Goal: Task Accomplishment & Management: Manage account settings

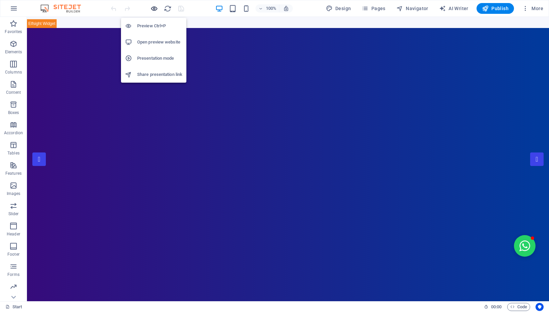
click at [154, 7] on icon "button" at bounding box center [154, 9] width 8 height 8
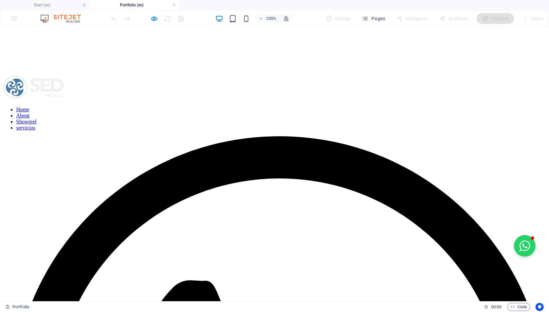
scroll to position [228, 0]
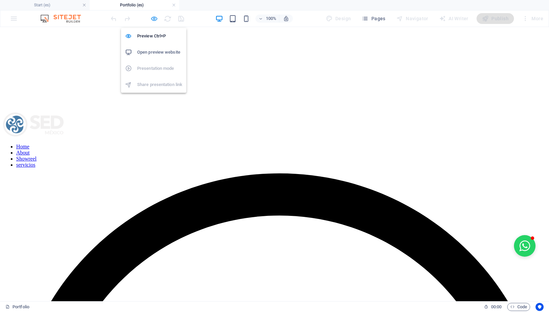
click at [157, 19] on icon "button" at bounding box center [154, 19] width 8 height 8
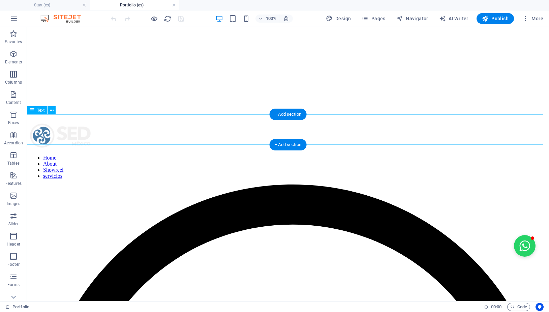
click at [52, 110] on icon at bounding box center [52, 110] width 4 height 7
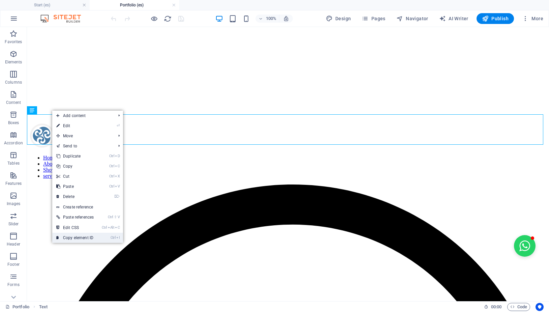
click at [81, 238] on link "Ctrl I Copy element ID" at bounding box center [75, 238] width 46 height 10
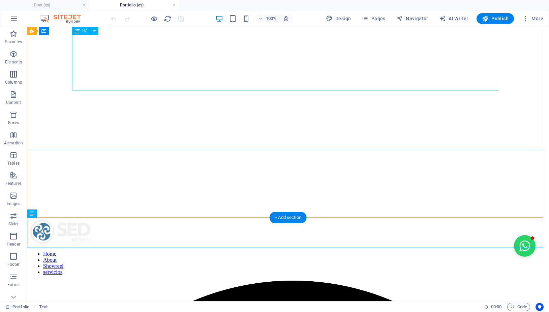
scroll to position [125, 0]
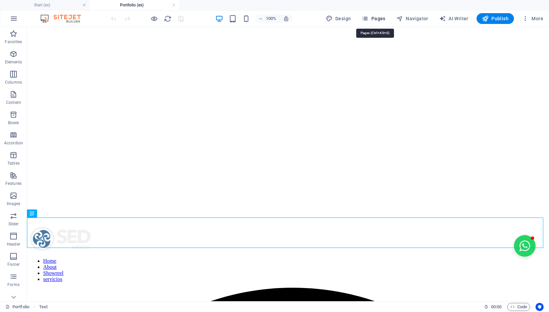
click at [379, 21] on span "Pages" at bounding box center [374, 18] width 24 height 7
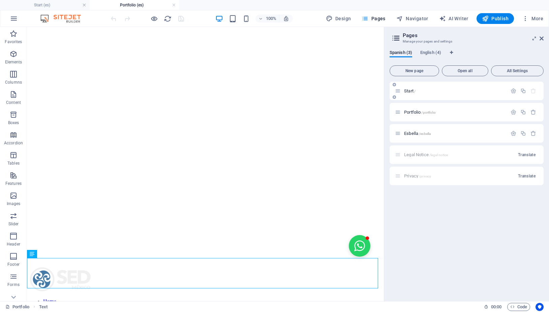
click at [418, 92] on p "Start /" at bounding box center [454, 91] width 101 height 4
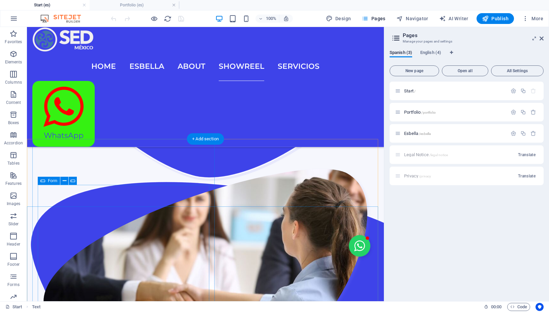
scroll to position [1101, 0]
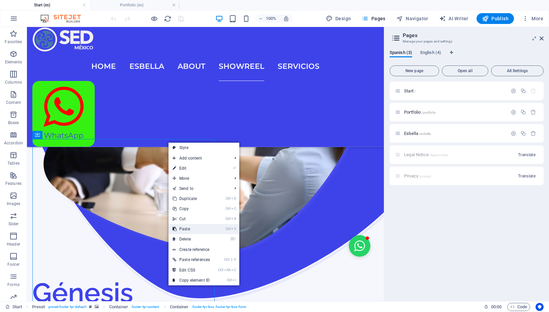
click at [190, 230] on link "Ctrl V Paste" at bounding box center [192, 229] width 46 height 10
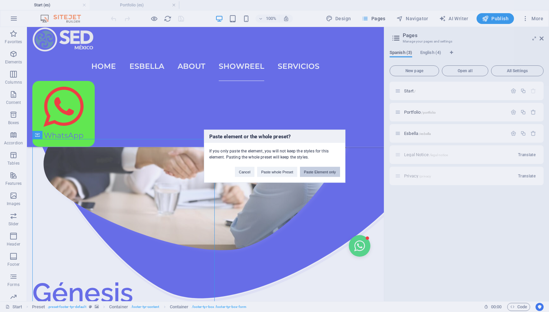
click at [314, 174] on button "Paste Element only" at bounding box center [320, 172] width 40 height 10
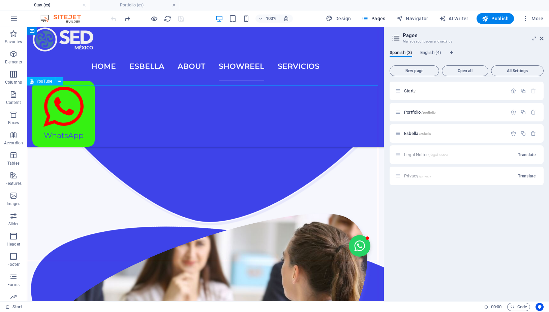
scroll to position [900, 0]
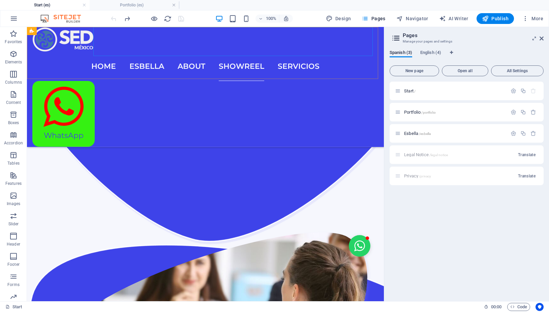
click at [315, 52] on nav "Home Esbella About Showreel servicios" at bounding box center [205, 66] width 346 height 29
select select
select select "2"
select select
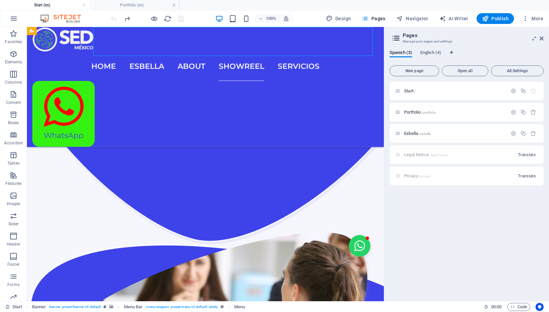
select select
select select "1"
select select
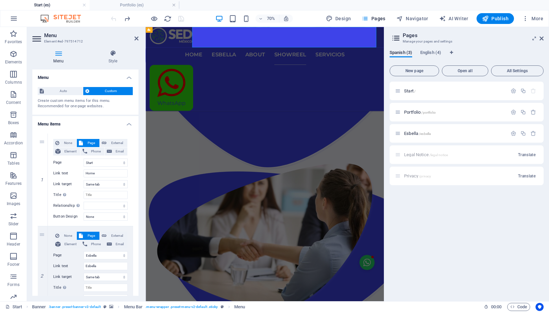
click at [429, 52] on nav "Home Esbella About Showreel servicios" at bounding box center [316, 66] width 330 height 29
click at [412, 112] on span "Portfolio /portfolio" at bounding box center [420, 112] width 32 height 5
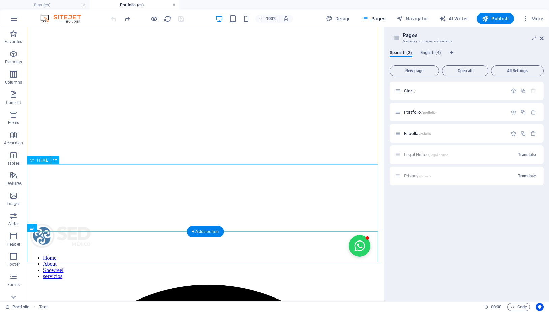
scroll to position [194, 0]
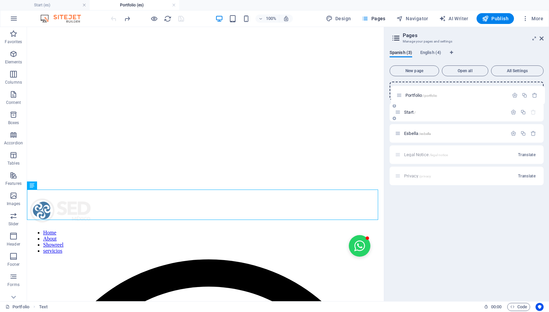
drag, startPoint x: 400, startPoint y: 111, endPoint x: 401, endPoint y: 91, distance: 19.6
click at [401, 91] on div "Start / Portfolio /portfolio Esbella /esbella Legal Notice /legal-notice Transl…" at bounding box center [467, 134] width 154 height 104
drag, startPoint x: 414, startPoint y: 89, endPoint x: 414, endPoint y: 113, distance: 23.3
click at [414, 113] on div "Portfolio /portfolio Start / Esbella /esbella Legal Notice /legal-notice Transl…" at bounding box center [467, 134] width 154 height 104
drag, startPoint x: 399, startPoint y: 90, endPoint x: 400, endPoint y: 111, distance: 20.9
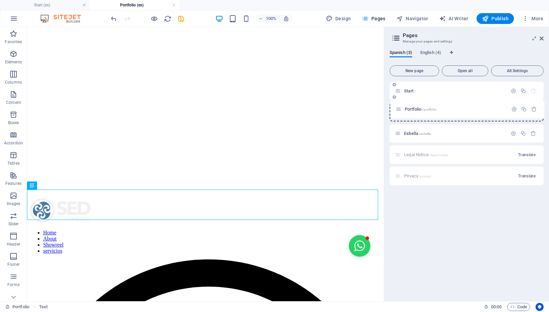
click at [400, 111] on div "Portfolio /portfolio Start / Esbella /esbella Legal Notice /legal-notice Transl…" at bounding box center [467, 134] width 154 height 104
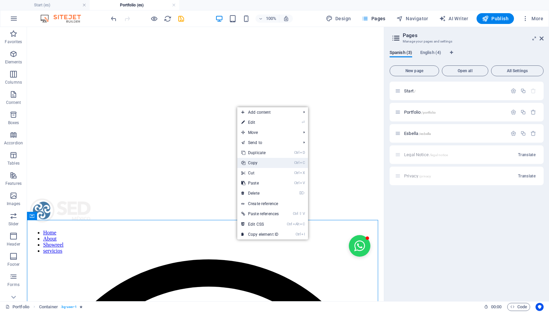
click at [257, 163] on link "Ctrl C Copy" at bounding box center [260, 163] width 46 height 10
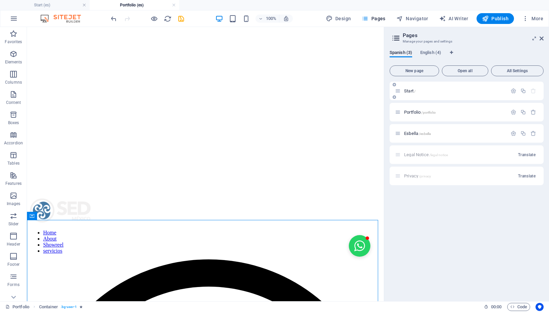
click at [409, 93] on div "Start /" at bounding box center [451, 91] width 112 height 8
click at [409, 90] on span "Start /" at bounding box center [409, 90] width 11 height 5
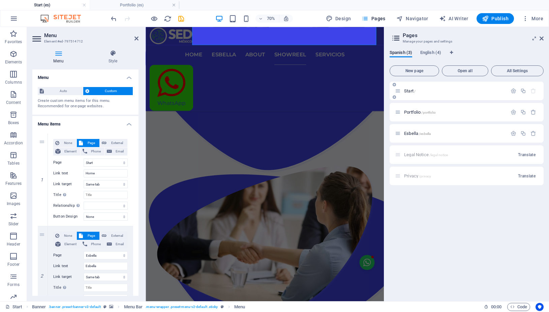
scroll to position [902, 0]
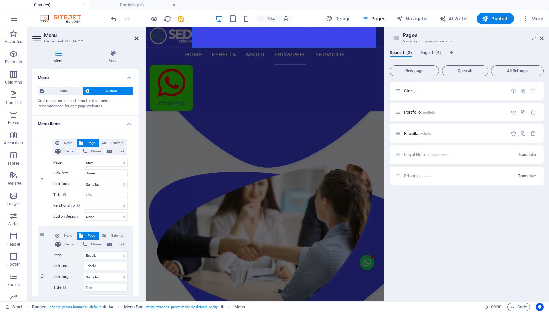
click at [138, 37] on icon at bounding box center [137, 38] width 4 height 5
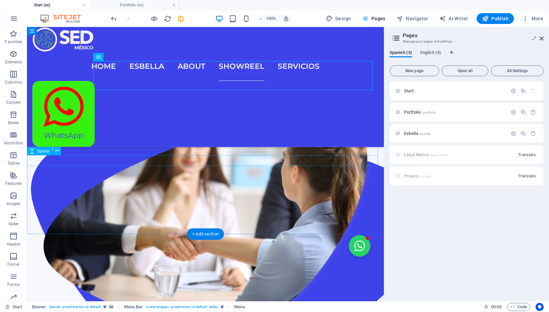
scroll to position [1005, 0]
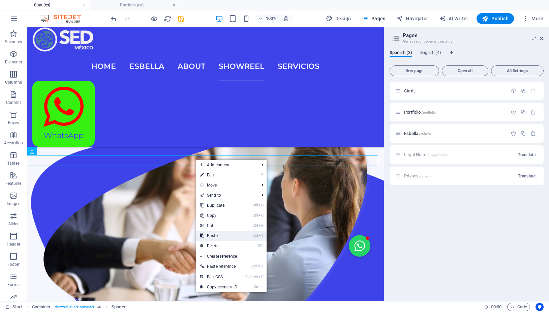
click at [217, 236] on link "Ctrl V Paste" at bounding box center [218, 236] width 45 height 10
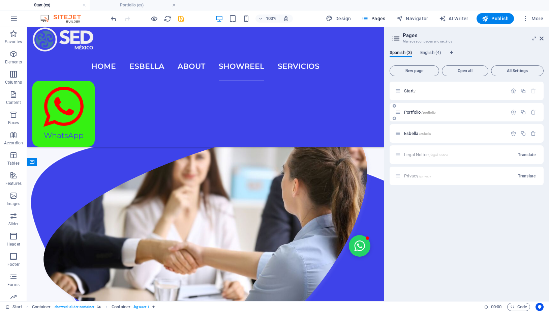
click at [415, 112] on span "Portfolio /portfolio" at bounding box center [420, 112] width 32 height 5
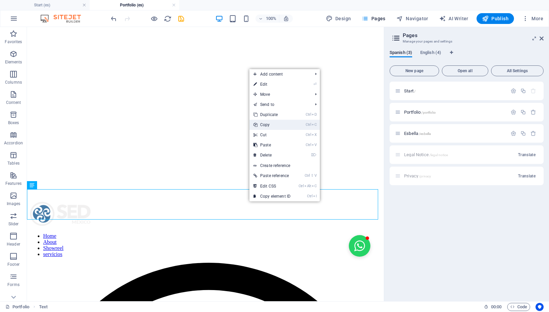
click at [265, 125] on link "Ctrl C Copy" at bounding box center [272, 125] width 45 height 10
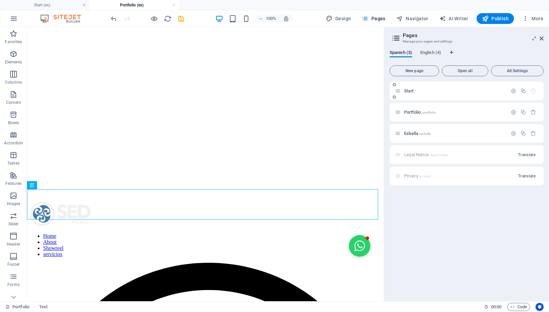
click at [412, 89] on span "Start /" at bounding box center [409, 90] width 11 height 5
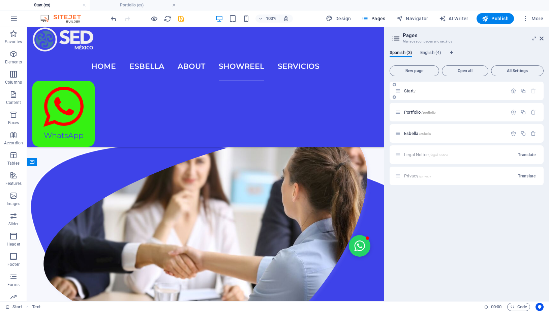
scroll to position [1007, 0]
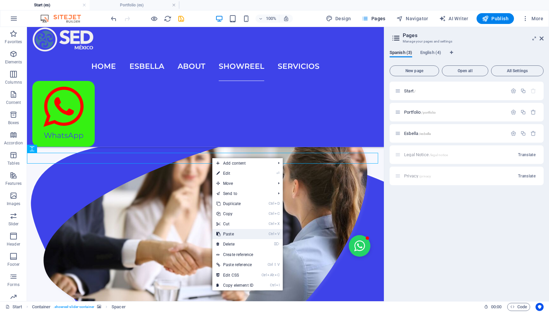
click at [228, 234] on link "Ctrl V Paste" at bounding box center [234, 234] width 45 height 10
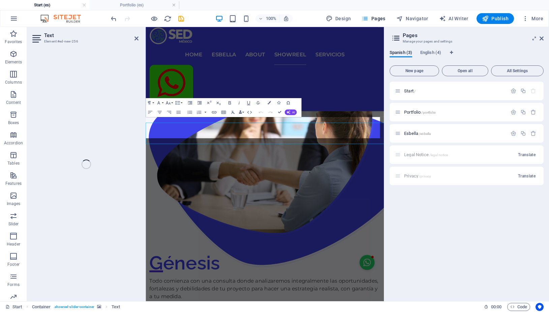
scroll to position [1008, 0]
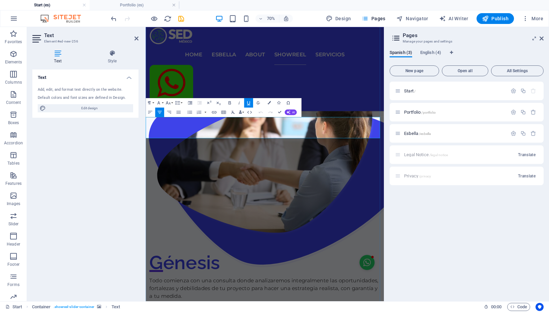
drag, startPoint x: 234, startPoint y: 171, endPoint x: 396, endPoint y: 171, distance: 161.2
click at [268, 102] on icon "button" at bounding box center [269, 102] width 3 height 3
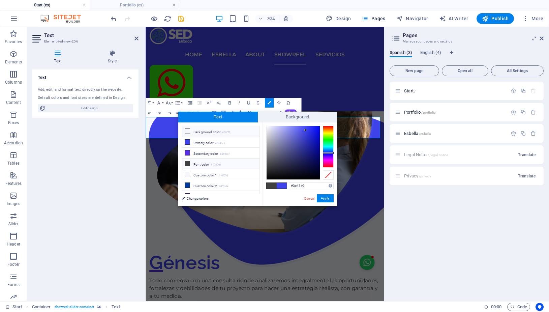
click at [208, 132] on li "Background color #f6f7fd" at bounding box center [221, 131] width 78 height 11
type input "#f6f7fd"
click at [320, 201] on button "Apply" at bounding box center [325, 198] width 17 height 8
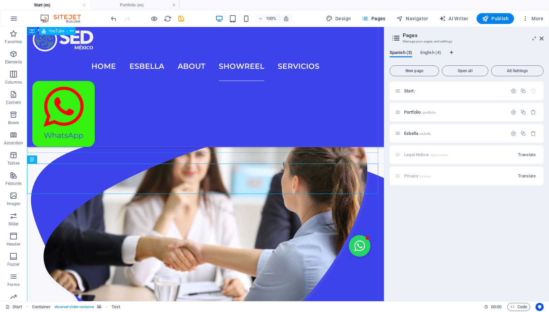
scroll to position [1007, 0]
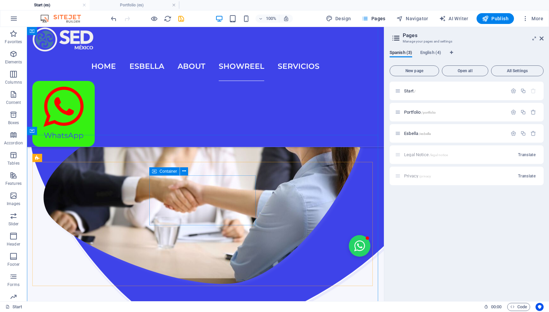
scroll to position [1042, 0]
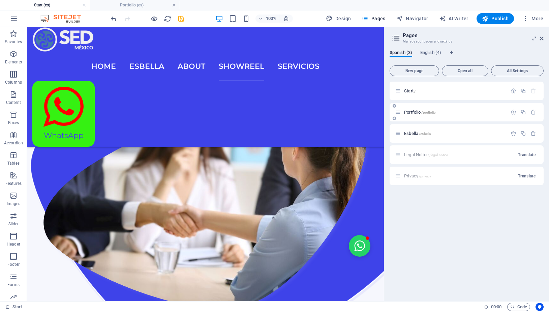
click at [413, 113] on span "Portfolio /portfolio" at bounding box center [420, 112] width 32 height 5
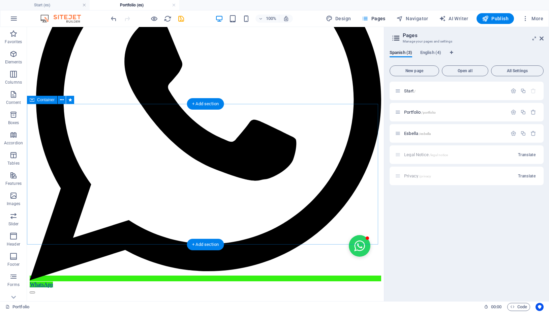
scroll to position [503, 0]
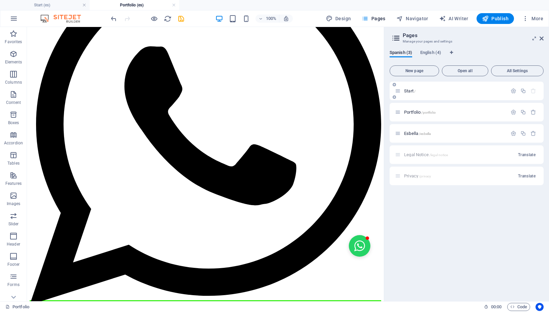
click at [405, 91] on span "Start /" at bounding box center [409, 90] width 11 height 5
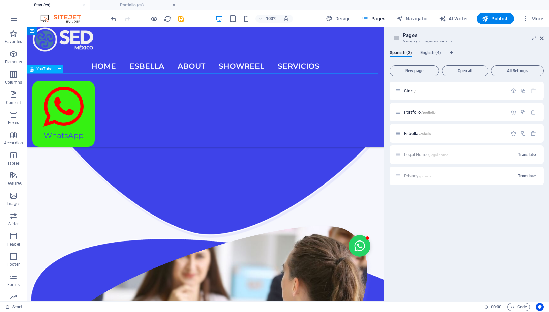
scroll to position [1009, 0]
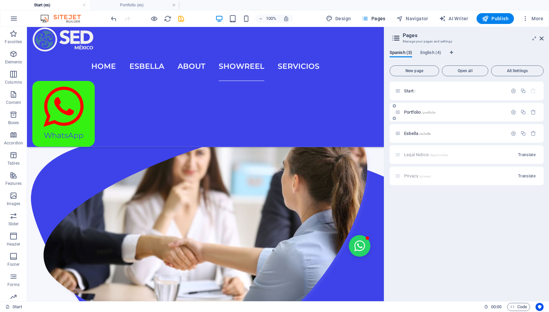
click at [419, 111] on span "Portfolio /portfolio" at bounding box center [420, 112] width 32 height 5
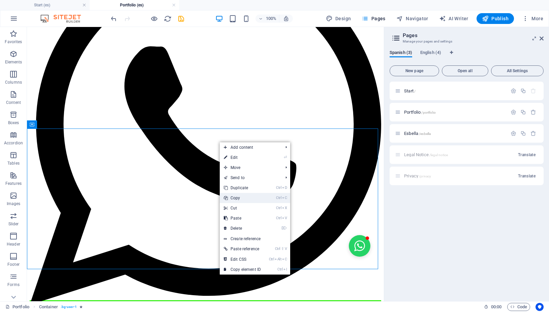
click at [240, 200] on link "Ctrl C Copy" at bounding box center [242, 198] width 45 height 10
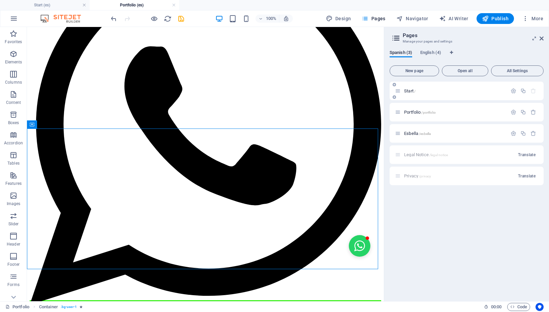
click at [408, 93] on div "Start /" at bounding box center [451, 91] width 112 height 8
click at [409, 91] on span "Start /" at bounding box center [409, 90] width 11 height 5
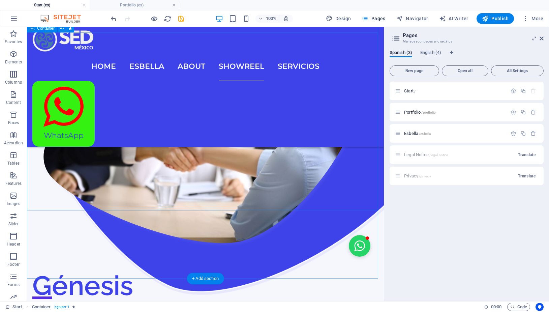
scroll to position [1214, 0]
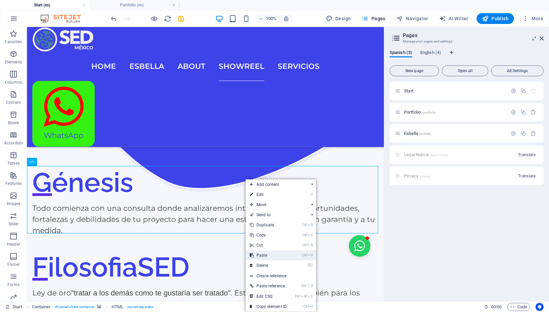
click at [274, 255] on link "Ctrl V Paste" at bounding box center [268, 255] width 45 height 10
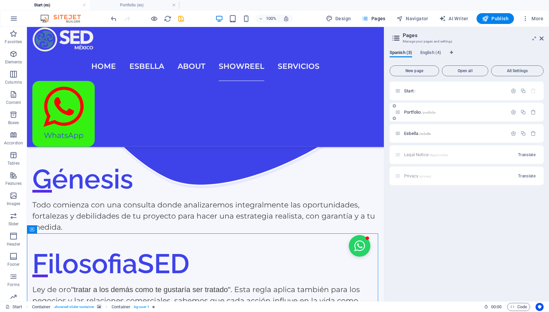
click at [415, 113] on span "Portfolio /portfolio" at bounding box center [420, 112] width 32 height 5
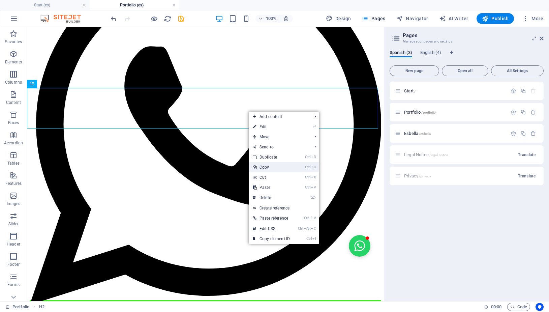
click at [268, 168] on link "Ctrl C Copy" at bounding box center [271, 167] width 45 height 10
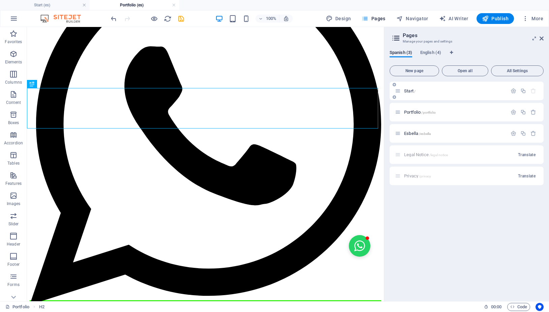
click at [406, 91] on span "Start /" at bounding box center [409, 90] width 11 height 5
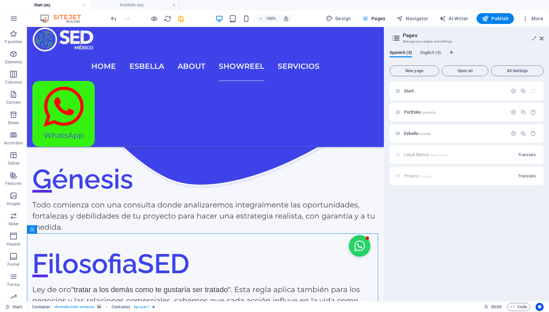
scroll to position [1218, 0]
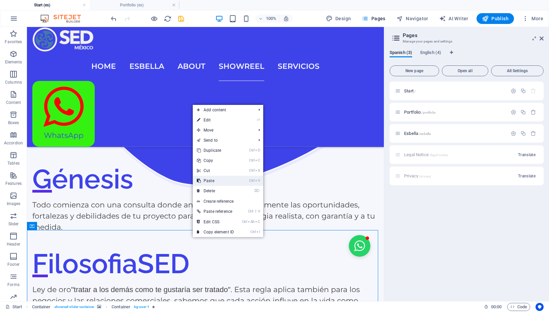
click at [218, 182] on link "Ctrl V Paste" at bounding box center [215, 181] width 45 height 10
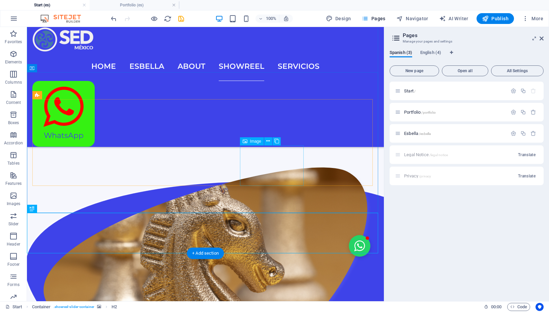
scroll to position [1375, 0]
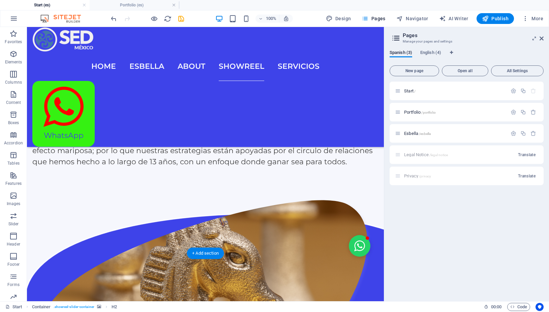
drag, startPoint x: 238, startPoint y: 228, endPoint x: 242, endPoint y: 91, distance: 137.0
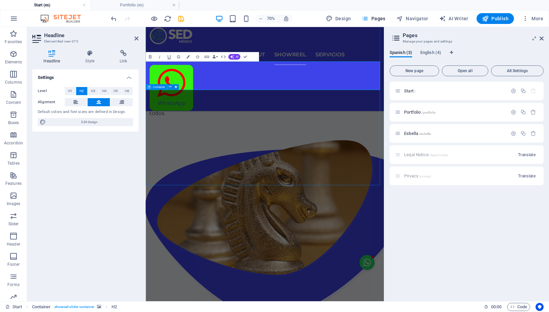
scroll to position [1376, 0]
click at [188, 55] on icon "button" at bounding box center [187, 56] width 3 height 3
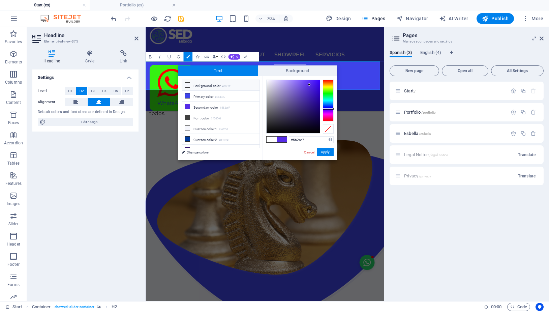
click at [191, 87] on li "Background color #f6f7fd" at bounding box center [221, 85] width 78 height 11
type input "#f6f7fd"
click at [326, 152] on button "Apply" at bounding box center [325, 152] width 17 height 8
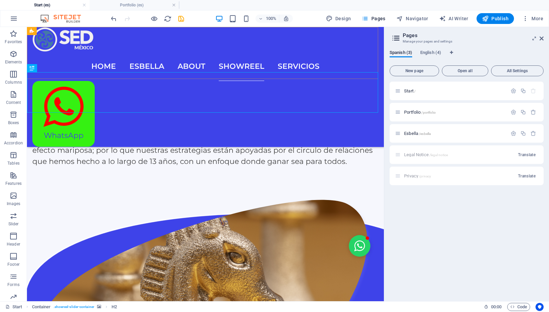
scroll to position [1375, 0]
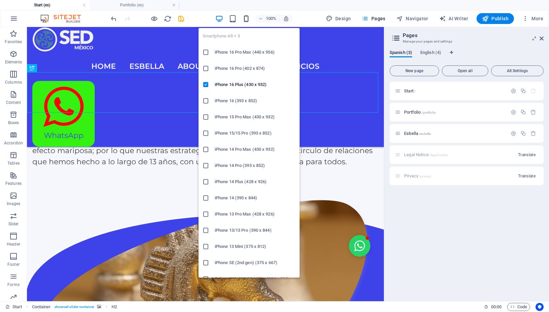
click at [245, 19] on icon "button" at bounding box center [246, 19] width 8 height 8
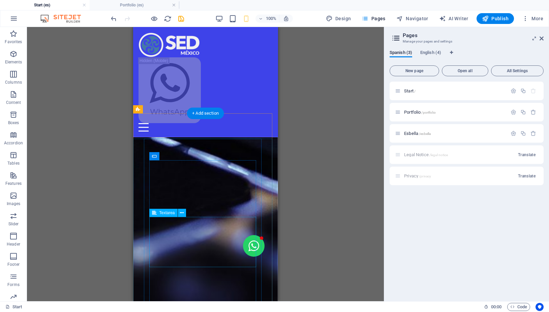
scroll to position [1760, 0]
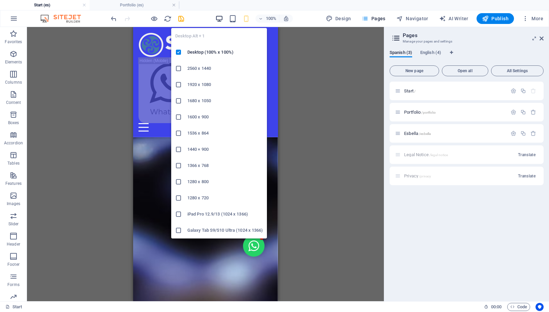
click at [220, 19] on icon "button" at bounding box center [219, 19] width 8 height 8
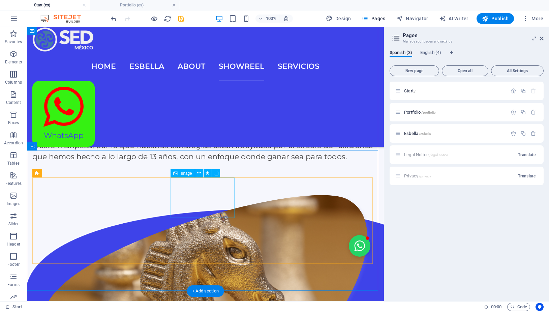
scroll to position [1243, 0]
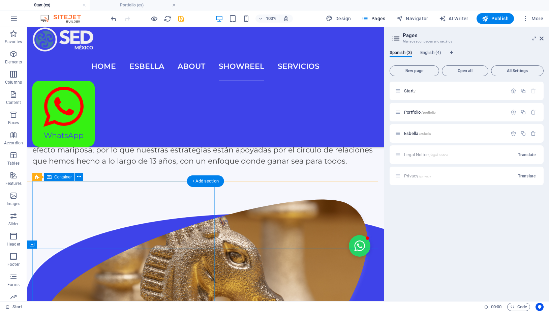
scroll to position [1380, 0]
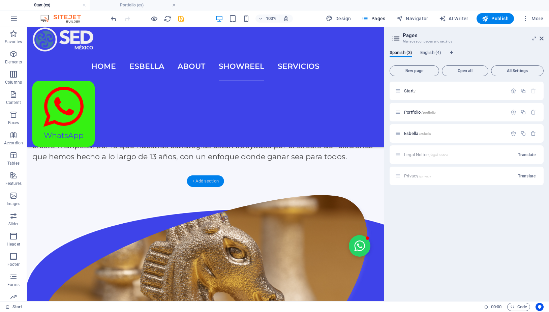
click at [213, 180] on div "+ Add section" at bounding box center [205, 180] width 37 height 11
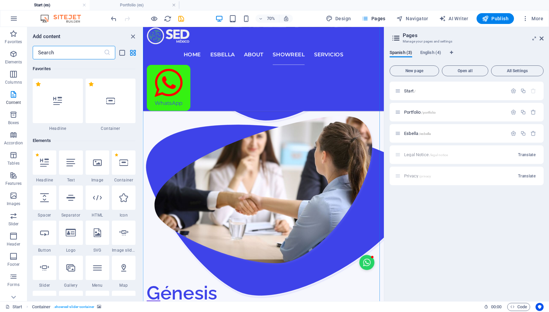
scroll to position [1187, 0]
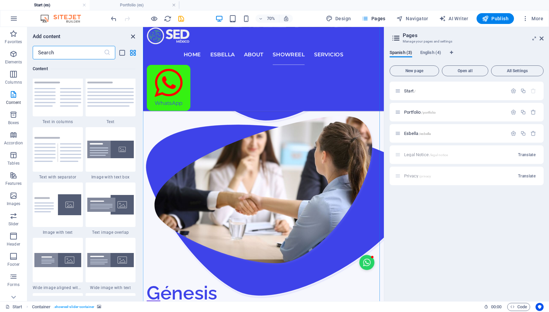
click at [132, 36] on icon "close panel" at bounding box center [133, 37] width 8 height 8
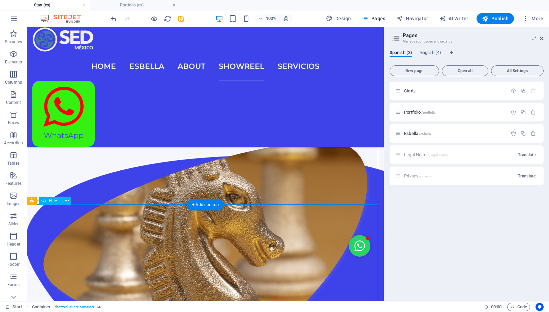
scroll to position [1436, 0]
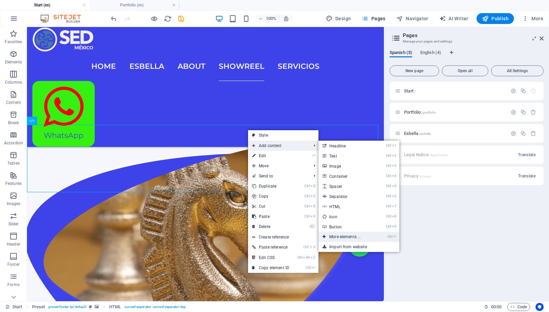
click at [344, 237] on link "Ctrl ⏎ More elements ..." at bounding box center [347, 237] width 56 height 10
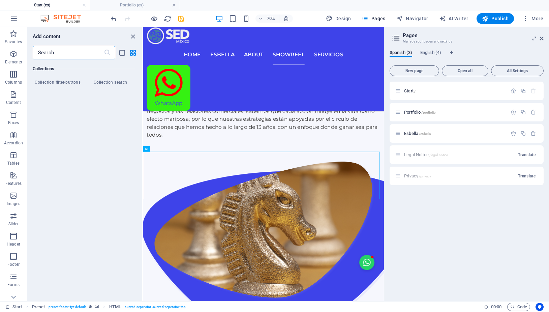
scroll to position [6546, 0]
click at [12, 56] on icon "button" at bounding box center [13, 54] width 8 height 8
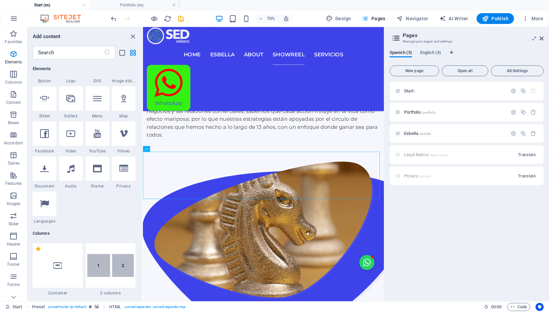
scroll to position [163, 0]
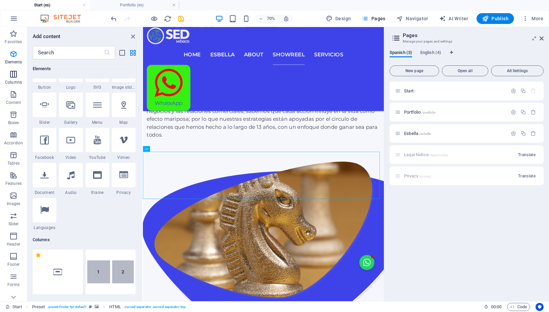
click at [20, 80] on p "Columns" at bounding box center [13, 82] width 17 height 5
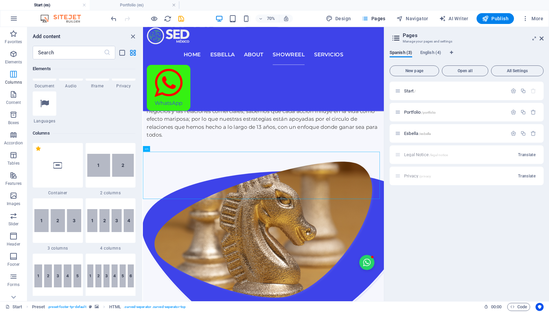
scroll to position [334, 0]
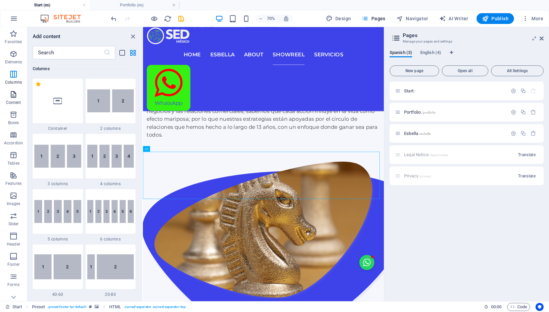
click at [19, 96] on span "Content" at bounding box center [13, 98] width 27 height 16
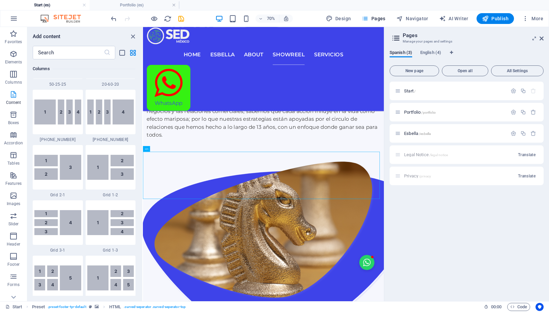
scroll to position [1193, 0]
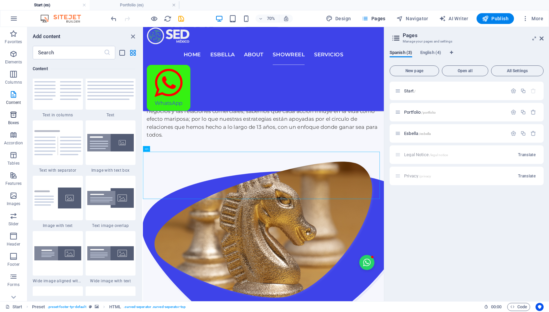
click at [15, 115] on icon "button" at bounding box center [13, 115] width 8 height 8
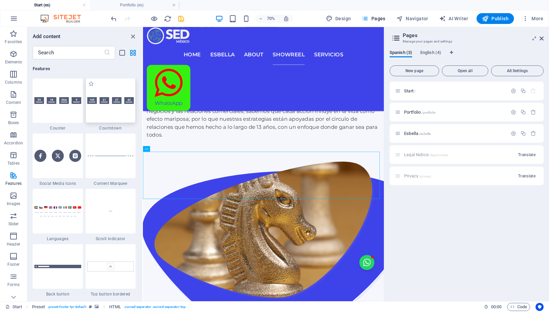
scroll to position [3033, 0]
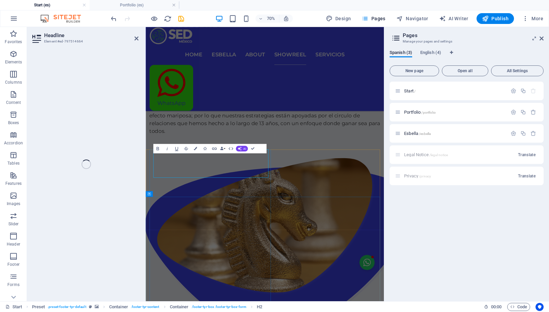
scroll to position [1359, 0]
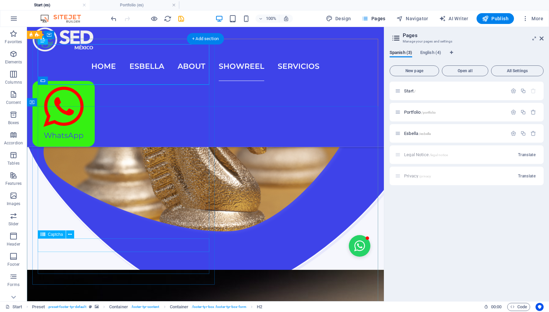
scroll to position [1497, 0]
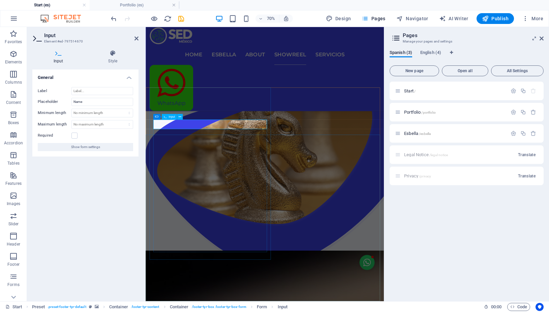
drag, startPoint x: 188, startPoint y: 165, endPoint x: 162, endPoint y: 165, distance: 26.6
drag, startPoint x: 165, startPoint y: 166, endPoint x: 197, endPoint y: 166, distance: 32.7
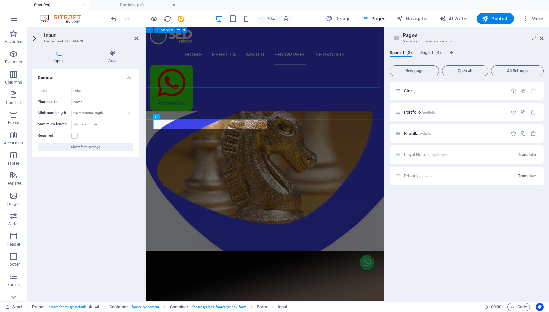
type input "Nombre"
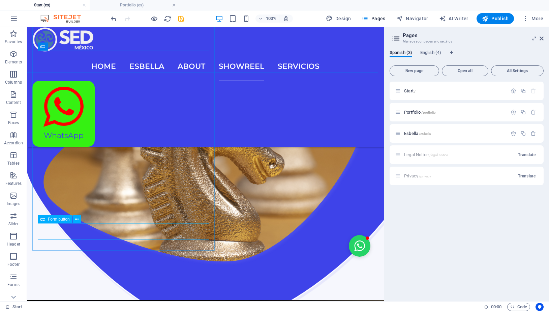
scroll to position [1566, 0]
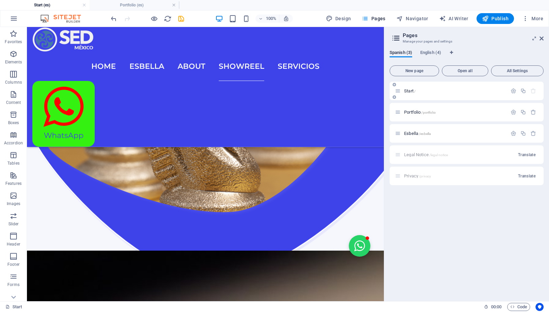
click at [410, 90] on span "Start /" at bounding box center [409, 90] width 11 height 5
click at [281, 52] on nav "Home Esbella About Showreel servicios" at bounding box center [205, 66] width 346 height 29
select select
select select "2"
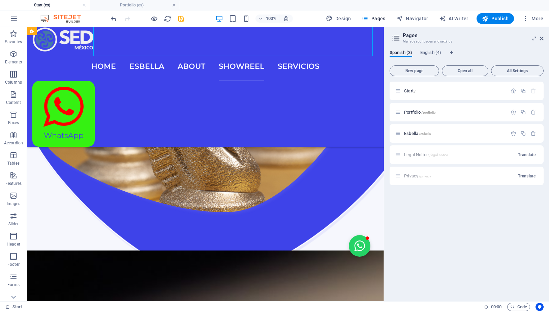
select select
select select "1"
select select
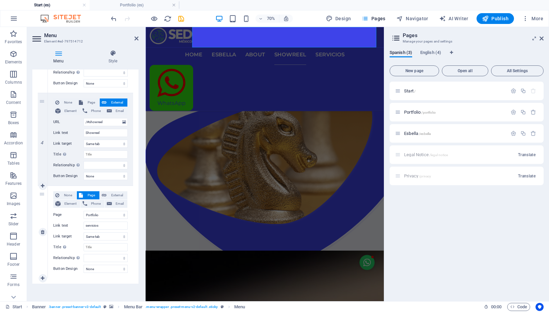
scroll to position [320, 0]
click at [109, 192] on span "External" at bounding box center [117, 194] width 17 height 8
select select
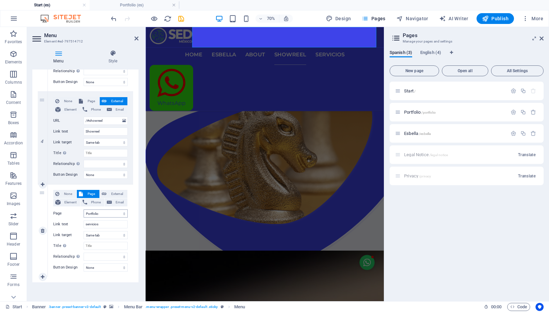
select select
select select "blank"
select select
click at [74, 204] on span "Element" at bounding box center [71, 202] width 16 height 8
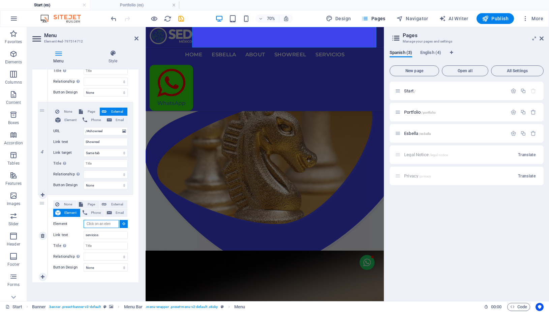
select select
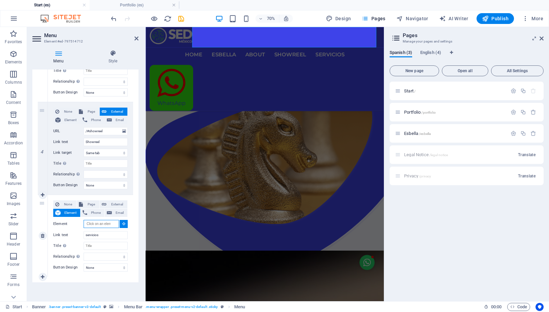
select select
click at [87, 203] on span "Page" at bounding box center [91, 204] width 12 height 8
select select
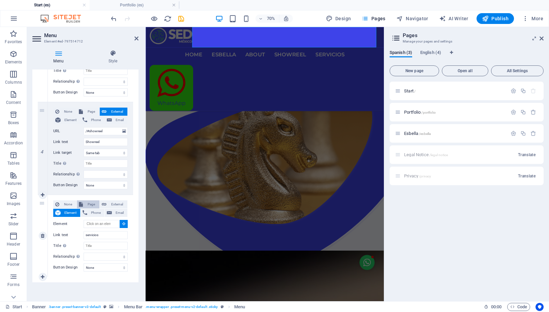
select select
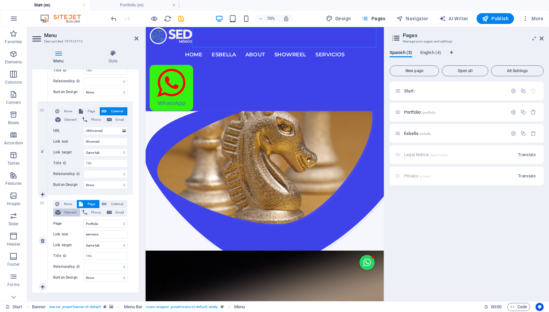
click at [72, 212] on span "Element" at bounding box center [71, 212] width 16 height 8
select select
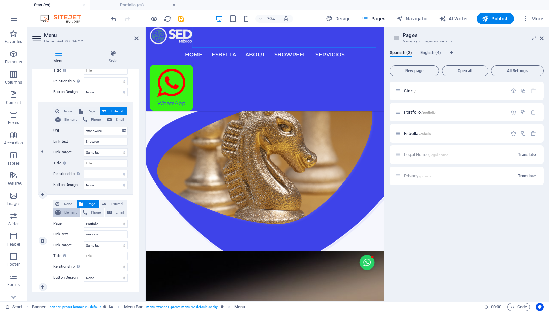
select select
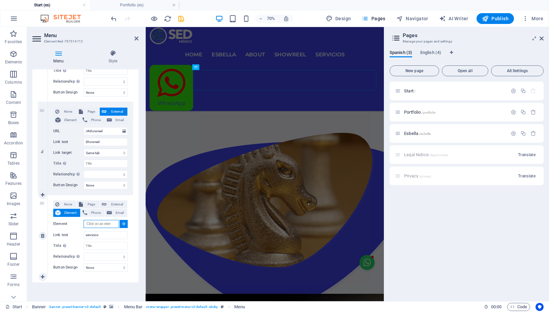
scroll to position [1381, 0]
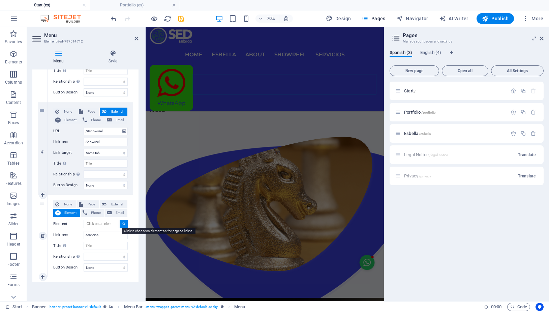
click at [120, 224] on button at bounding box center [124, 224] width 8 height 8
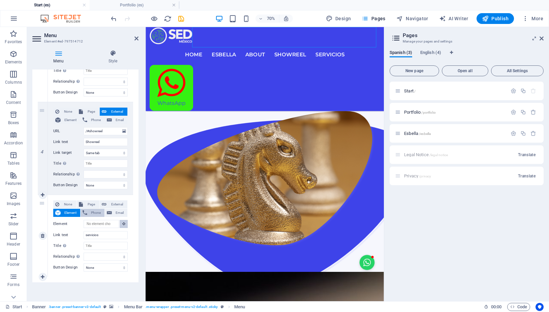
scroll to position [1396, 0]
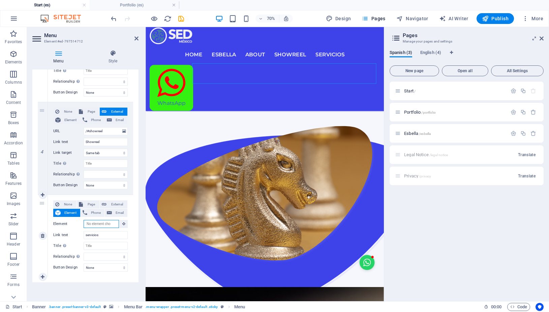
click at [101, 224] on input "Element" at bounding box center [101, 224] width 35 height 8
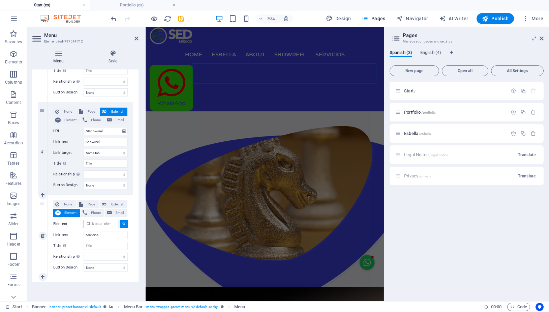
click at [101, 224] on input "Element" at bounding box center [101, 224] width 35 height 8
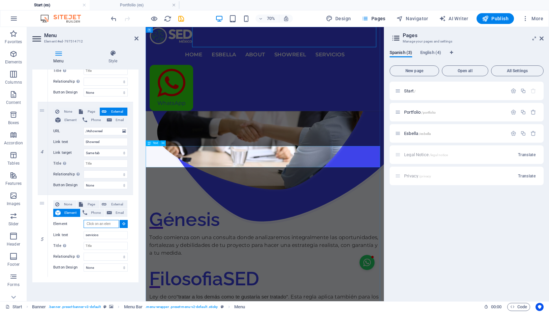
scroll to position [966, 0]
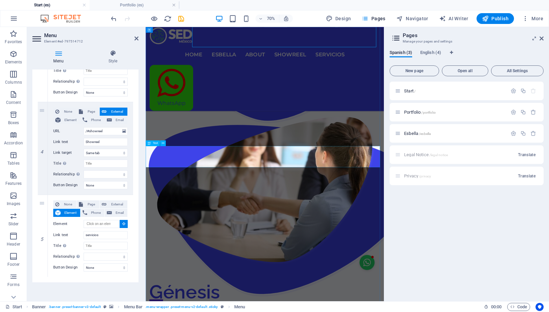
select select
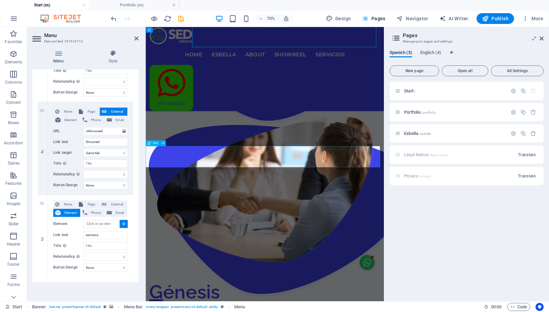
select select
type input "#ed-new-256"
select select
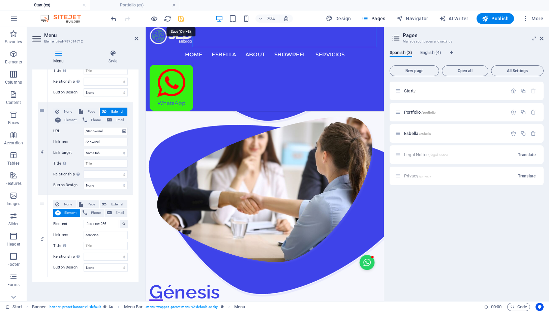
click at [183, 19] on icon "save" at bounding box center [181, 19] width 8 height 8
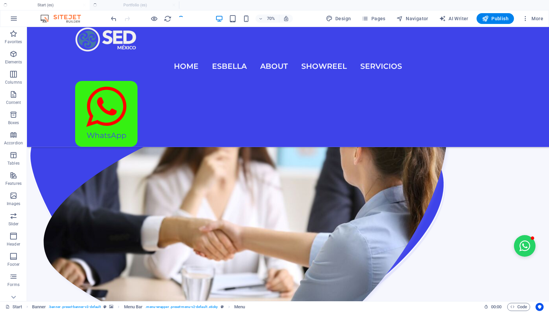
scroll to position [957, 0]
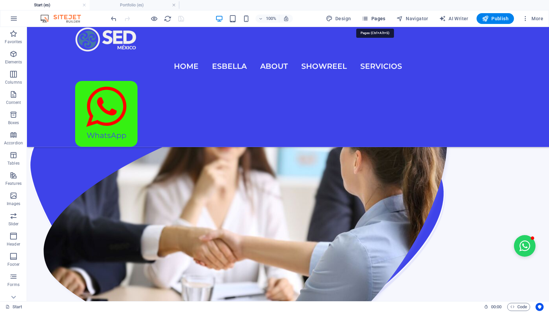
click at [382, 20] on span "Pages" at bounding box center [374, 18] width 24 height 7
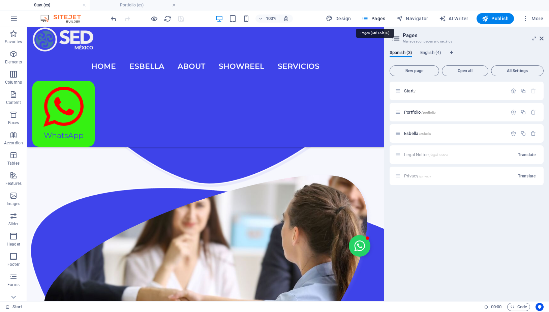
scroll to position [966, 0]
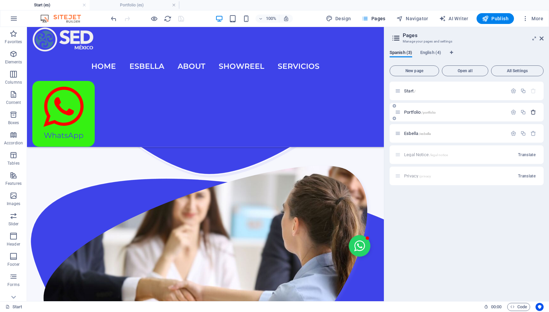
click at [534, 114] on icon "button" at bounding box center [534, 112] width 6 height 6
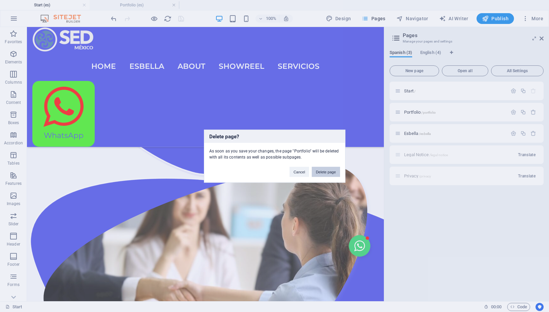
click at [329, 173] on button "Delete page" at bounding box center [326, 172] width 28 height 10
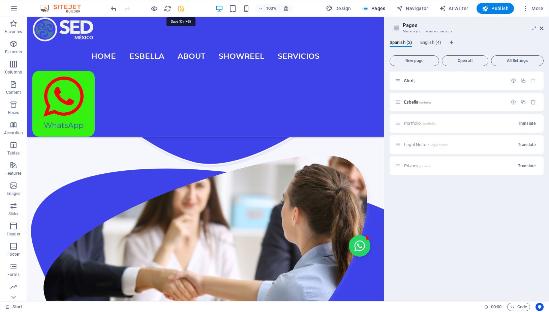
click at [180, 9] on icon "save" at bounding box center [181, 9] width 8 height 8
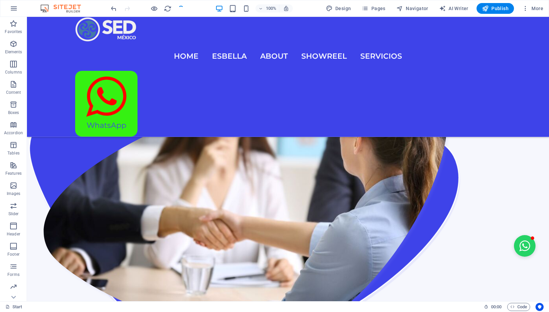
checkbox input "false"
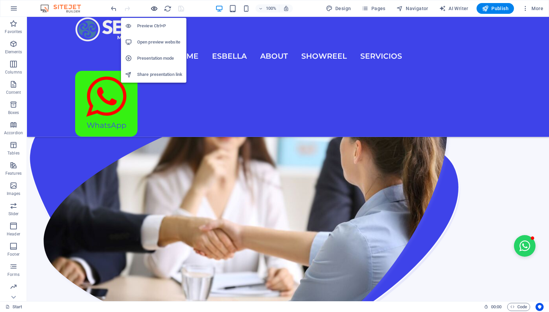
click at [153, 11] on icon "button" at bounding box center [154, 9] width 8 height 8
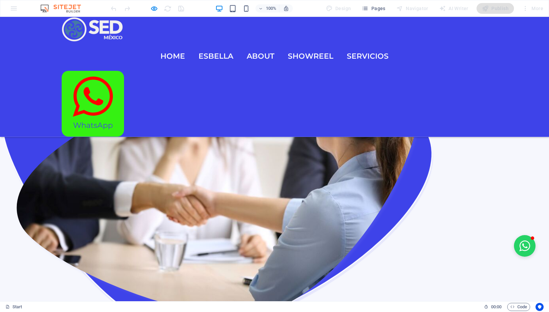
scroll to position [808, 0]
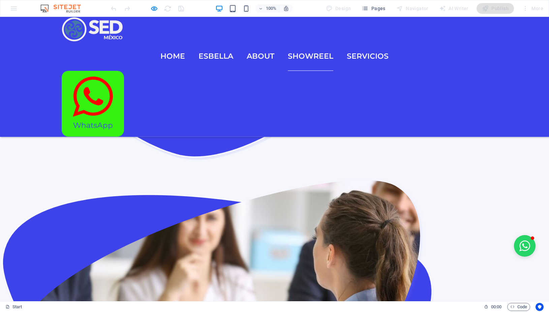
click at [308, 42] on link "Showreel" at bounding box center [311, 56] width 46 height 29
click at [361, 42] on link "servicios" at bounding box center [368, 56] width 42 height 29
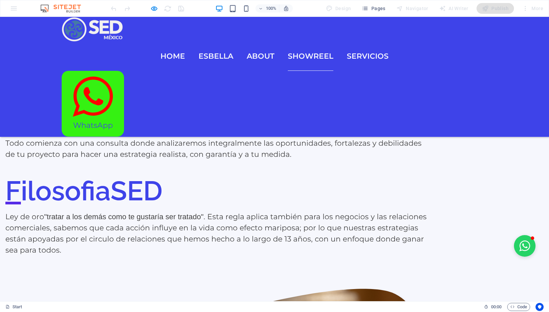
scroll to position [1191, 0]
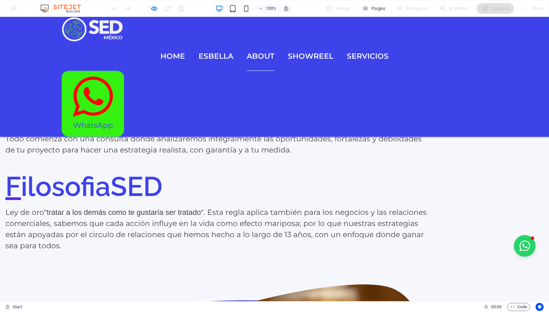
click at [261, 42] on link "About" at bounding box center [261, 56] width 28 height 29
click at [202, 42] on link "Esbella" at bounding box center [216, 56] width 35 height 29
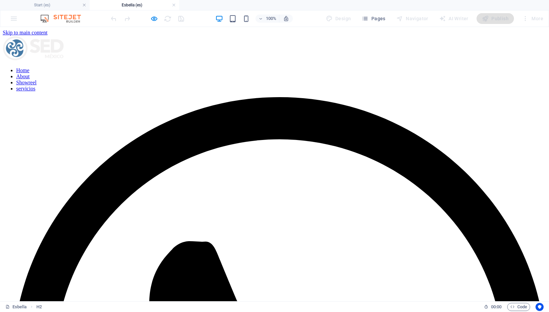
scroll to position [0, 0]
click at [190, 67] on nav "Home About Showreel servicios" at bounding box center [275, 79] width 544 height 24
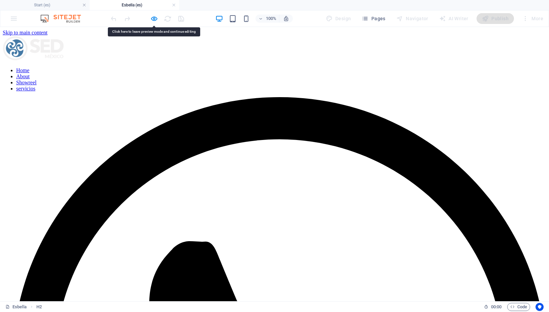
click at [102, 45] on figure at bounding box center [275, 49] width 544 height 26
click at [279, 67] on nav "Home About Showreel servicios" at bounding box center [275, 79] width 544 height 24
click at [333, 67] on nav "Home About Showreel servicios" at bounding box center [275, 79] width 544 height 24
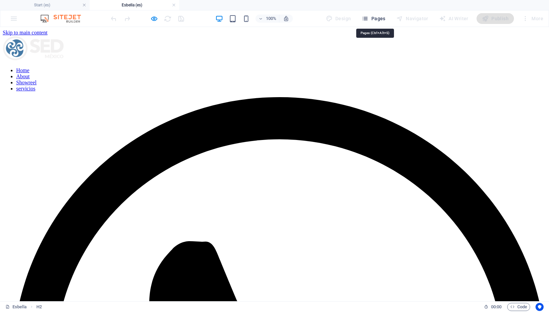
click at [378, 17] on span "Pages" at bounding box center [374, 18] width 24 height 7
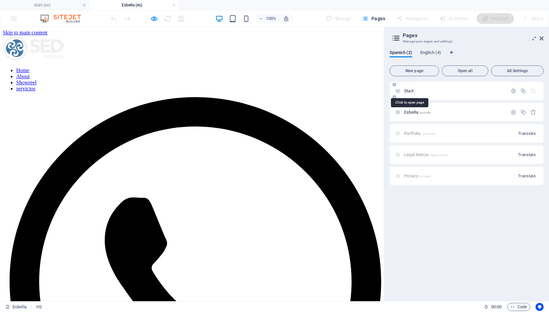
click at [409, 90] on span "Start /" at bounding box center [409, 90] width 11 height 5
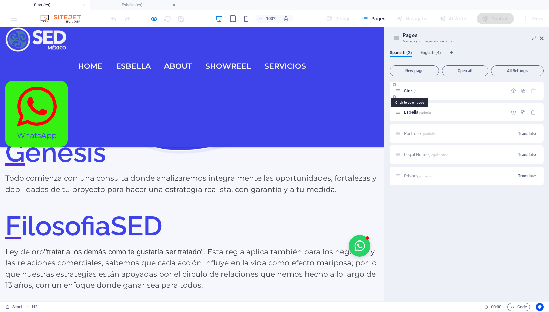
scroll to position [1189, 0]
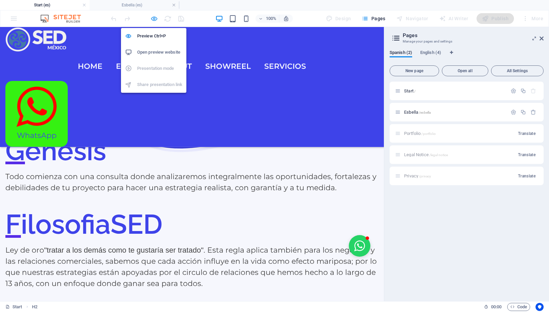
click at [154, 18] on icon "button" at bounding box center [154, 19] width 8 height 8
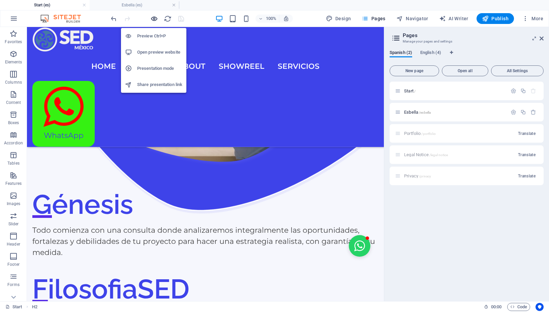
scroll to position [1205, 0]
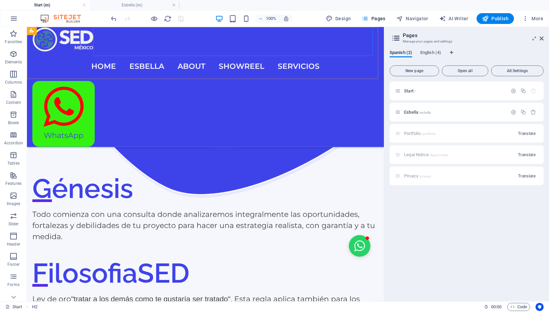
click at [184, 52] on nav "Home Esbella About Showreel servicios" at bounding box center [205, 66] width 346 height 29
select select
select select "2"
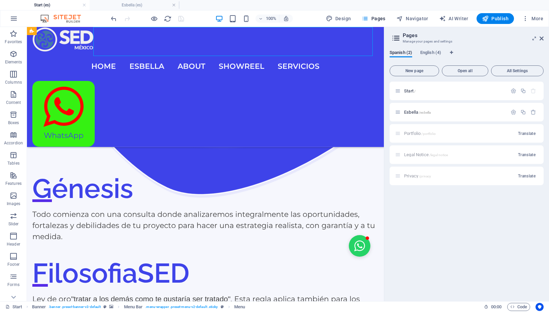
select select
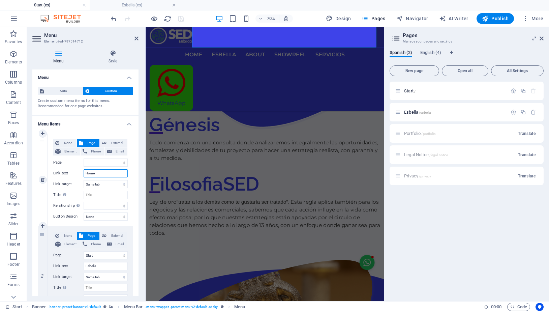
click at [95, 175] on input "Home" at bounding box center [106, 173] width 44 height 8
click at [79, 143] on icon at bounding box center [81, 143] width 4 height 8
click at [80, 141] on icon at bounding box center [81, 143] width 4 height 8
click at [71, 153] on span "Element" at bounding box center [71, 151] width 16 height 8
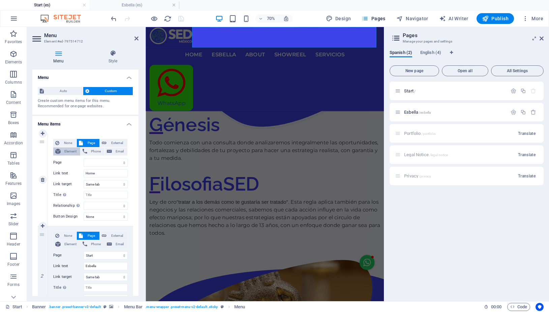
select select
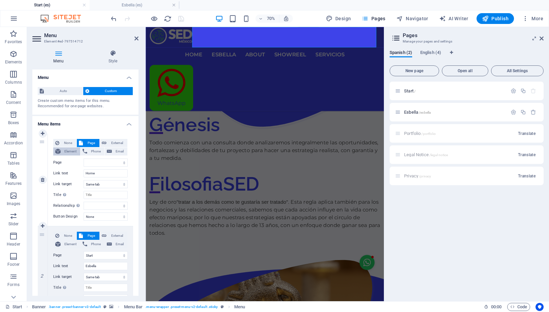
type input "#ed-1003009203"
select select
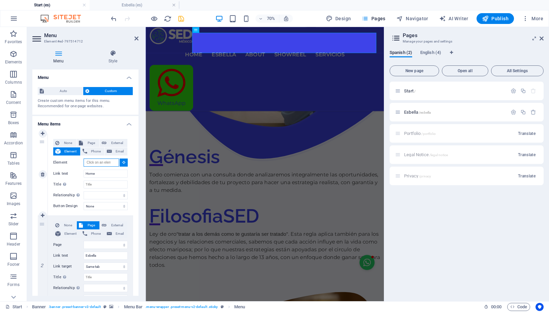
scroll to position [1153, 0]
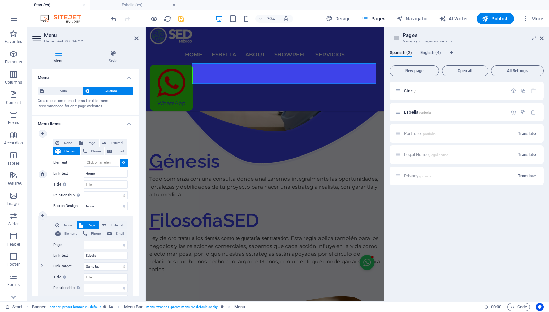
click at [122, 162] on icon at bounding box center [123, 161] width 3 height 3
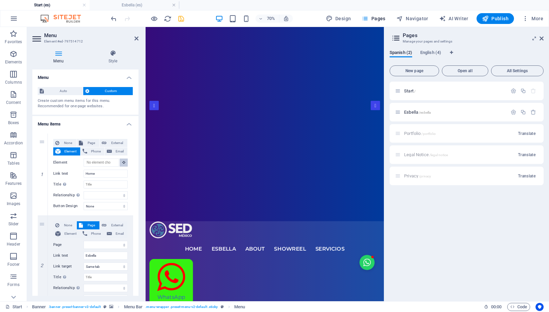
scroll to position [0, 0]
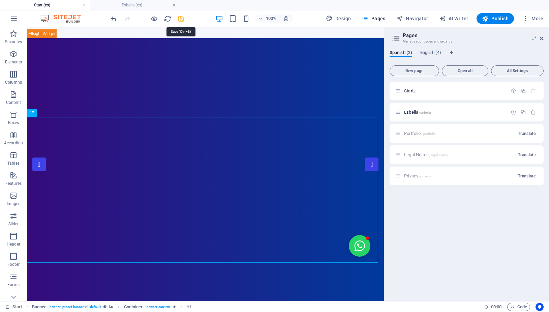
click at [180, 20] on icon "save" at bounding box center [181, 19] width 8 height 8
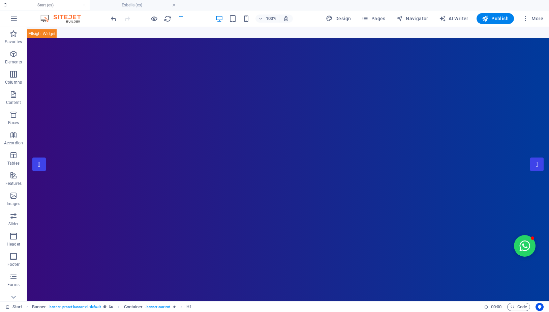
checkbox input "false"
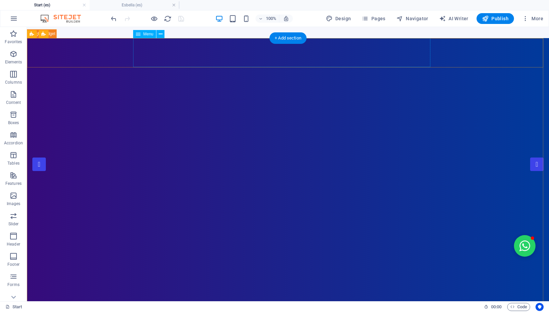
select select
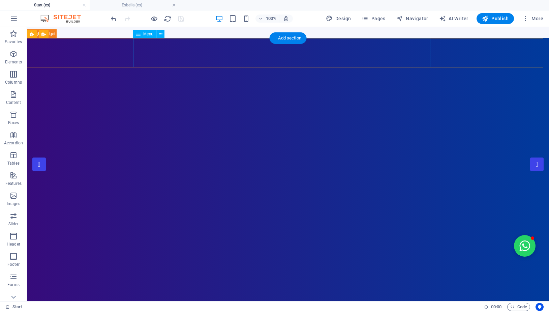
select select
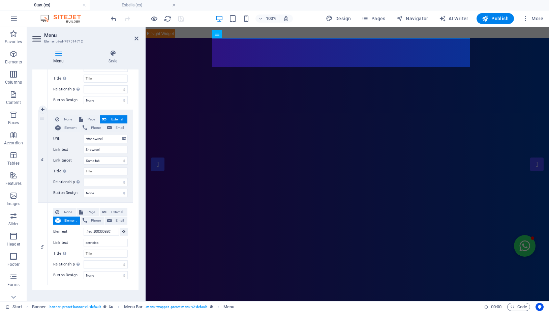
scroll to position [299, 0]
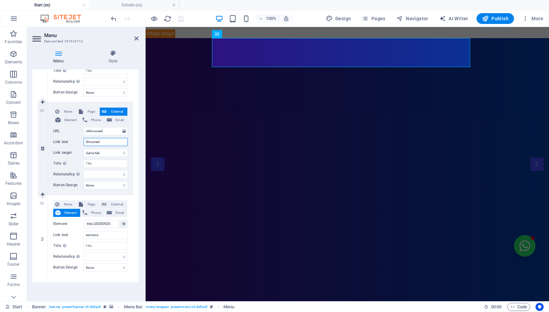
click at [111, 144] on input "Showreel" at bounding box center [106, 142] width 44 height 8
click at [74, 119] on span "Element" at bounding box center [71, 120] width 16 height 8
select select
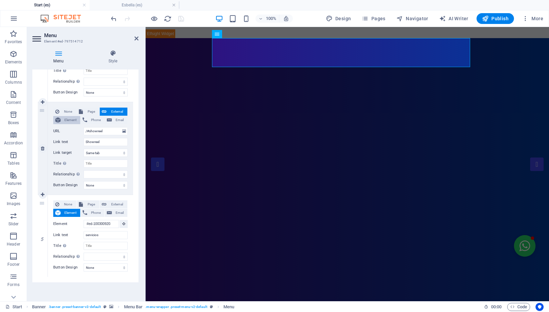
select select
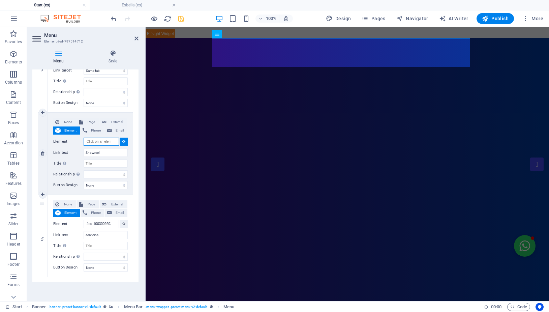
scroll to position [289, 0]
click at [122, 142] on icon at bounding box center [123, 141] width 3 height 3
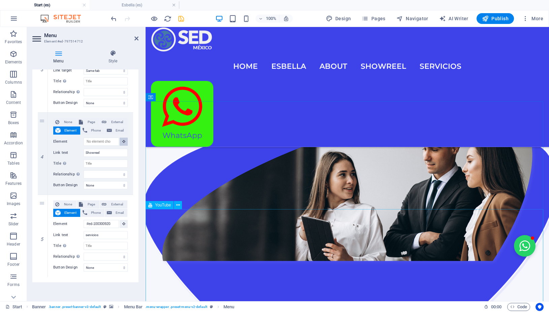
scroll to position [825, 0]
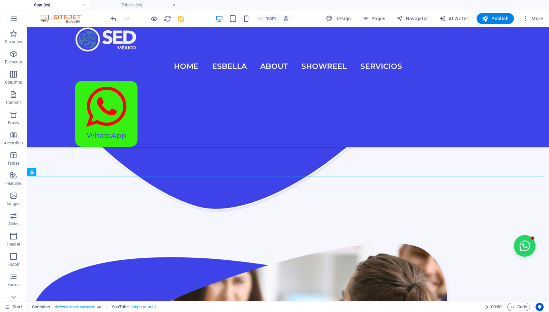
click at [182, 18] on icon "save" at bounding box center [181, 19] width 8 height 8
checkbox input "false"
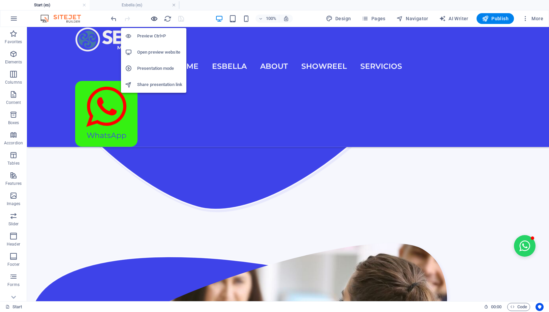
click at [153, 20] on icon "button" at bounding box center [154, 19] width 8 height 8
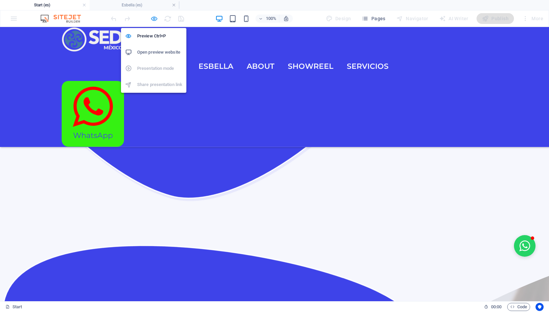
scroll to position [789, 0]
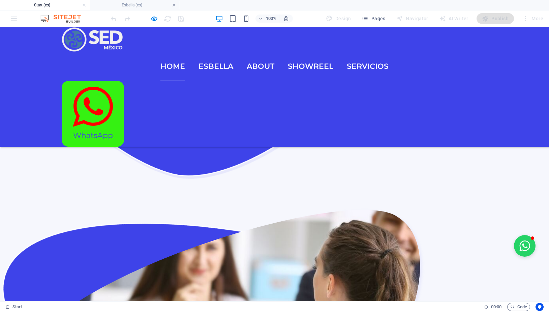
click at [173, 52] on link "Home" at bounding box center [172, 66] width 25 height 29
click at [207, 52] on link "Esbella" at bounding box center [216, 66] width 35 height 29
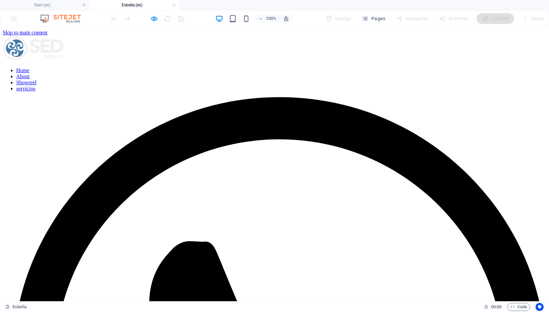
click at [36, 80] on link "Showreel" at bounding box center [26, 83] width 20 height 6
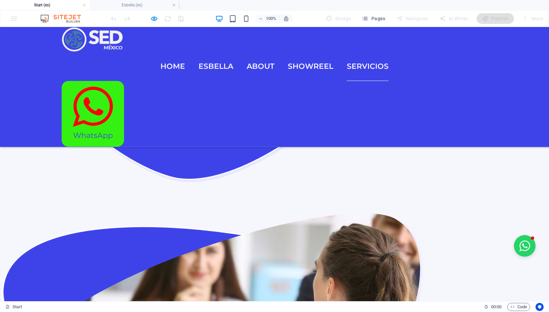
click at [347, 52] on link "servicios" at bounding box center [368, 66] width 42 height 29
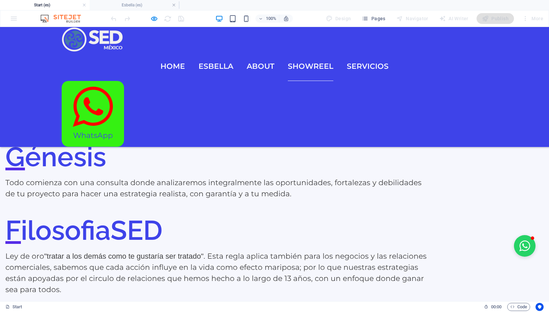
scroll to position [1191, 0]
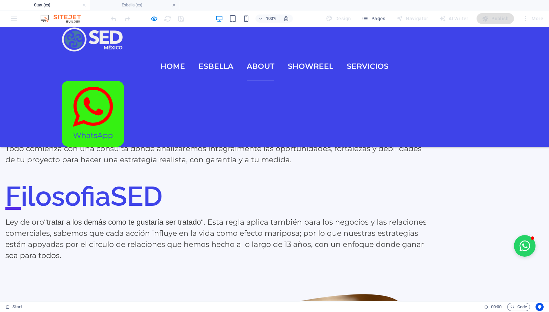
click at [252, 52] on link "About" at bounding box center [261, 66] width 28 height 29
click at [168, 52] on link "Home" at bounding box center [172, 66] width 25 height 29
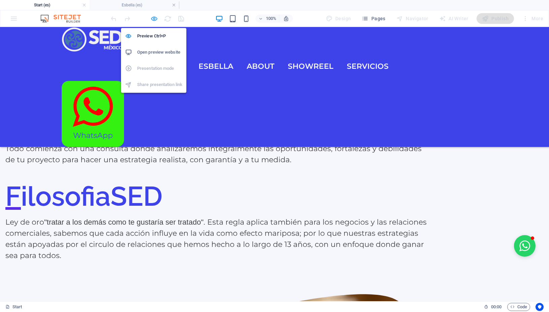
click at [157, 20] on icon "button" at bounding box center [154, 19] width 8 height 8
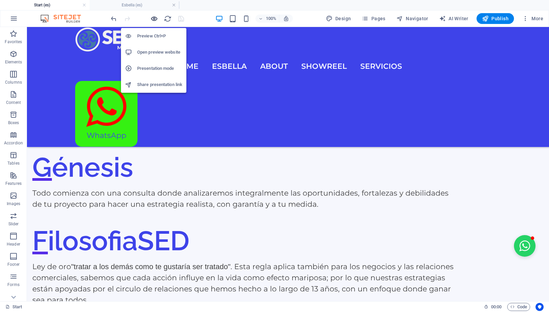
scroll to position [1202, 0]
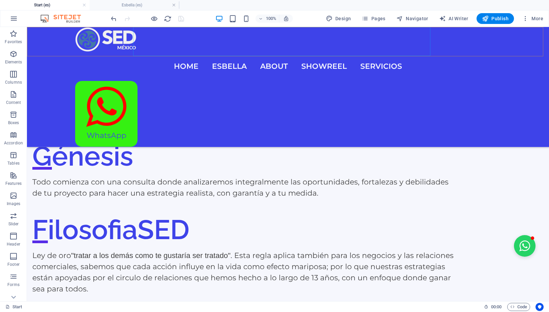
click at [190, 52] on nav "Home Esbella About Showreel servicios" at bounding box center [288, 66] width 426 height 29
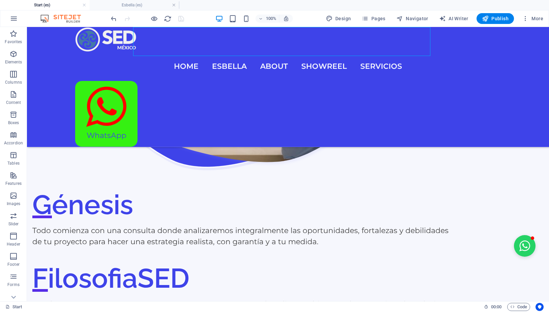
select select
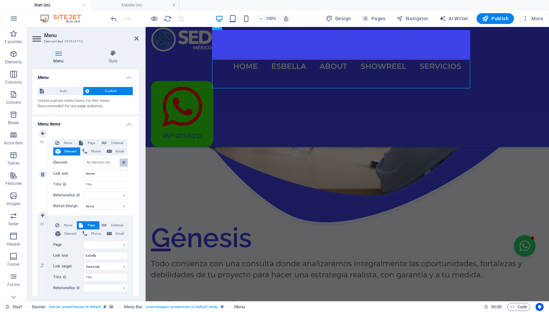
scroll to position [1143, 0]
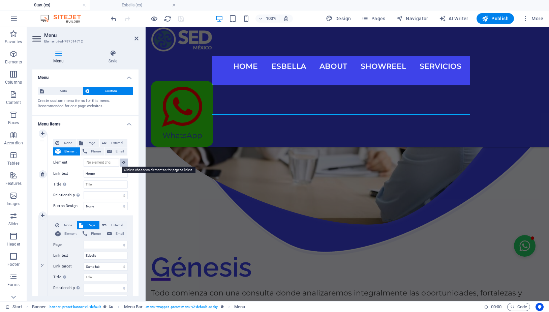
click at [120, 164] on button at bounding box center [124, 162] width 8 height 8
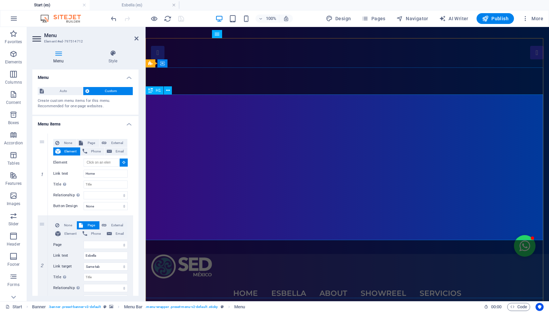
scroll to position [0, 0]
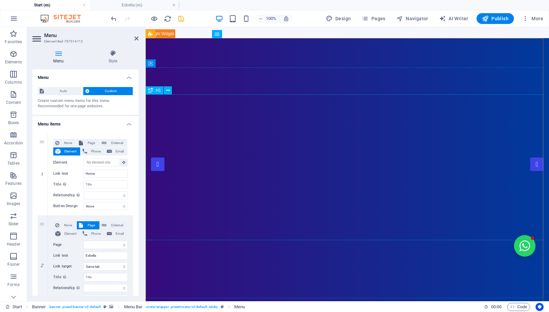
type input "#ed-797514730"
select select
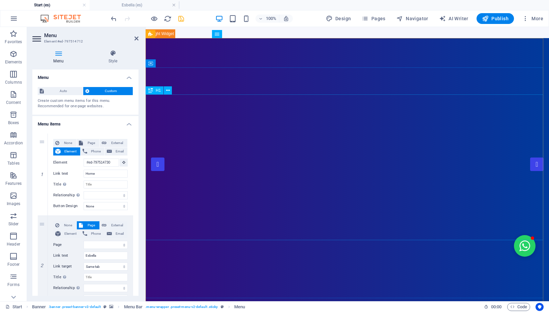
select select
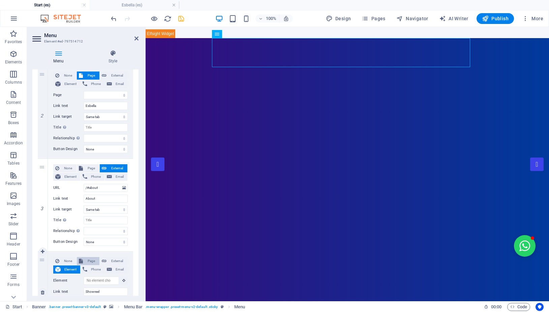
scroll to position [152, 0]
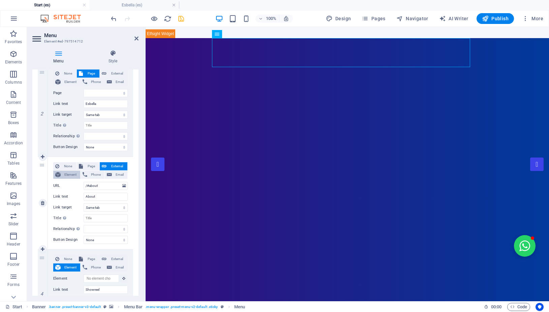
click at [71, 176] on span "Element" at bounding box center [71, 175] width 16 height 8
select select
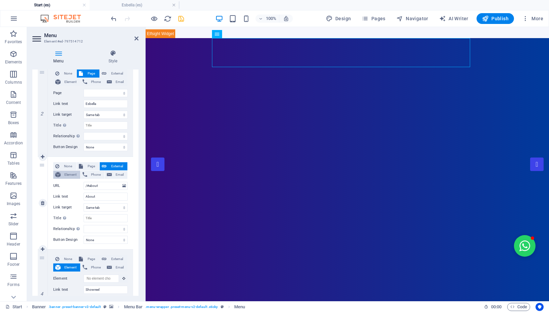
select select
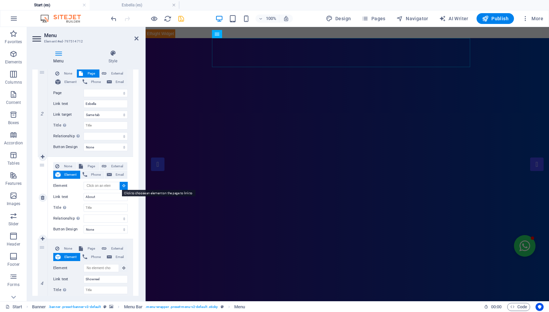
click at [122, 186] on icon at bounding box center [123, 185] width 3 height 3
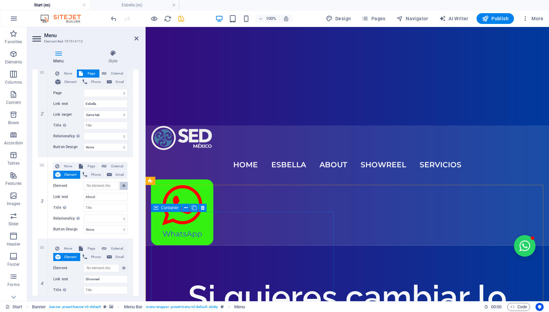
scroll to position [241, 0]
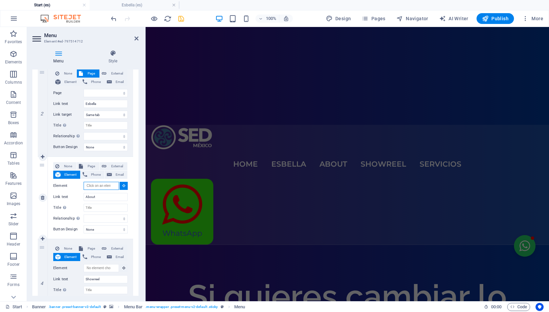
click at [107, 187] on input "Element" at bounding box center [101, 186] width 35 height 8
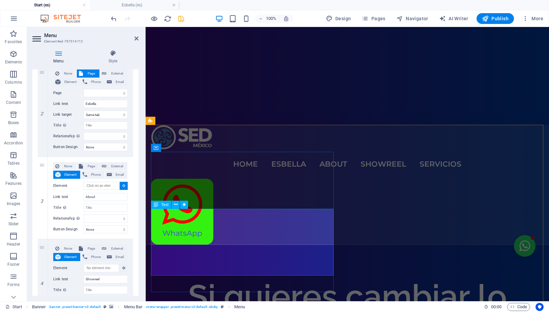
select select
type input "#ed-797514559"
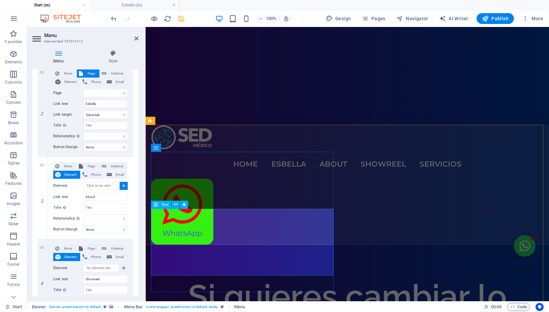
select select
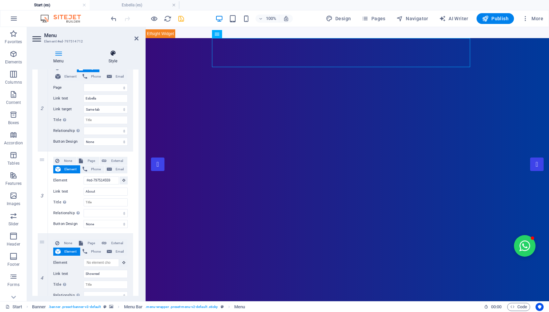
scroll to position [0, 0]
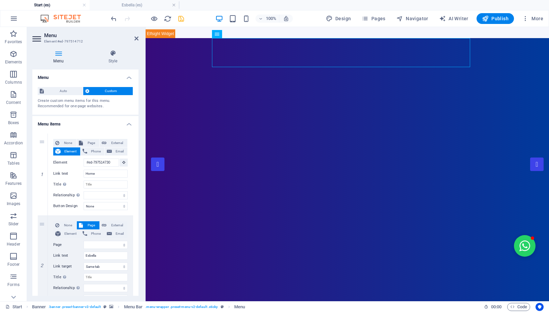
click at [182, 19] on icon "save" at bounding box center [181, 19] width 8 height 8
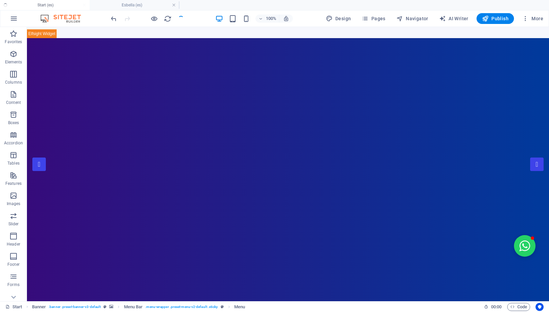
checkbox input "false"
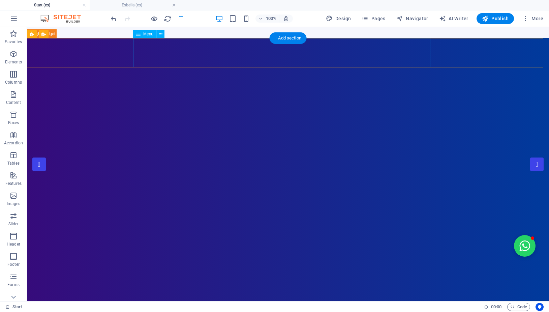
select select
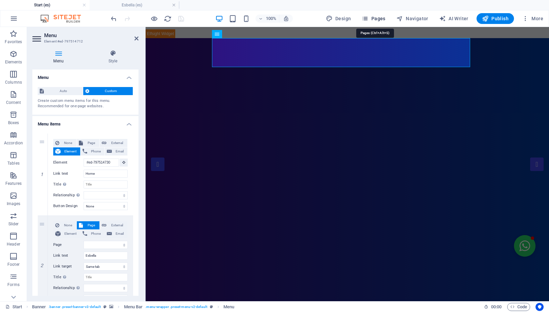
click at [374, 19] on span "Pages" at bounding box center [374, 18] width 24 height 7
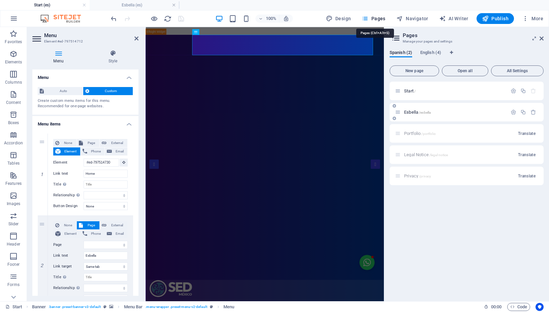
click at [416, 113] on span "Esbella /esbella" at bounding box center [417, 112] width 27 height 5
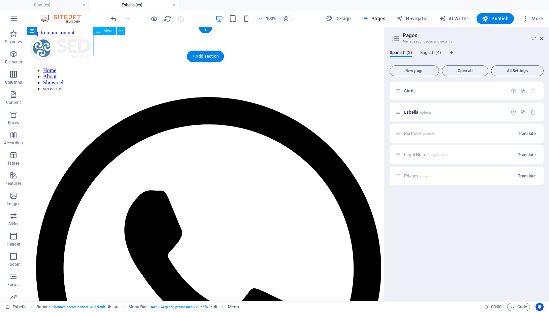
click at [129, 67] on nav "Home About Showreel servicios" at bounding box center [206, 79] width 352 height 24
select select
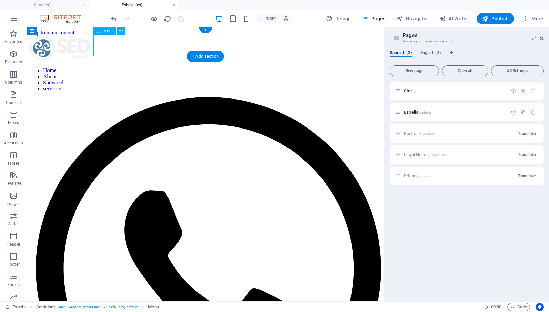
select select "3"
select select
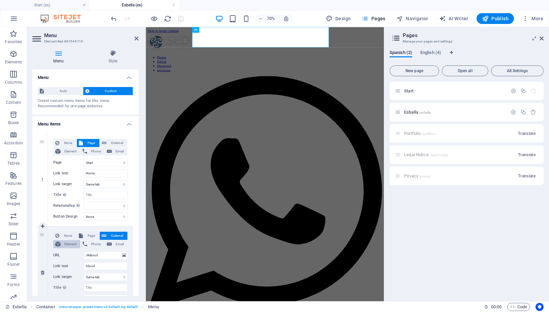
click at [70, 244] on span "Element" at bounding box center [71, 244] width 16 height 8
select select
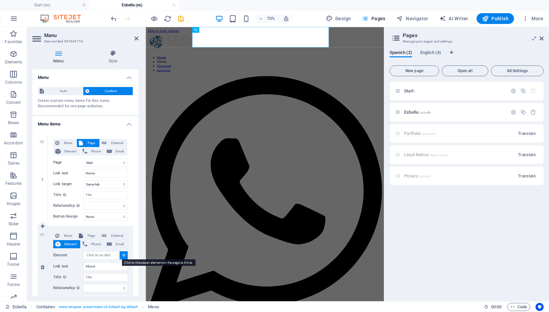
click at [120, 255] on button at bounding box center [124, 255] width 8 height 8
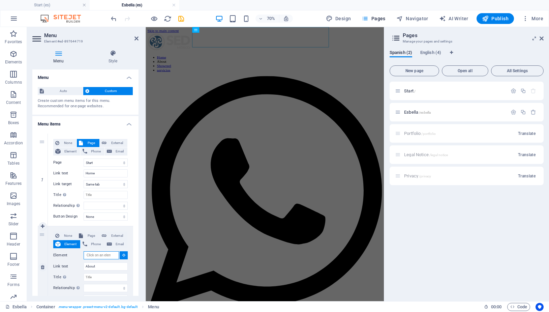
click at [101, 255] on input "Element" at bounding box center [101, 255] width 35 height 8
click at [407, 92] on span "Start /" at bounding box center [409, 90] width 11 height 5
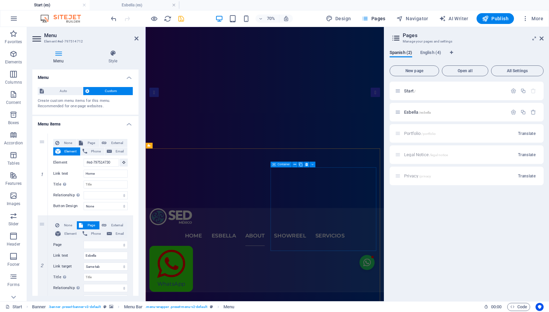
scroll to position [206, 0]
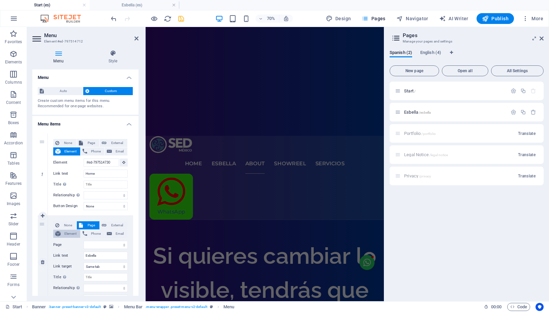
click at [70, 232] on span "Element" at bounding box center [71, 234] width 16 height 8
select select
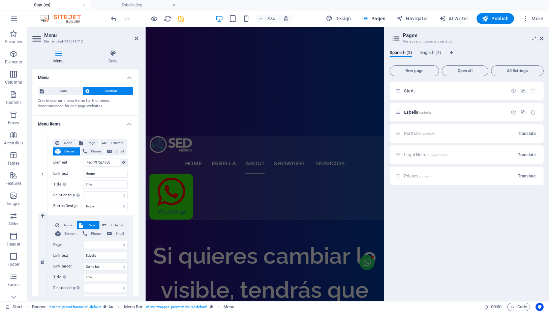
select select
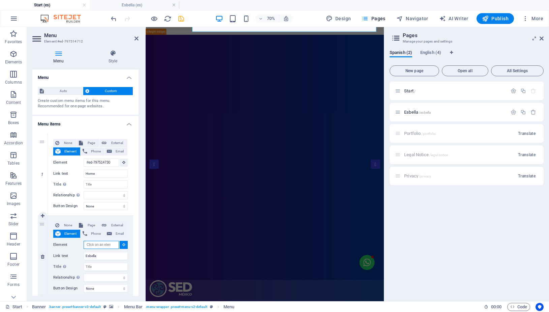
scroll to position [206, 0]
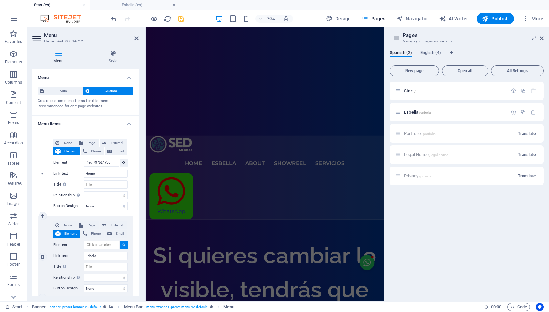
click at [102, 245] on input "Element" at bounding box center [101, 245] width 35 height 8
click at [103, 244] on input "Element" at bounding box center [101, 245] width 35 height 8
click at [122, 245] on icon at bounding box center [123, 244] width 3 height 3
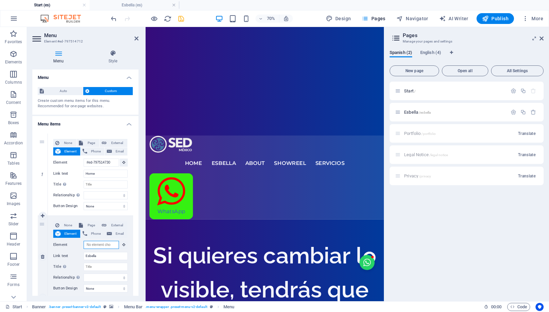
click at [103, 244] on input "Element" at bounding box center [101, 245] width 35 height 8
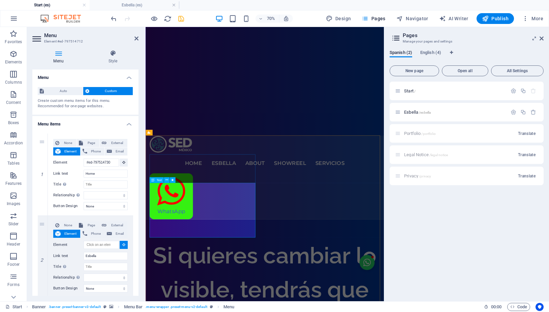
select select
type input "#ed-797514559"
select select
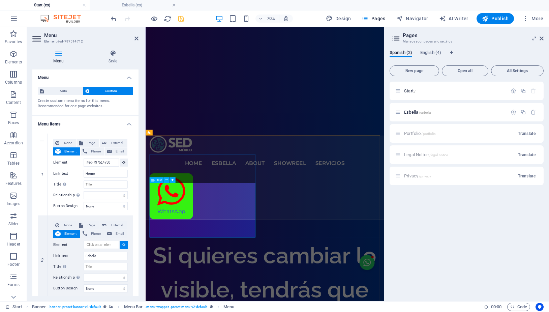
select select
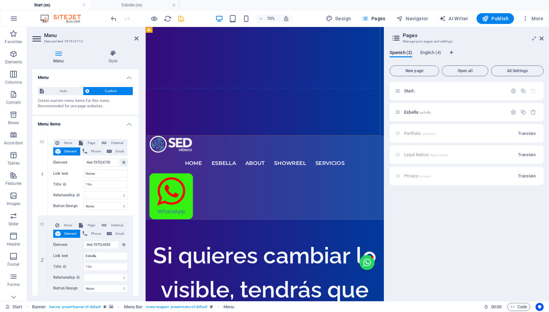
scroll to position [0, 0]
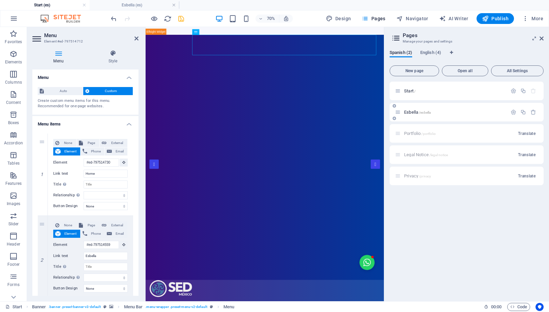
click at [412, 113] on span "Esbella /esbella" at bounding box center [417, 112] width 27 height 5
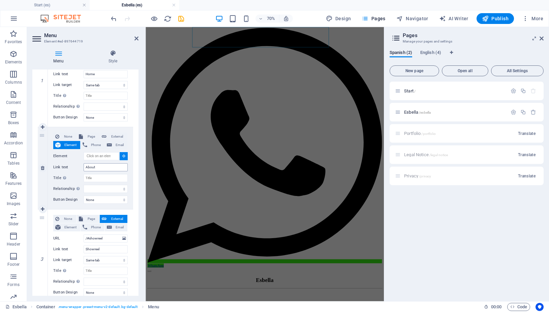
scroll to position [121, 0]
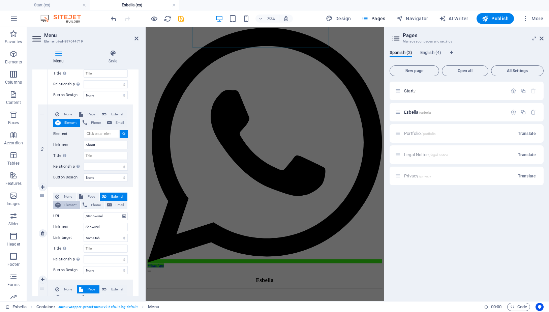
click at [72, 206] on span "Element" at bounding box center [71, 205] width 16 height 8
select select
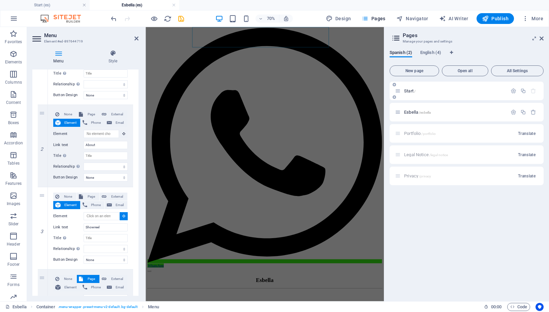
click at [412, 89] on span "Start /" at bounding box center [409, 90] width 11 height 5
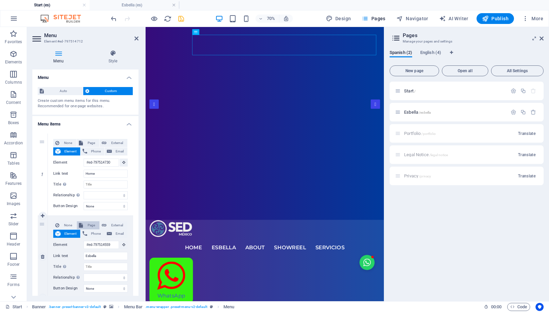
scroll to position [0, 0]
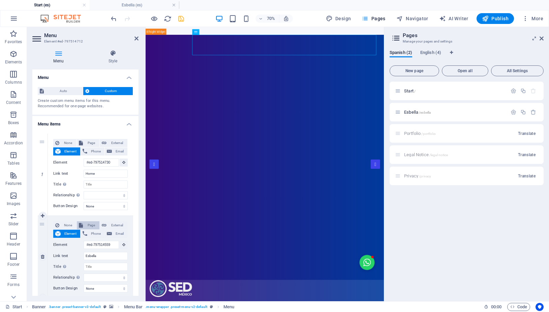
click at [87, 225] on span "Page" at bounding box center [91, 225] width 12 height 8
select select
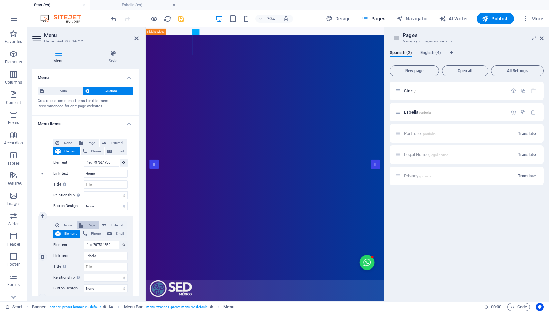
select select
click at [84, 241] on select "Start Esbella Start Portfolio Legal Notice Privacy" at bounding box center [106, 245] width 44 height 8
select select "1"
click option "Esbella" at bounding box center [0, 0] width 0 height 0
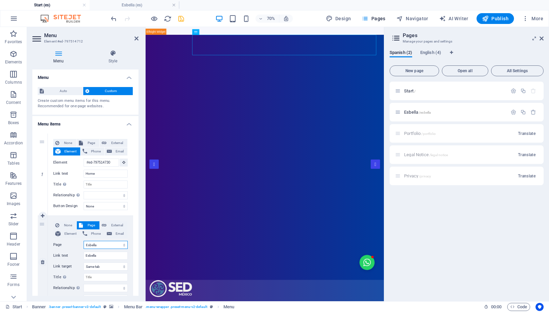
select select
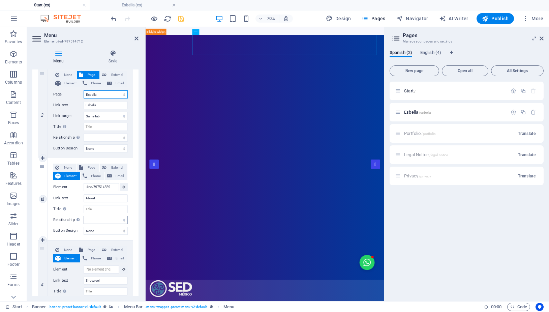
scroll to position [152, 0]
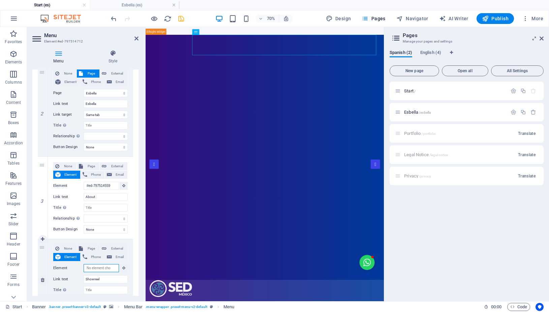
click at [103, 269] on input "Element" at bounding box center [101, 268] width 35 height 8
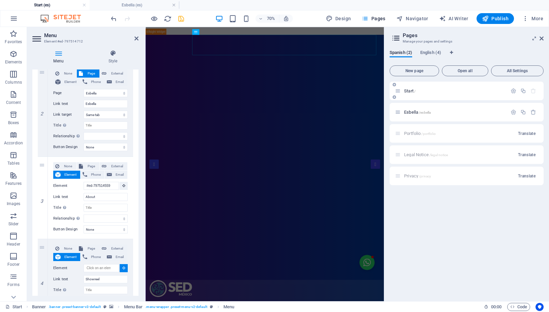
click at [408, 92] on span "Start /" at bounding box center [409, 90] width 11 height 5
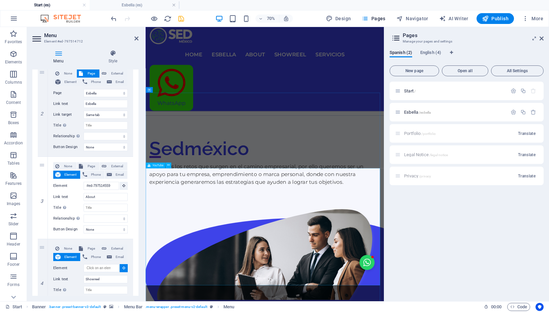
scroll to position [757, 0]
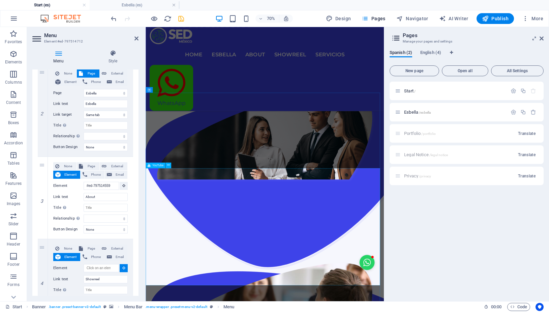
select select
type input "#ed-797514628"
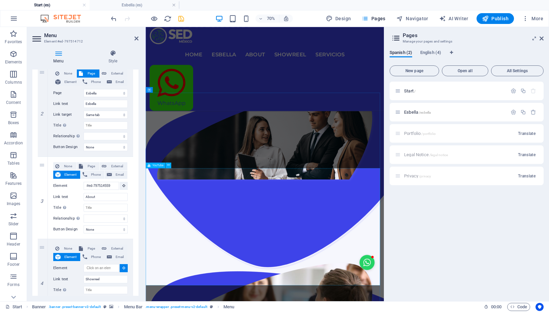
select select
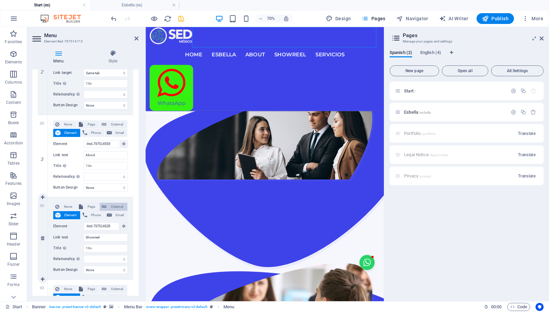
scroll to position [243, 0]
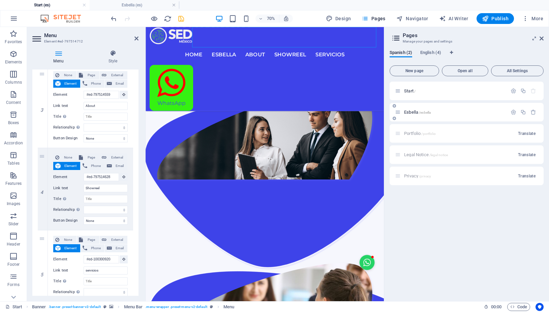
click at [412, 112] on span "Esbella /esbella" at bounding box center [417, 112] width 27 height 5
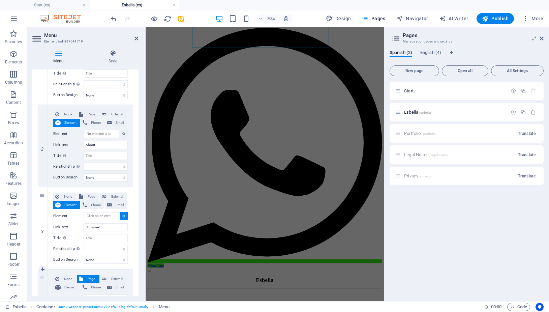
scroll to position [182, 0]
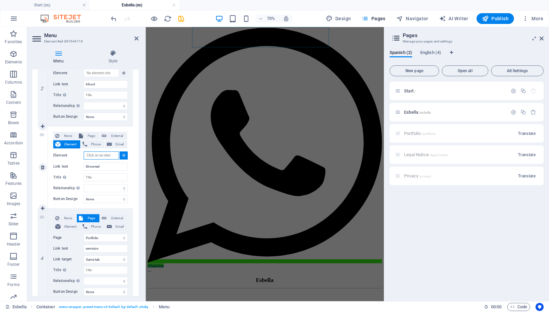
click at [109, 155] on input "Element" at bounding box center [101, 155] width 35 height 8
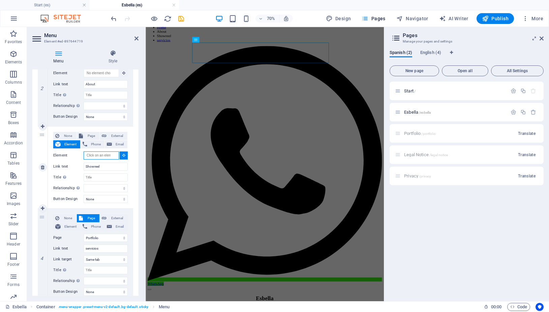
scroll to position [39, 0]
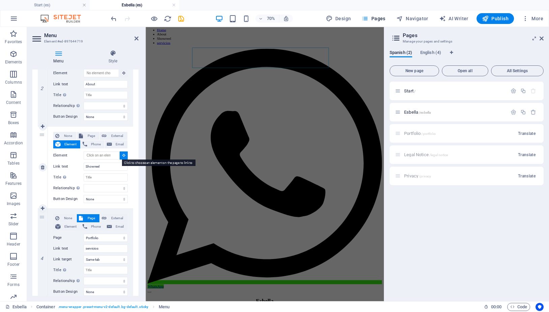
click at [122, 155] on icon at bounding box center [123, 154] width 3 height 3
click at [108, 156] on input "Element" at bounding box center [101, 155] width 35 height 8
click at [409, 93] on span "Start /" at bounding box center [409, 90] width 11 height 5
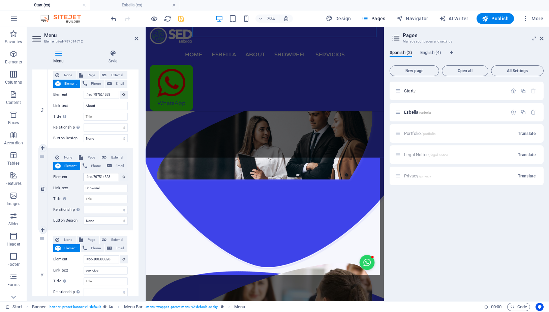
scroll to position [846, 0]
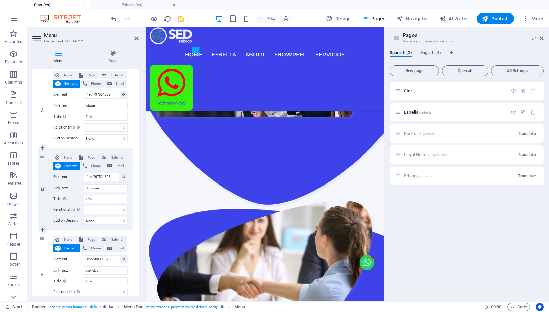
drag, startPoint x: 108, startPoint y: 177, endPoint x: 82, endPoint y: 177, distance: 25.6
click at [82, 177] on div "Element #ed-797514628" at bounding box center [90, 177] width 75 height 8
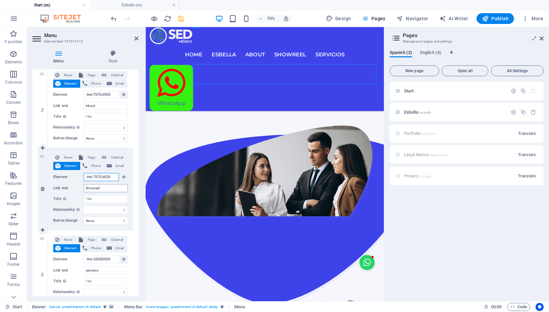
scroll to position [652, 0]
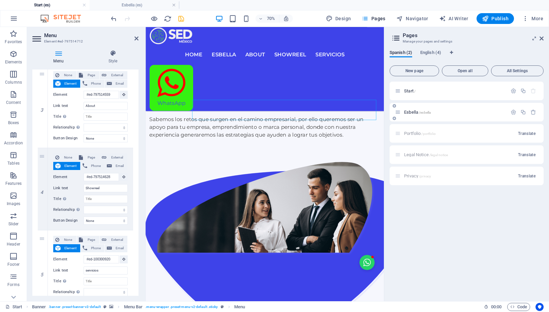
click at [413, 110] on span "Esbella /esbella" at bounding box center [417, 112] width 27 height 5
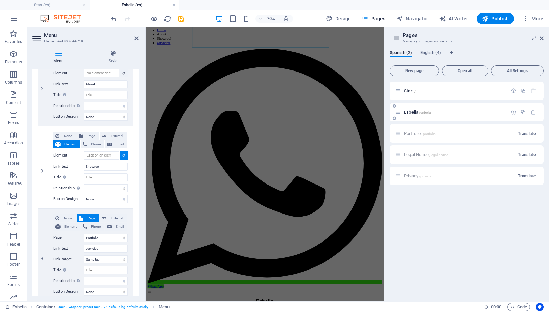
scroll to position [182, 0]
click at [105, 154] on input "Element" at bounding box center [101, 155] width 35 height 8
paste input "#ed-79751462"
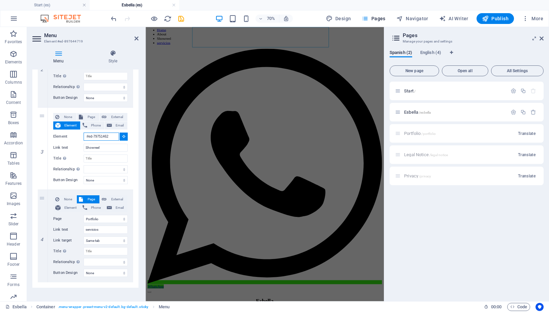
scroll to position [207, 0]
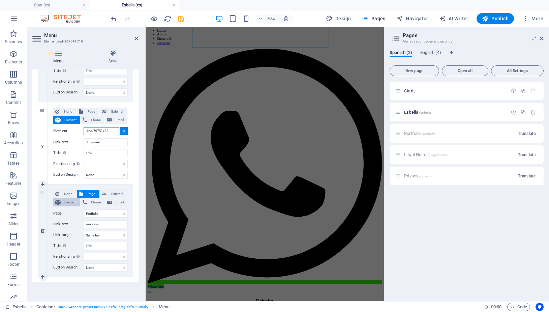
type input "#ed-79751462"
click at [66, 202] on span "Element" at bounding box center [71, 202] width 16 height 8
select select
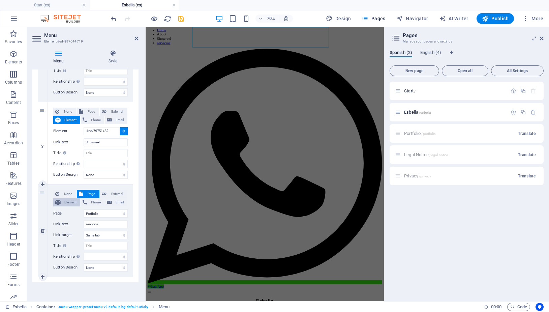
select select
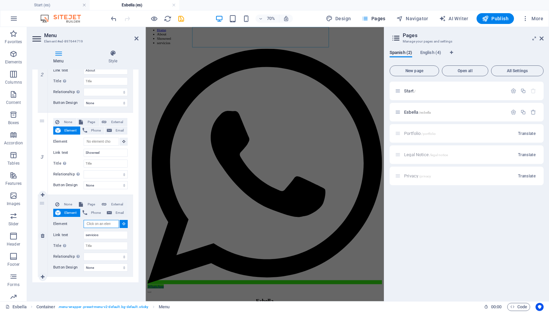
scroll to position [196, 0]
click at [409, 92] on span "Start /" at bounding box center [409, 90] width 11 height 5
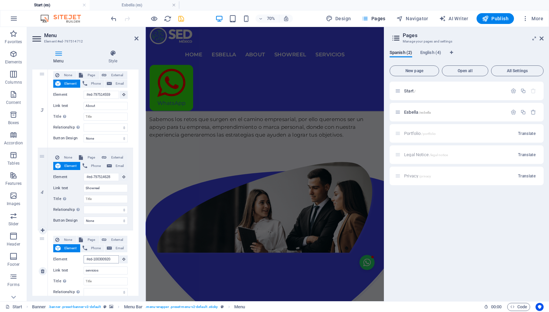
scroll to position [956, 0]
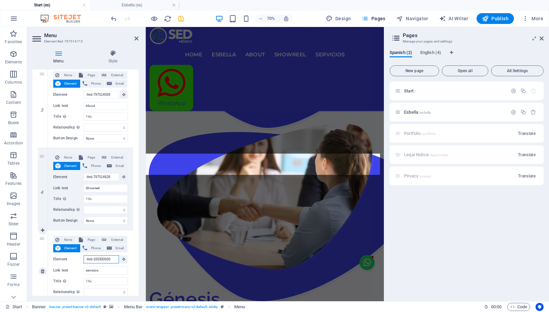
click at [107, 260] on input "#ed-1003009203" at bounding box center [101, 259] width 35 height 8
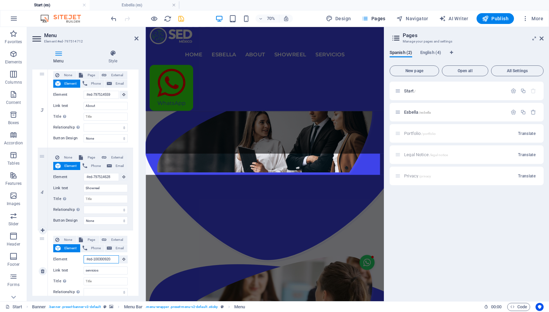
drag, startPoint x: 109, startPoint y: 259, endPoint x: 76, endPoint y: 261, distance: 33.1
click at [76, 261] on div "Element #ed-1003009203" at bounding box center [90, 259] width 75 height 8
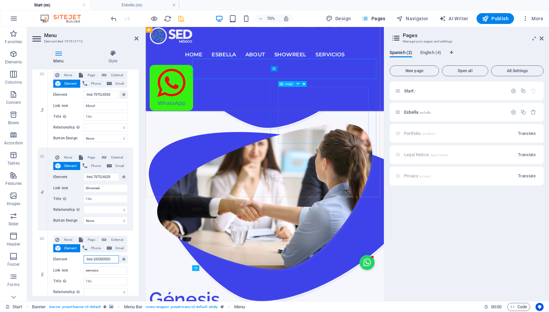
scroll to position [549, 0]
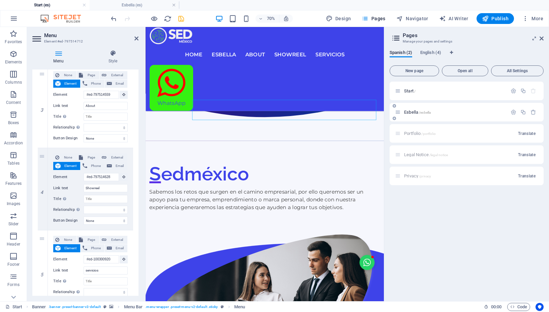
click at [408, 112] on span "Esbella /esbella" at bounding box center [417, 112] width 27 height 5
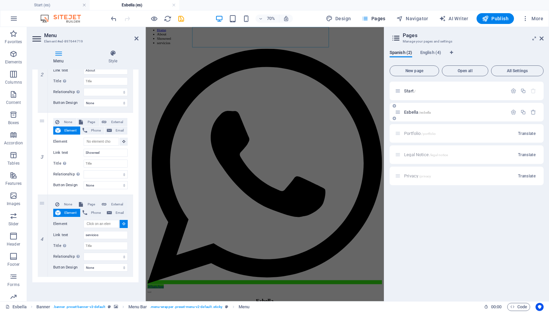
scroll to position [196, 0]
click at [96, 223] on input "Element" at bounding box center [101, 224] width 35 height 8
paste input "30092"
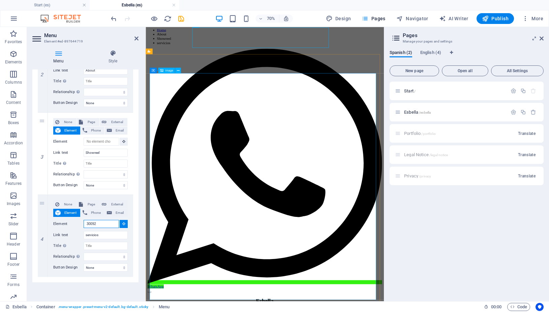
scroll to position [39, 0]
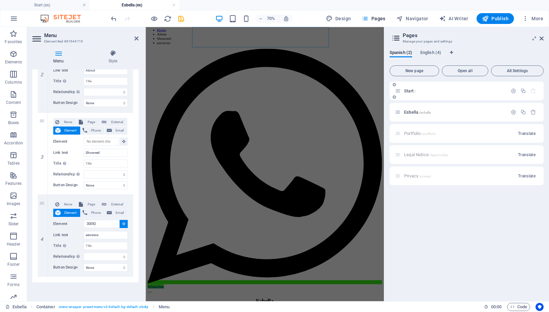
click at [410, 92] on span "Start /" at bounding box center [409, 90] width 11 height 5
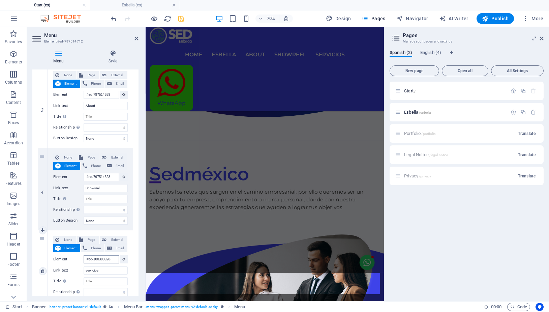
scroll to position [956, 0]
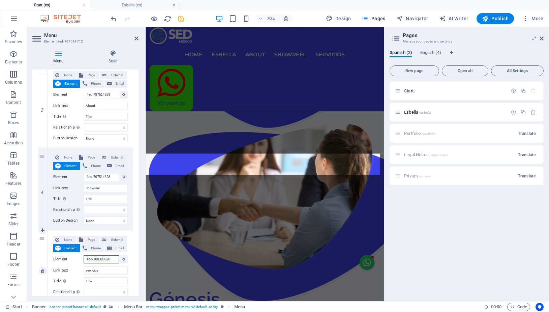
drag, startPoint x: 109, startPoint y: 260, endPoint x: 84, endPoint y: 261, distance: 25.0
click at [84, 261] on input "#ed-1003009203" at bounding box center [101, 259] width 35 height 8
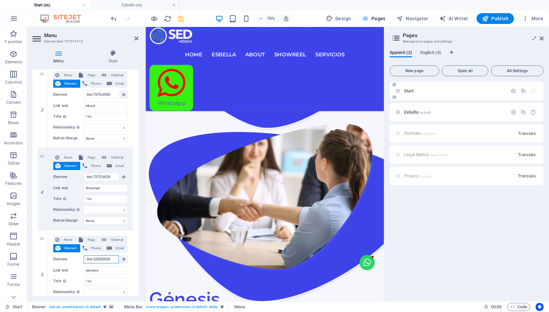
scroll to position [497, 0]
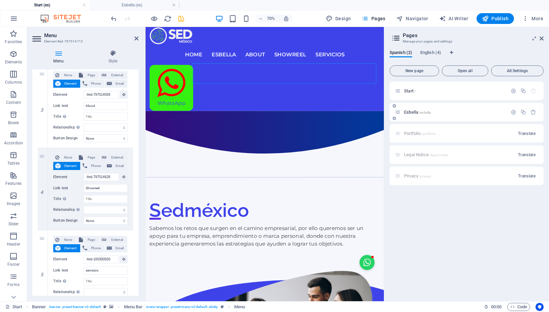
click at [409, 112] on span "Esbella /esbella" at bounding box center [417, 112] width 27 height 5
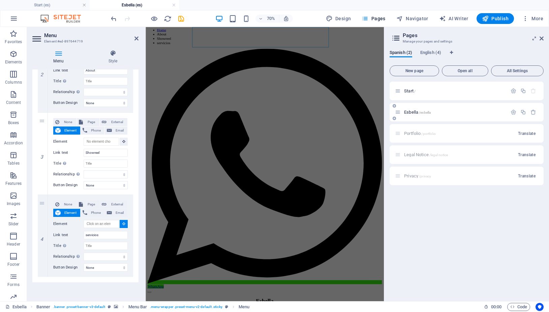
scroll to position [196, 0]
click at [100, 223] on input "Element" at bounding box center [101, 224] width 35 height 8
paste input "#ed-10030092"
type input "#ed-10030092"
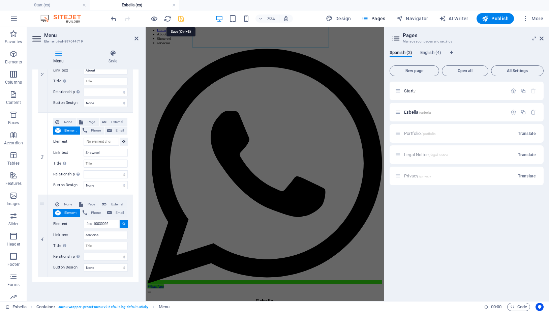
click at [181, 20] on icon "save" at bounding box center [181, 19] width 8 height 8
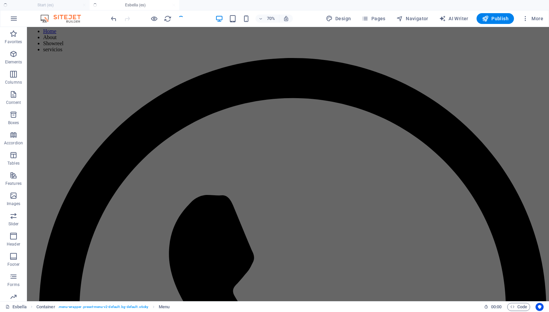
checkbox input "false"
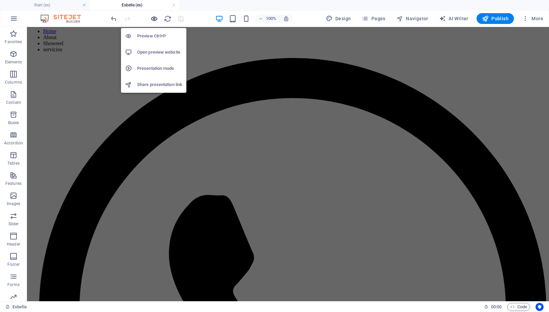
click at [154, 19] on icon "button" at bounding box center [154, 19] width 8 height 8
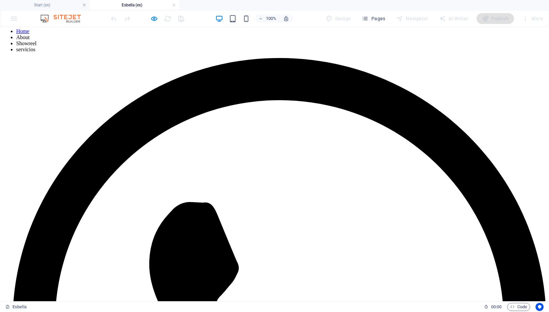
click at [30, 40] on link "About" at bounding box center [22, 37] width 13 height 6
click at [36, 43] on link "Showreel" at bounding box center [26, 43] width 20 height 6
click at [35, 47] on link "servicios" at bounding box center [25, 50] width 19 height 6
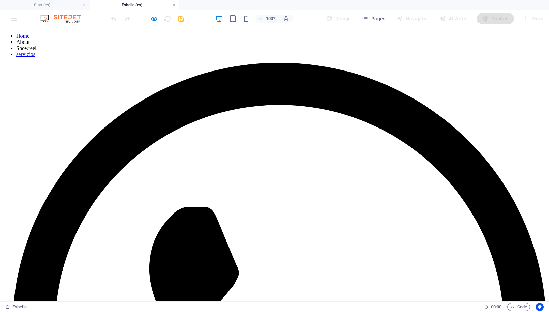
scroll to position [0, 0]
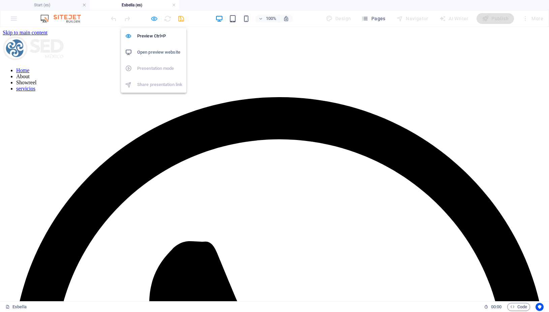
click at [154, 19] on icon "button" at bounding box center [154, 19] width 8 height 8
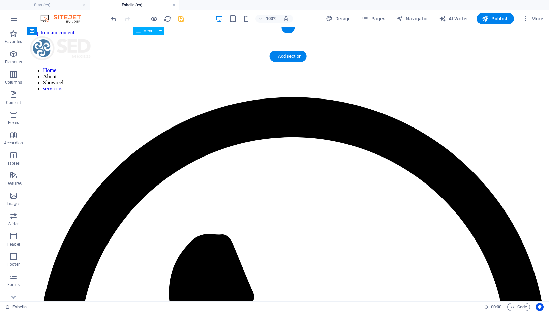
click at [282, 67] on nav "Home About Showreel servicios" at bounding box center [288, 79] width 517 height 24
select select
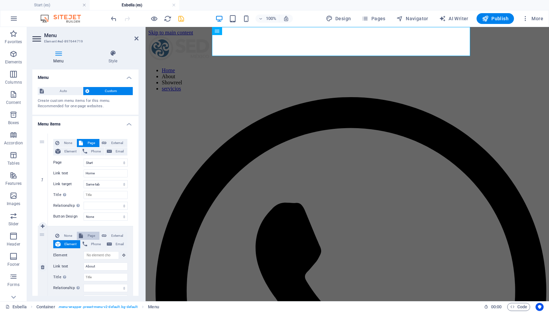
click at [89, 238] on span "Page" at bounding box center [91, 236] width 12 height 8
select select
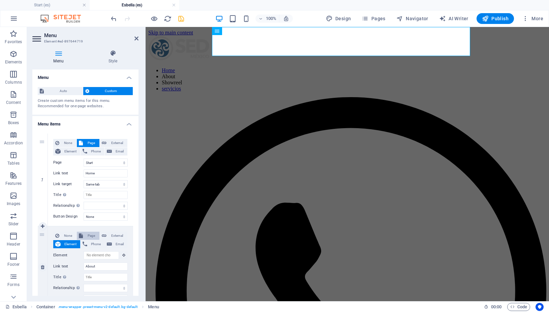
select select
click at [84, 251] on select "Start Esbella Start Portfolio Legal Notice Privacy" at bounding box center [106, 255] width 44 height 8
select select "0"
click option "Start" at bounding box center [0, 0] width 0 height 0
select select
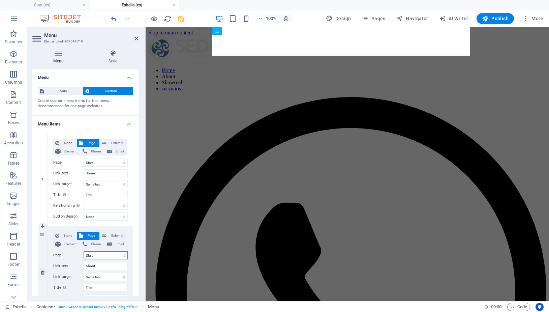
select select
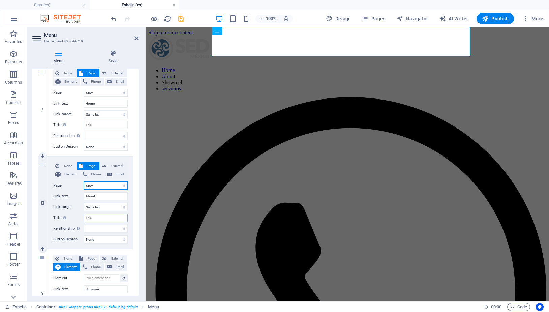
scroll to position [91, 0]
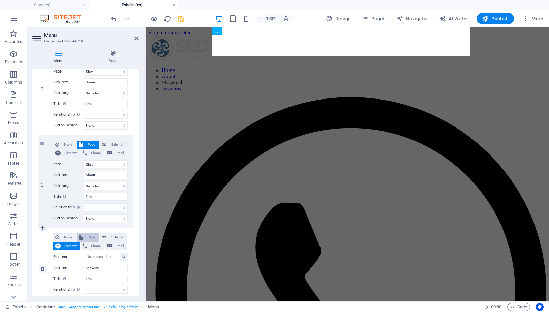
click at [88, 239] on span "Page" at bounding box center [91, 237] width 12 height 8
select select
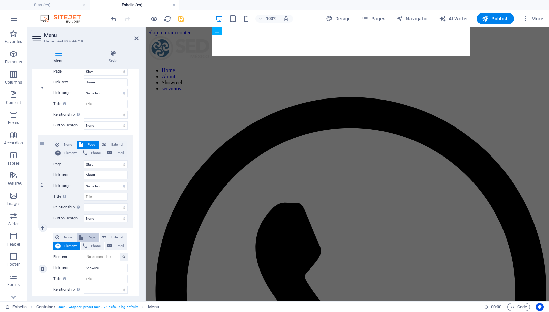
select select
click at [88, 239] on span "Page" at bounding box center [91, 237] width 12 height 8
click at [88, 236] on span "Page" at bounding box center [91, 237] width 12 height 8
select select "0"
click option "Start" at bounding box center [0, 0] width 0 height 0
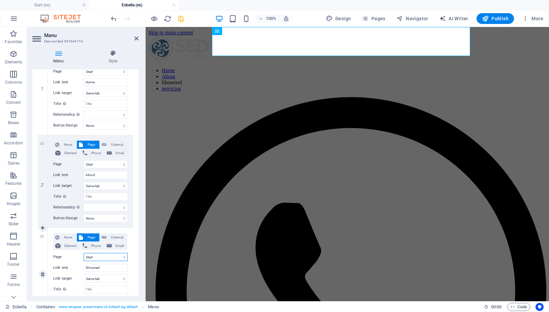
select select
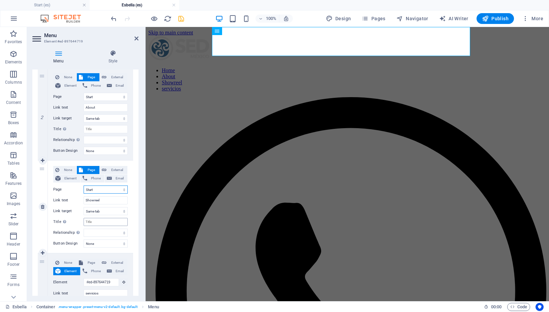
scroll to position [182, 0]
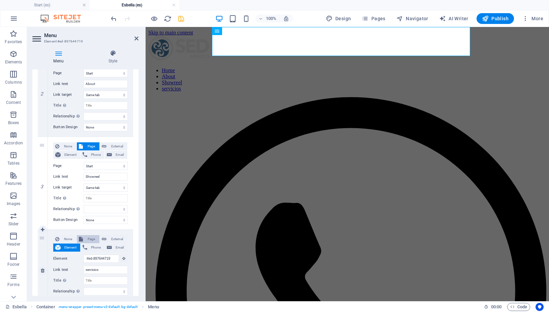
click at [88, 239] on span "Page" at bounding box center [91, 239] width 12 height 8
select select
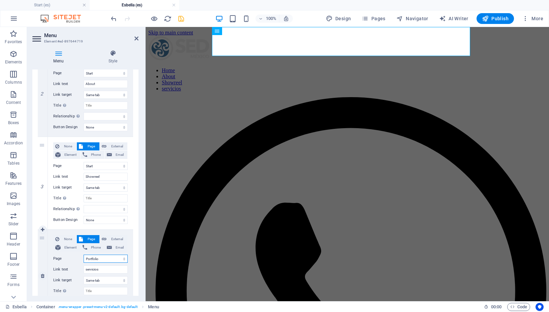
select select "0"
click option "Start" at bounding box center [0, 0] width 0 height 0
select select
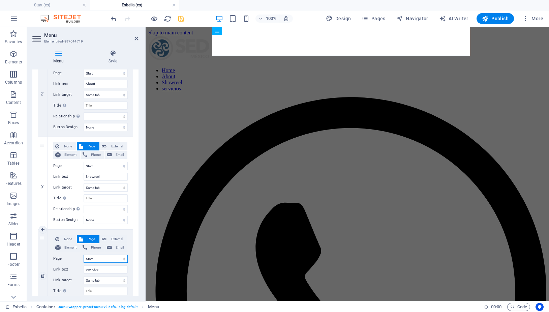
select select
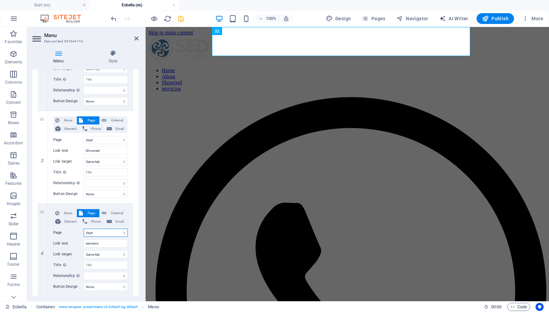
scroll to position [228, 0]
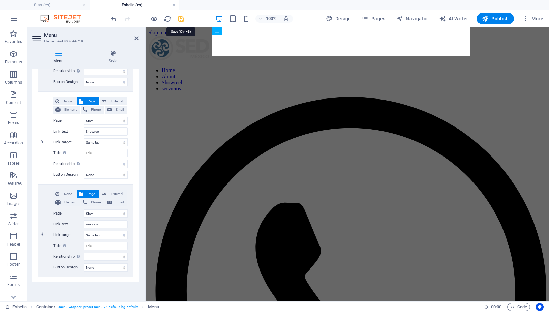
click at [181, 20] on icon "save" at bounding box center [181, 19] width 8 height 8
checkbox input "false"
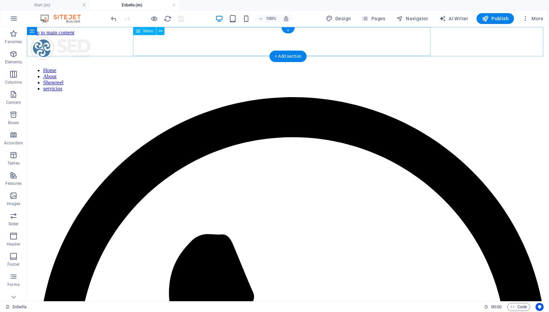
click at [305, 67] on nav "Home About Showreel servicios" at bounding box center [288, 79] width 517 height 24
click at [308, 67] on nav "Home About Showreel servicios" at bounding box center [288, 79] width 517 height 24
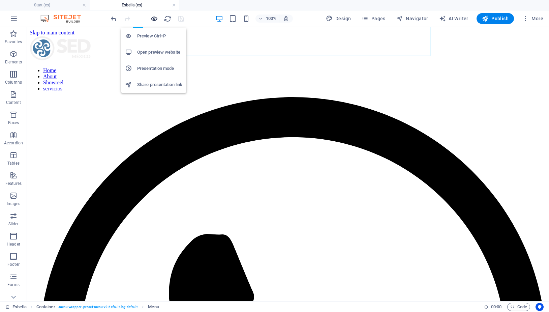
click at [153, 20] on icon "button" at bounding box center [154, 19] width 8 height 8
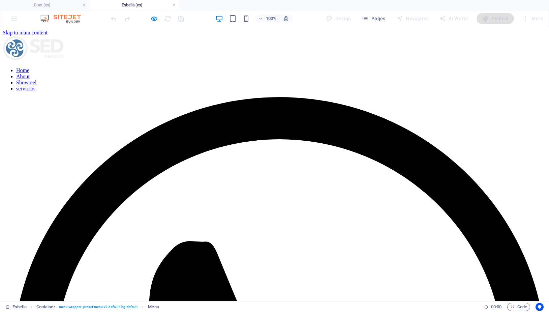
click at [30, 74] on link "About" at bounding box center [22, 77] width 13 height 6
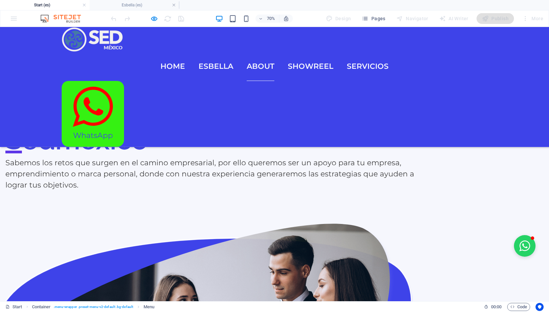
scroll to position [462, 0]
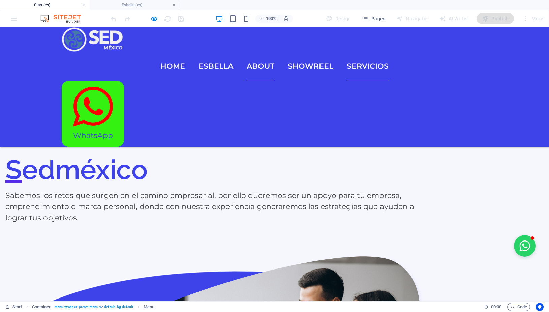
click at [365, 52] on link "servicios" at bounding box center [368, 66] width 42 height 29
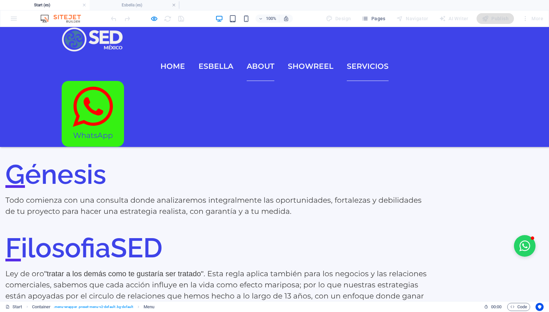
scroll to position [1191, 0]
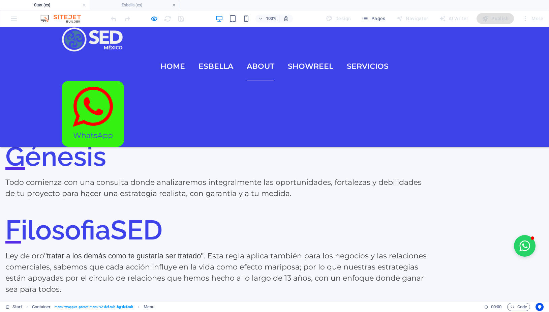
click at [264, 52] on link "About" at bounding box center [261, 66] width 28 height 29
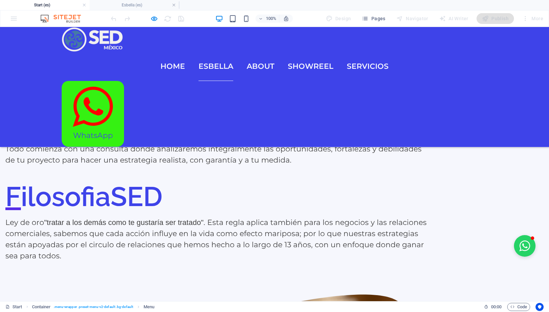
click at [204, 52] on link "Esbella" at bounding box center [216, 66] width 35 height 29
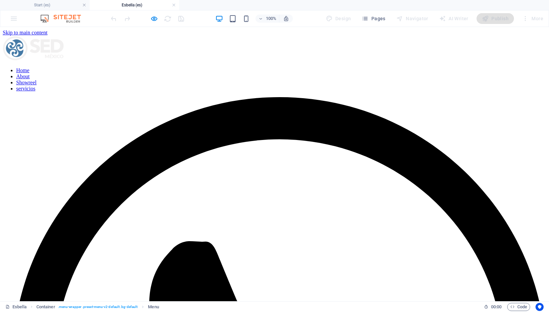
click at [29, 67] on link "Home" at bounding box center [22, 70] width 13 height 6
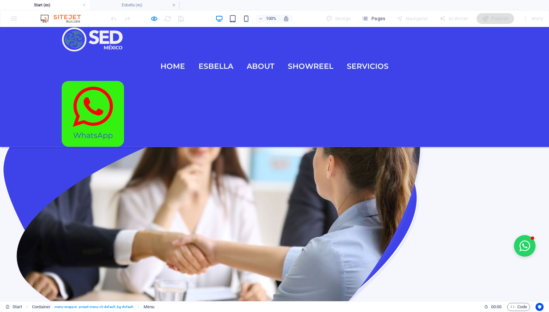
scroll to position [879, 0]
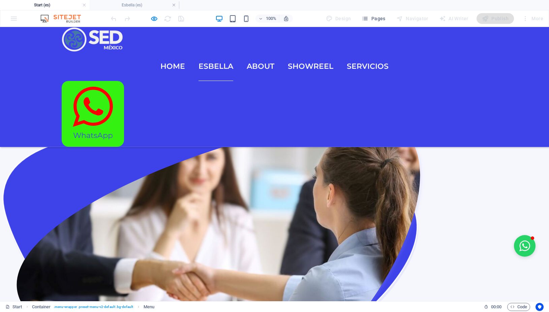
click at [217, 52] on link "Esbella" at bounding box center [216, 66] width 35 height 29
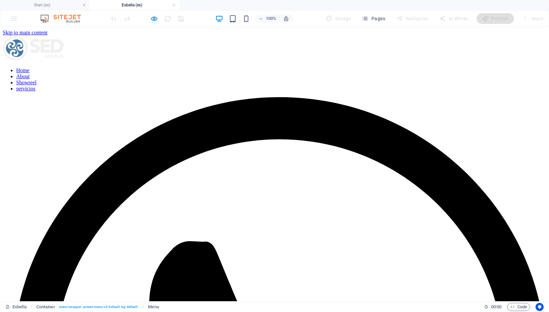
click at [36, 80] on link "Showreel" at bounding box center [26, 83] width 20 height 6
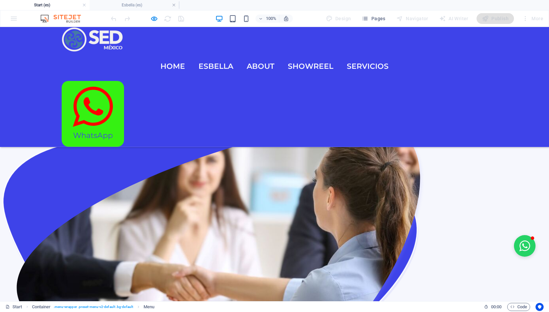
scroll to position [881, 0]
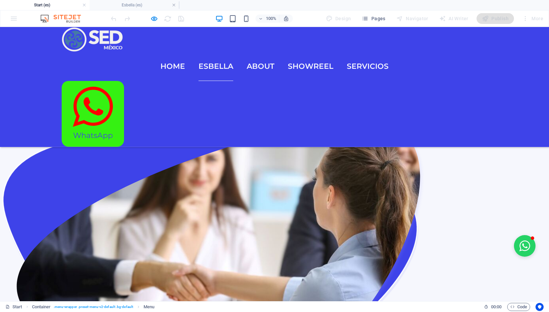
click at [209, 52] on link "Esbella" at bounding box center [216, 66] width 35 height 29
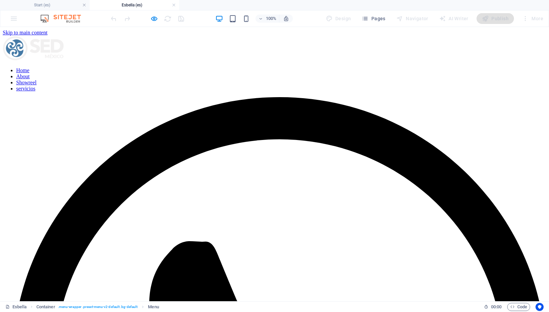
click at [35, 86] on link "servicios" at bounding box center [25, 89] width 19 height 6
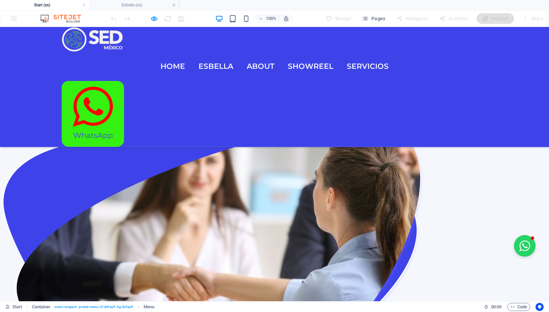
scroll to position [882, 0]
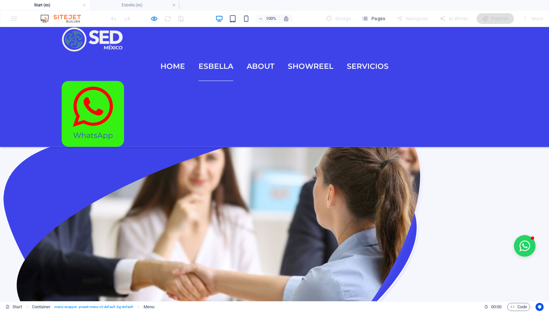
click at [210, 52] on link "Esbella" at bounding box center [216, 66] width 35 height 29
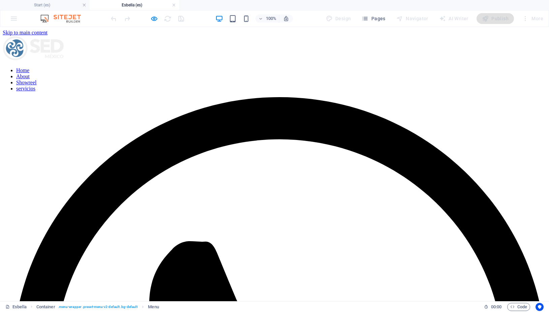
click at [30, 74] on link "About" at bounding box center [22, 77] width 13 height 6
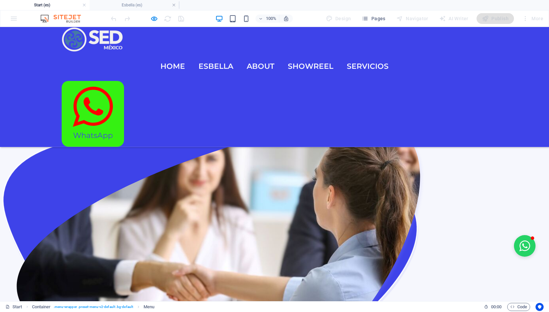
scroll to position [879, 0]
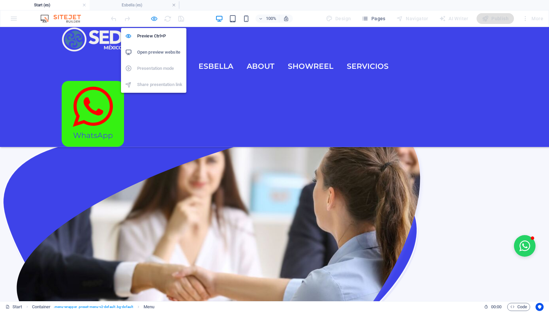
click at [155, 21] on icon "button" at bounding box center [154, 19] width 8 height 8
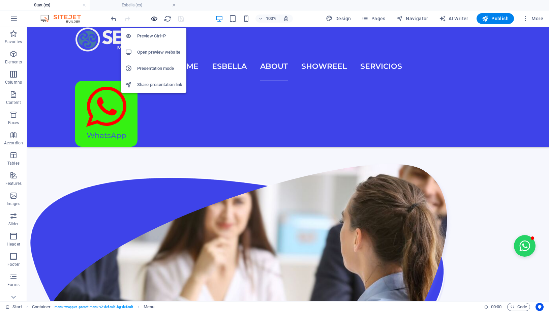
scroll to position [890, 0]
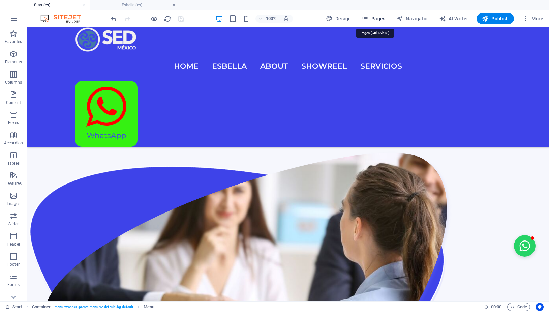
click at [375, 16] on span "Pages" at bounding box center [374, 18] width 24 height 7
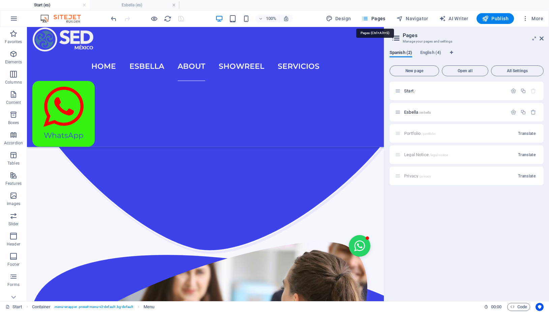
scroll to position [900, 0]
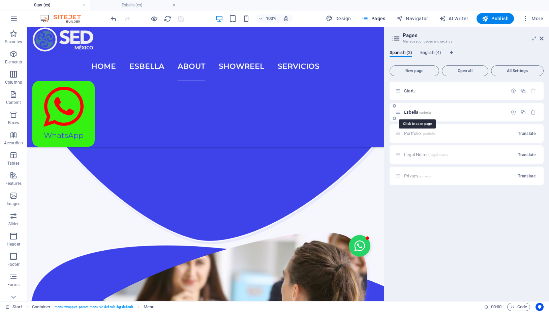
click at [418, 114] on span "Esbella /esbella" at bounding box center [417, 112] width 27 height 5
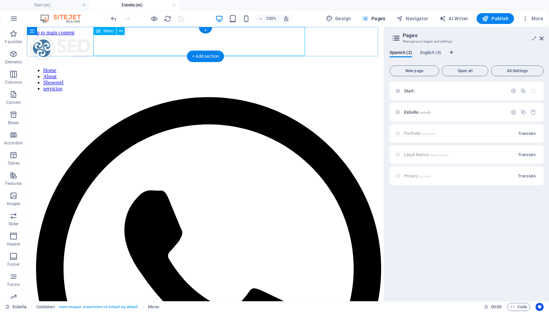
click at [222, 67] on nav "Home About Showreel servicios" at bounding box center [206, 79] width 352 height 24
select select
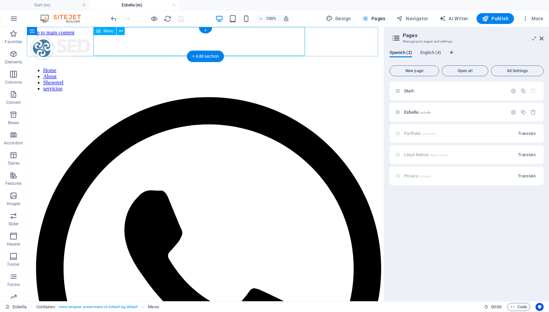
select select
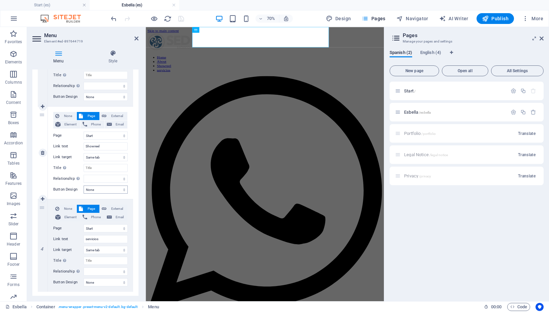
scroll to position [228, 0]
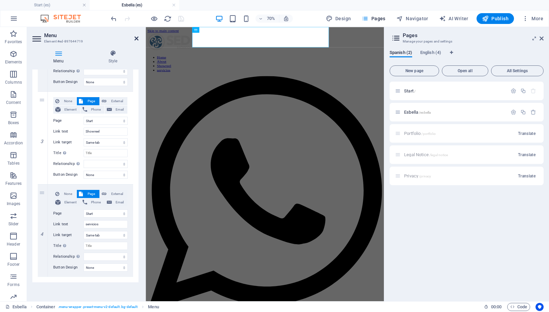
click at [135, 39] on icon at bounding box center [137, 38] width 4 height 5
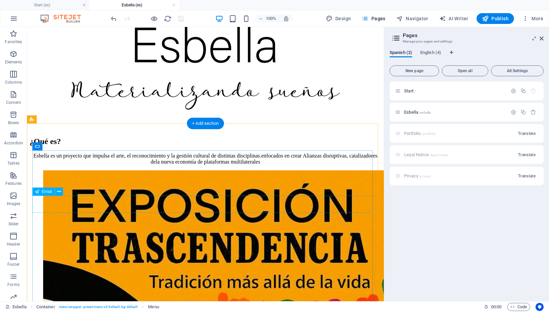
scroll to position [791, 0]
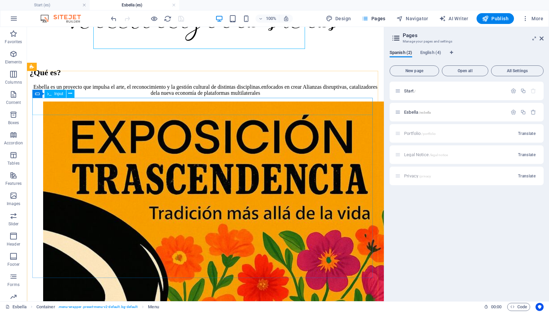
click at [60, 95] on span "Input" at bounding box center [58, 94] width 9 height 4
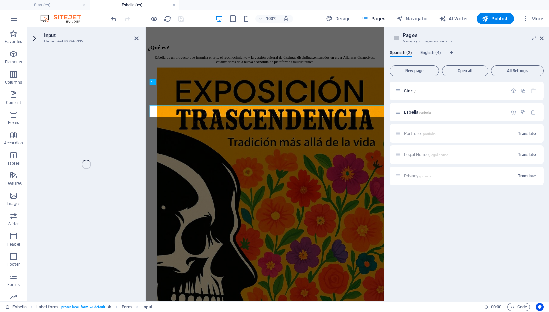
scroll to position [750, 0]
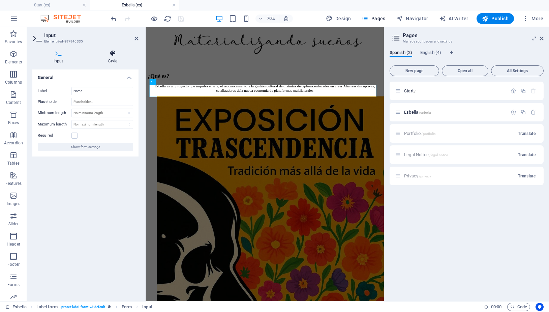
click at [117, 61] on h4 "Style" at bounding box center [113, 57] width 52 height 14
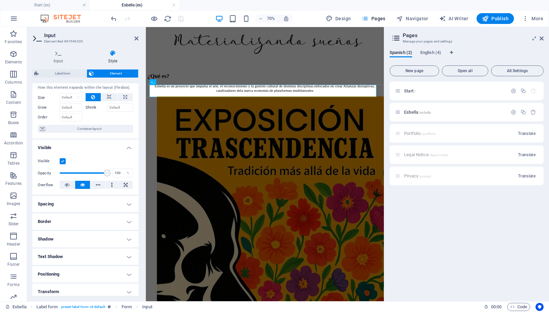
scroll to position [0, 0]
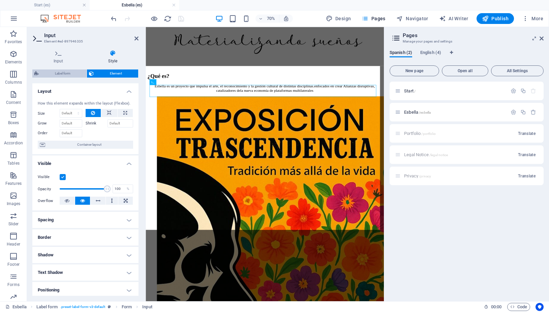
click at [58, 73] on span "Label form" at bounding box center [63, 73] width 44 height 8
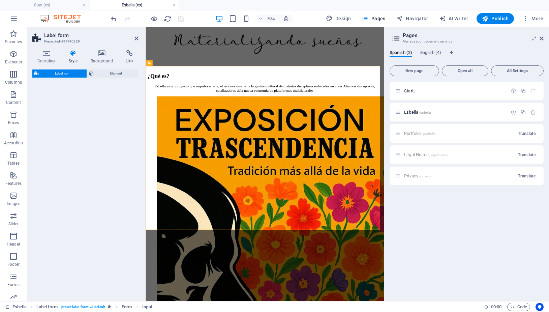
select select "rem"
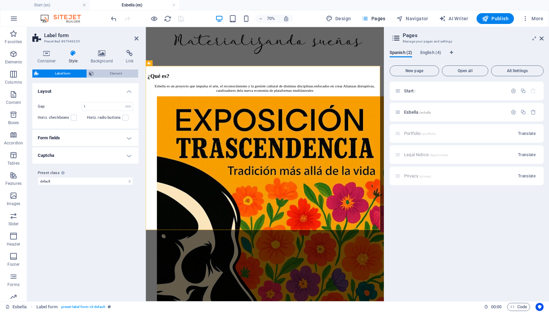
click at [116, 71] on span "Element" at bounding box center [116, 73] width 40 height 8
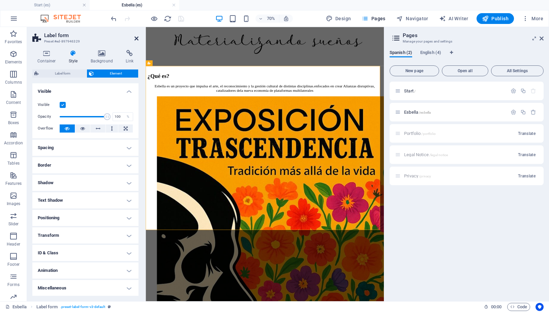
click at [135, 39] on icon at bounding box center [137, 38] width 4 height 5
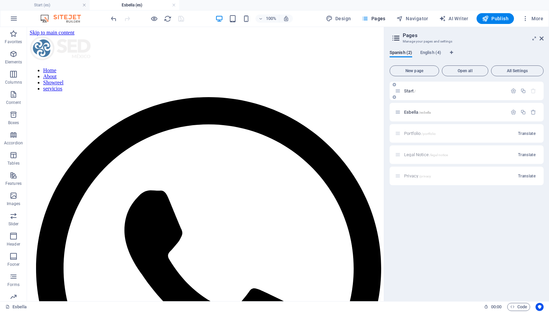
click at [409, 92] on span "Start /" at bounding box center [409, 90] width 11 height 5
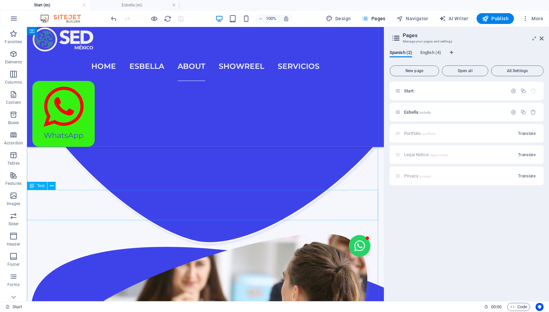
scroll to position [1074, 0]
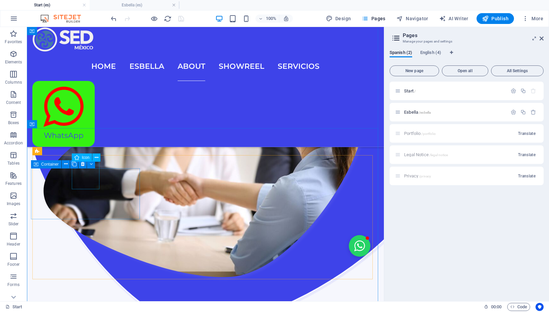
select select "xMidYMid"
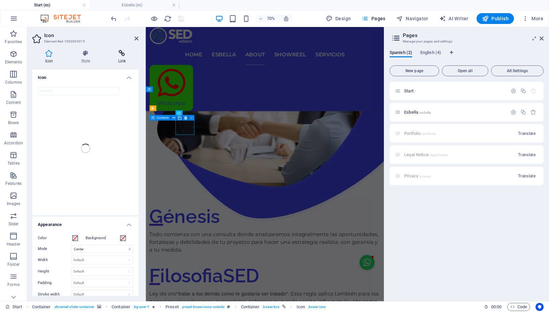
scroll to position [0, 0]
click at [122, 56] on icon at bounding box center [122, 53] width 33 height 7
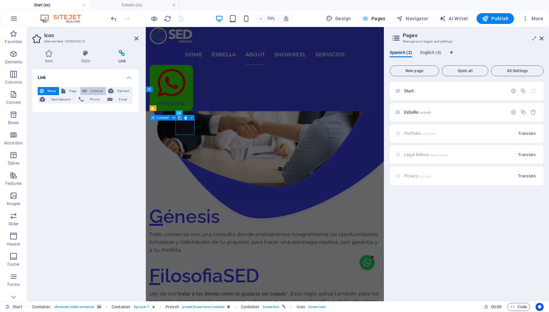
click at [95, 92] on span "External" at bounding box center [96, 91] width 15 height 8
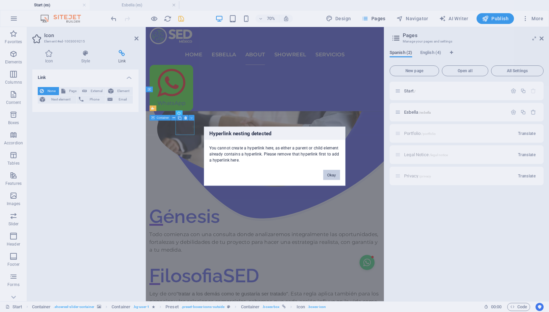
click at [330, 173] on button "Okay" at bounding box center [331, 175] width 17 height 10
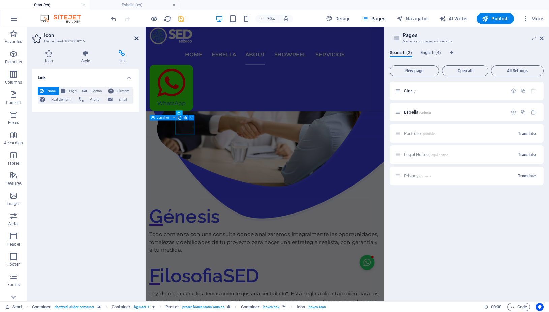
click at [138, 40] on icon at bounding box center [137, 38] width 4 height 5
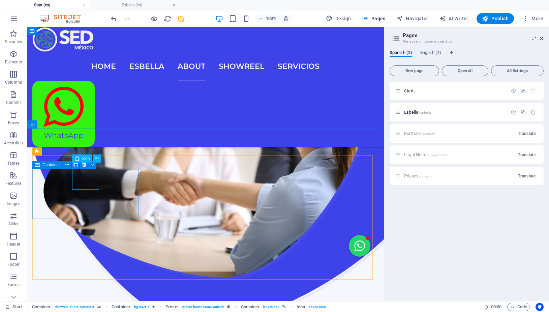
scroll to position [1073, 0]
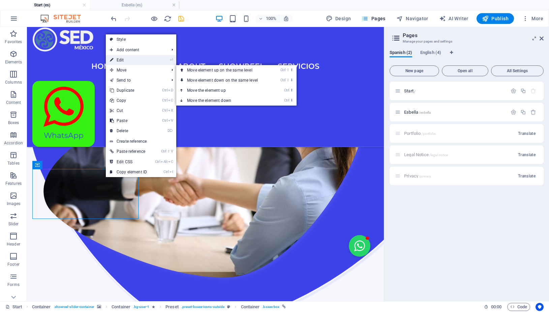
click at [124, 61] on link "⏎ Edit" at bounding box center [128, 60] width 45 height 10
select select "external"
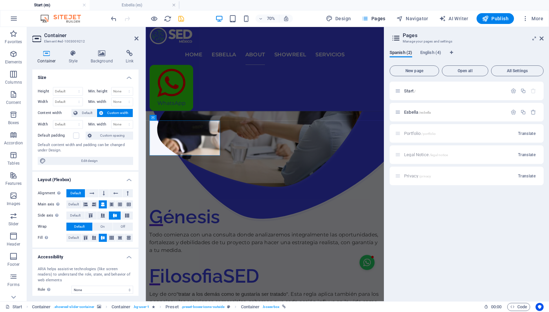
click at [128, 54] on icon at bounding box center [130, 53] width 18 height 7
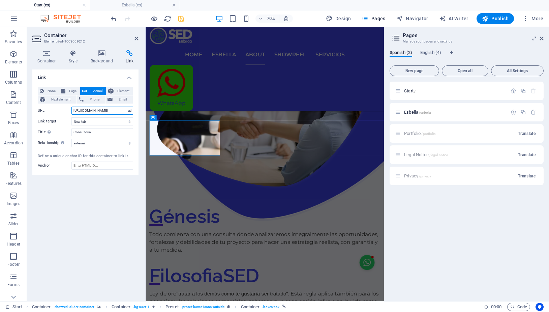
click at [113, 110] on input "[URL][DOMAIN_NAME]" at bounding box center [102, 111] width 62 height 8
click at [109, 112] on input "[URL][DOMAIN_NAME]" at bounding box center [102, 111] width 62 height 8
paste input "[URL][DOMAIN_NAME]"
type input "[URL][DOMAIN_NAME]"
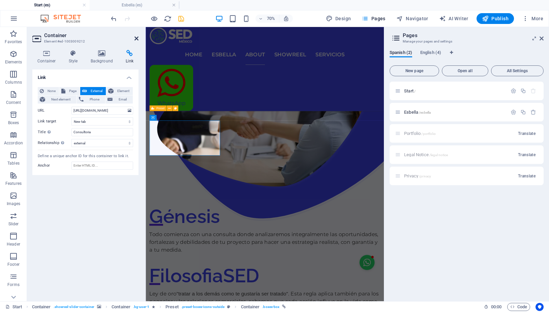
click at [136, 39] on icon at bounding box center [137, 38] width 4 height 5
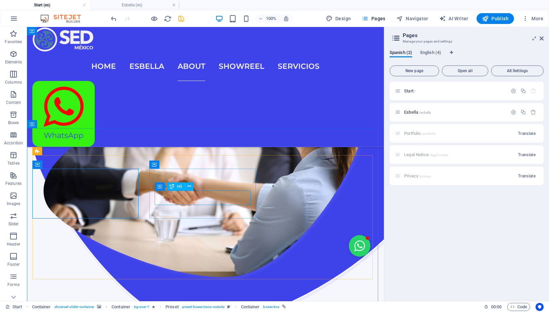
scroll to position [1073, 0]
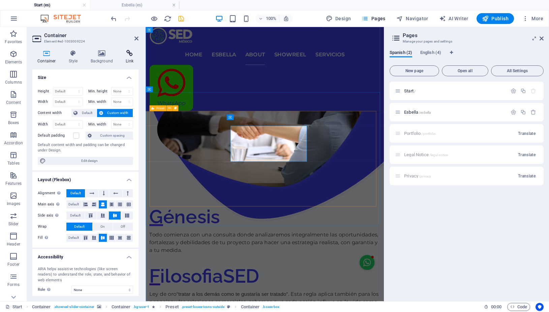
click at [129, 53] on icon at bounding box center [130, 53] width 18 height 7
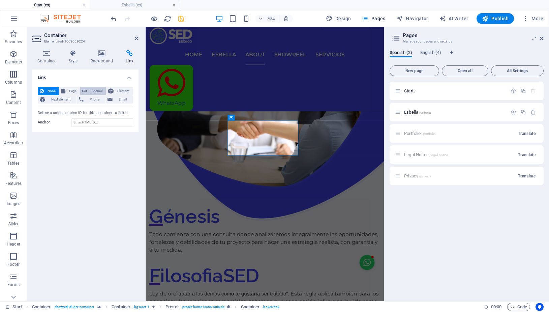
click at [98, 90] on span "External" at bounding box center [96, 91] width 15 height 8
select select "blank"
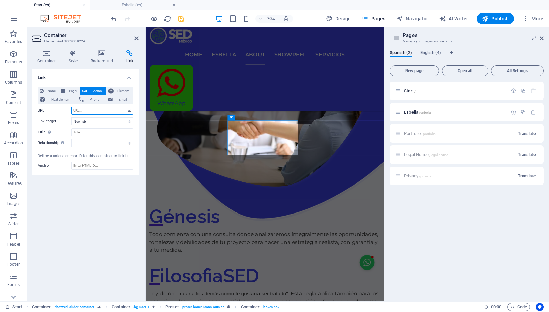
click at [95, 112] on input "URL" at bounding box center [102, 111] width 62 height 8
paste input "[URL][DOMAIN_NAME]"
type input "[URL][DOMAIN_NAME]"
click at [137, 37] on icon at bounding box center [137, 38] width 4 height 5
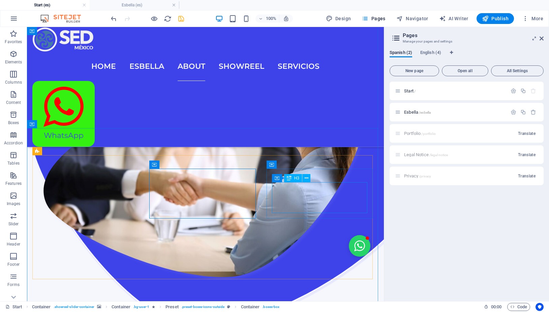
scroll to position [1074, 0]
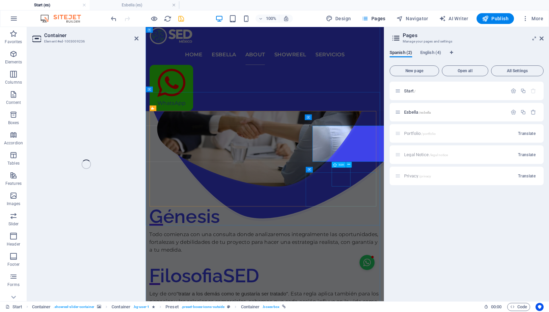
select select "external"
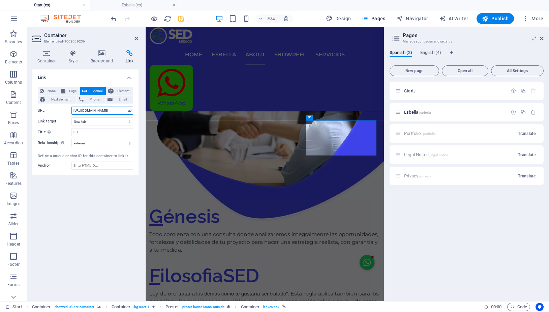
click at [113, 109] on input "[URL][DOMAIN_NAME]" at bounding box center [102, 111] width 62 height 8
click at [114, 110] on input "URL" at bounding box center [102, 111] width 62 height 8
paste input "[URL][DOMAIN_NAME]"
type input "[URL][DOMAIN_NAME]"
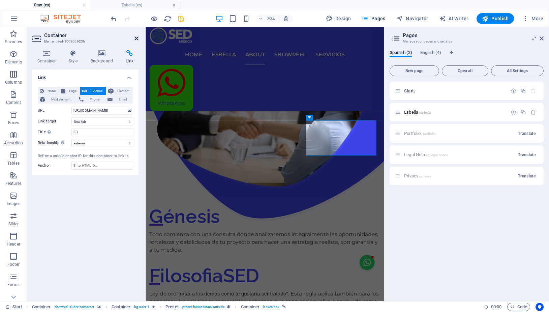
click at [138, 37] on icon at bounding box center [137, 38] width 4 height 5
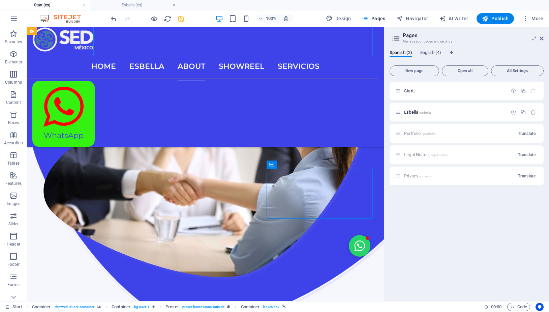
scroll to position [1074, 0]
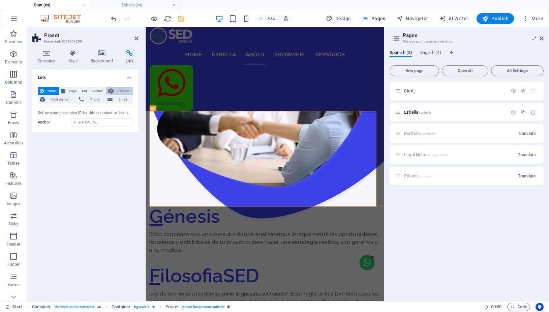
click at [126, 91] on span "Element" at bounding box center [123, 91] width 15 height 8
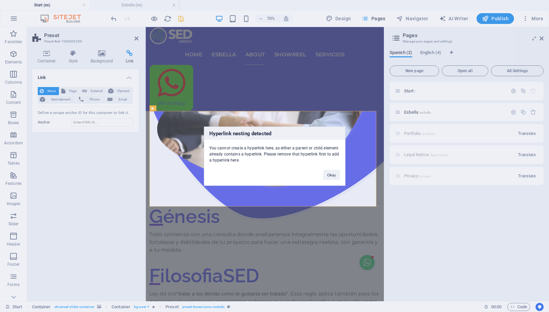
click at [98, 91] on div "Hyperlink nesting detected You cannot create a hyperlink here, as either a pare…" at bounding box center [274, 156] width 549 height 312
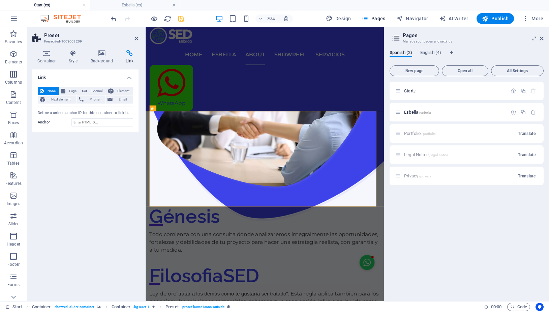
click at [98, 91] on span "External" at bounding box center [96, 91] width 15 height 8
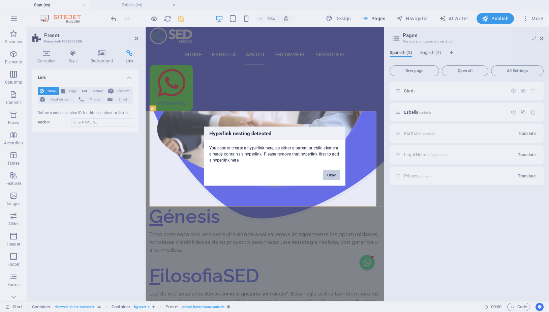
click at [332, 171] on button "Okay" at bounding box center [331, 175] width 17 height 10
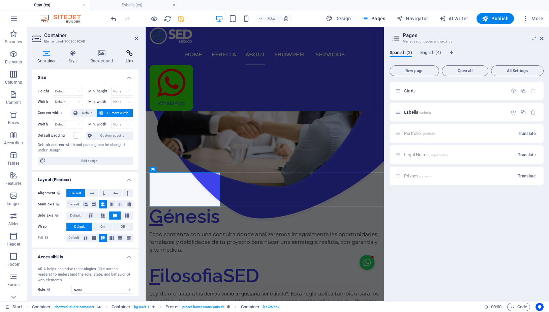
click at [131, 52] on icon at bounding box center [130, 53] width 18 height 7
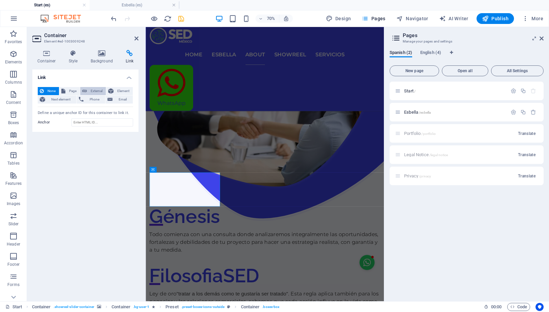
click at [98, 92] on span "External" at bounding box center [96, 91] width 15 height 8
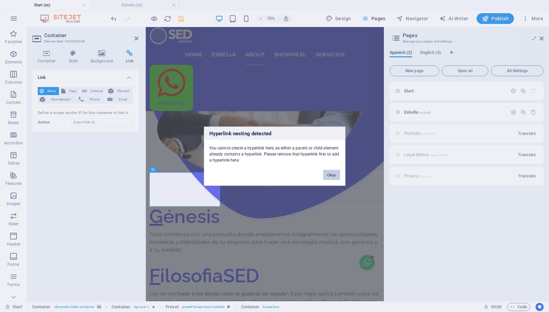
click at [330, 175] on button "Okay" at bounding box center [331, 175] width 17 height 10
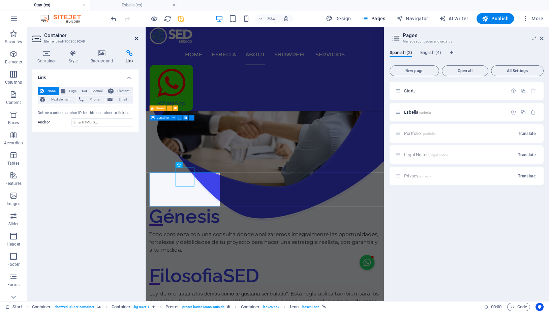
click at [137, 37] on icon at bounding box center [137, 38] width 4 height 5
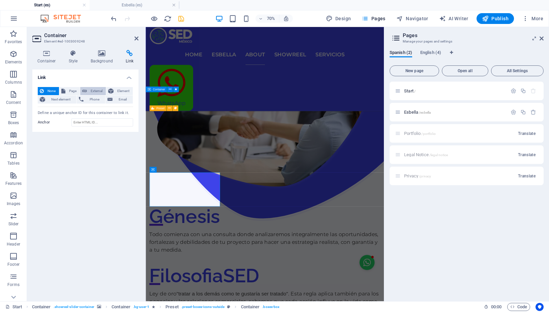
click at [94, 92] on span "External" at bounding box center [96, 91] width 15 height 8
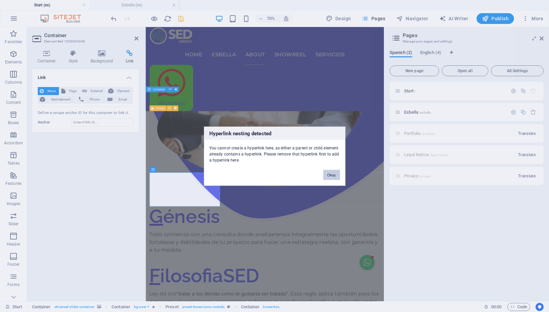
click at [327, 172] on button "Okay" at bounding box center [331, 175] width 17 height 10
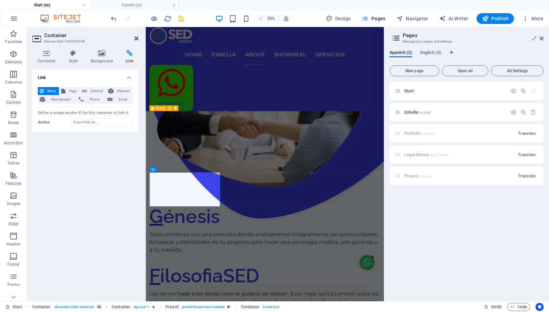
drag, startPoint x: 136, startPoint y: 37, endPoint x: 168, endPoint y: 111, distance: 79.9
click at [136, 37] on icon at bounding box center [137, 38] width 4 height 5
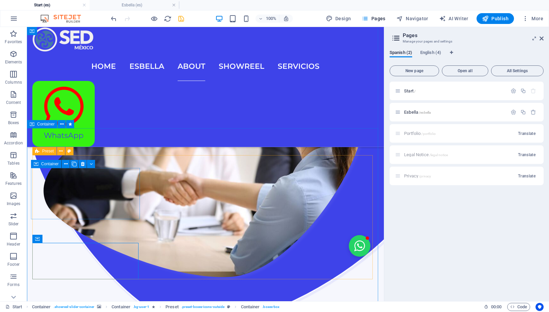
select select "external"
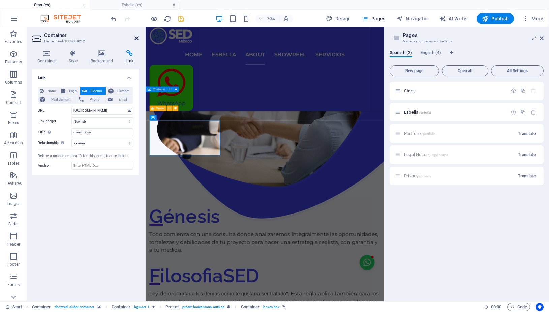
drag, startPoint x: 136, startPoint y: 36, endPoint x: 144, endPoint y: 156, distance: 119.6
click at [136, 36] on icon at bounding box center [137, 38] width 4 height 5
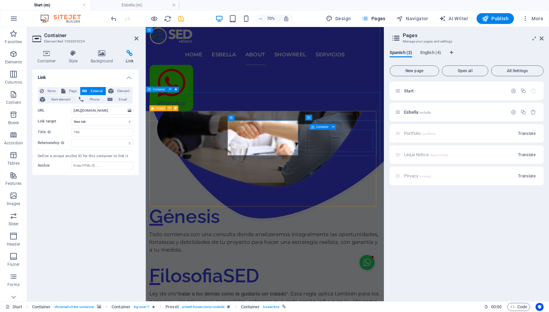
click at [311, 125] on div "Container" at bounding box center [319, 127] width 21 height 6
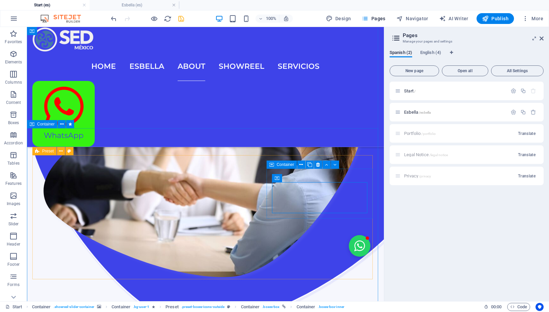
select select "external"
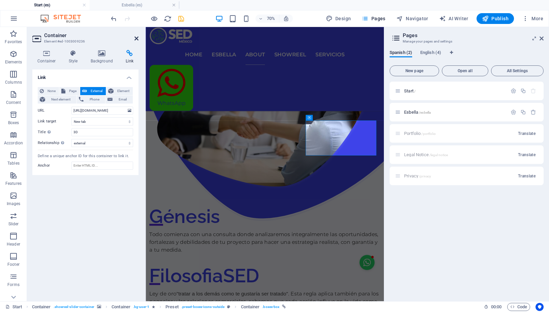
click at [138, 39] on icon at bounding box center [137, 38] width 4 height 5
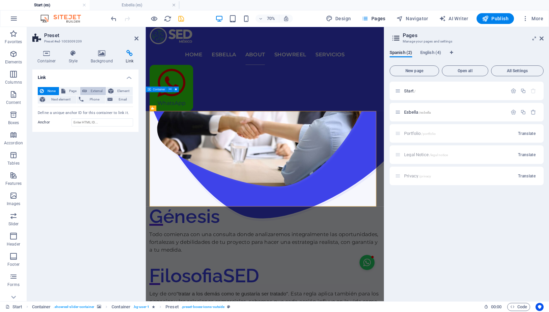
click at [98, 91] on span "External" at bounding box center [96, 91] width 15 height 8
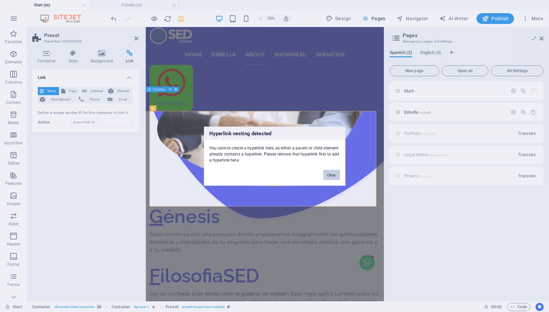
click at [333, 176] on button "Okay" at bounding box center [331, 175] width 17 height 10
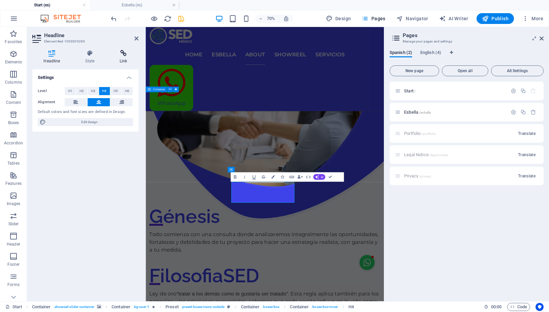
click at [123, 55] on icon at bounding box center [124, 53] width 30 height 7
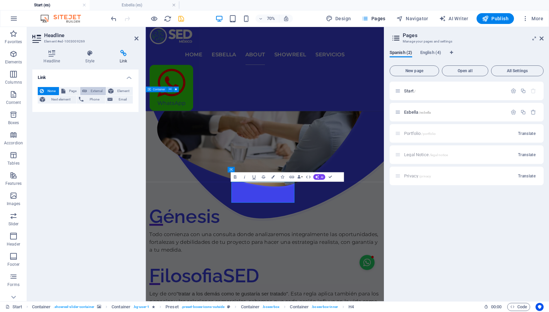
click at [94, 91] on span "External" at bounding box center [96, 91] width 15 height 8
select select "blank"
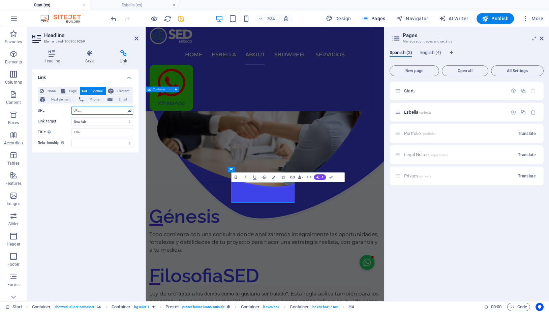
click at [102, 108] on input "URL" at bounding box center [102, 111] width 62 height 8
paste input "[URL][DOMAIN_NAME]"
type input "[URL][DOMAIN_NAME]"
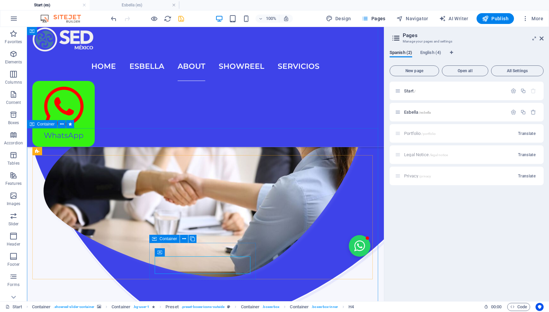
scroll to position [1073, 0]
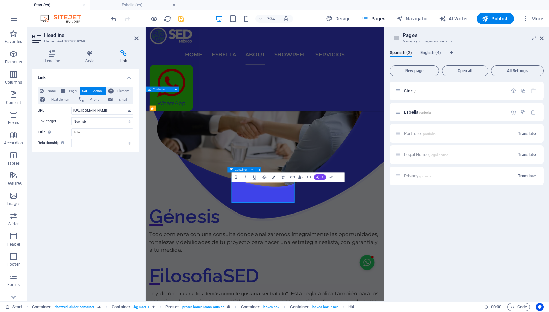
click at [273, 178] on icon "button" at bounding box center [273, 176] width 3 height 3
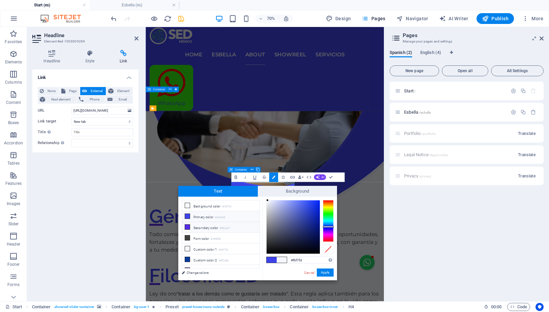
click at [203, 227] on li "Secondary color #562ce7" at bounding box center [221, 227] width 78 height 11
click at [328, 271] on button "Apply" at bounding box center [325, 272] width 17 height 8
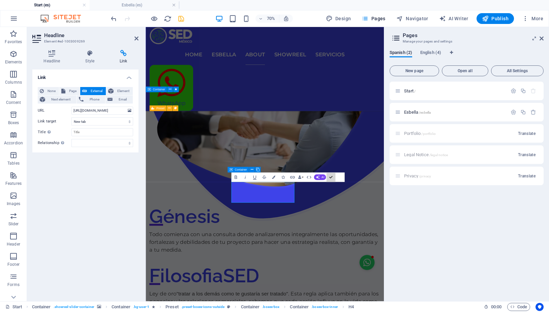
scroll to position [1073, 0]
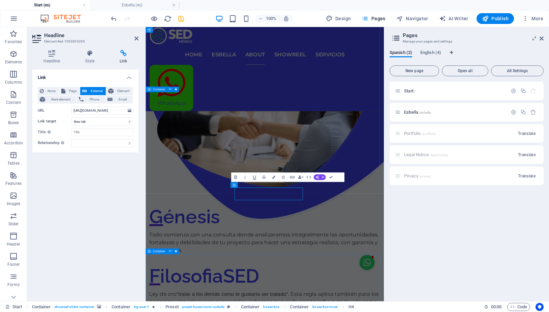
scroll to position [1074, 0]
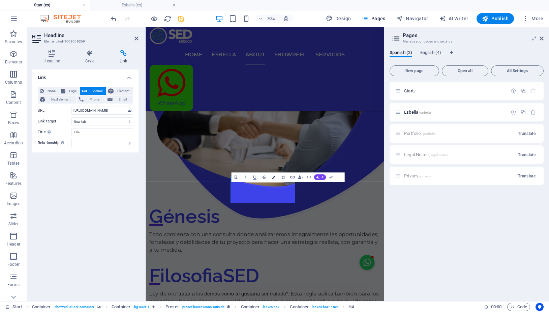
click at [273, 177] on icon "button" at bounding box center [273, 176] width 3 height 3
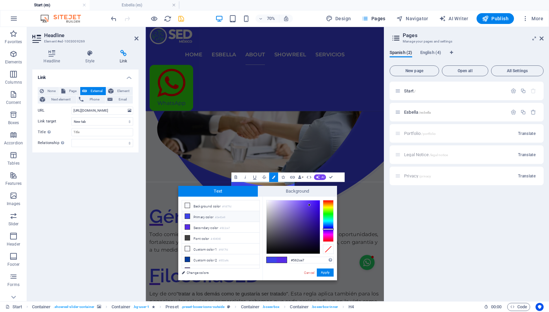
click at [199, 217] on li "Primary color #3e43e9" at bounding box center [221, 216] width 78 height 11
click at [321, 274] on button "Apply" at bounding box center [325, 272] width 17 height 8
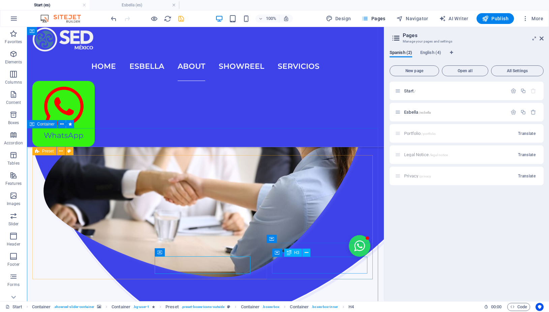
scroll to position [1073, 0]
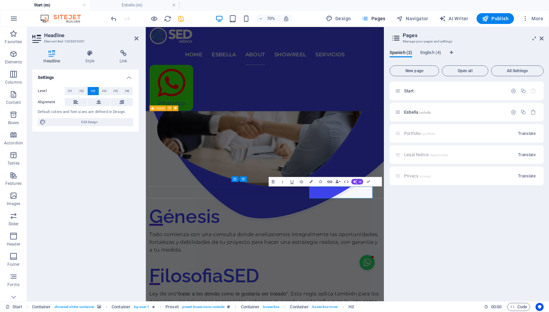
click at [330, 182] on icon "button" at bounding box center [329, 181] width 5 height 2
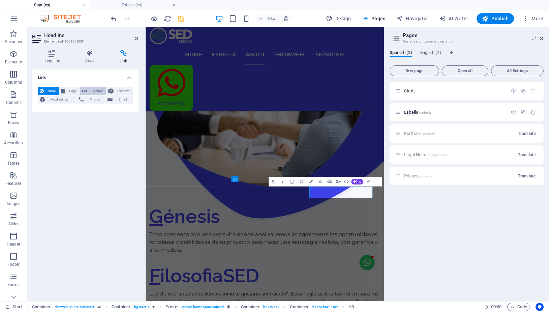
click at [92, 92] on span "External" at bounding box center [96, 91] width 15 height 8
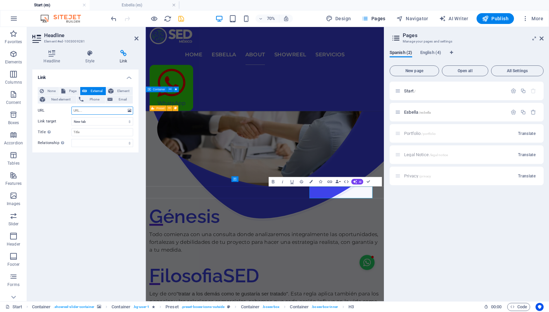
click at [88, 110] on input "URL" at bounding box center [102, 111] width 62 height 8
paste input "[URL][DOMAIN_NAME]"
drag, startPoint x: 368, startPoint y: 180, endPoint x: 299, endPoint y: 214, distance: 76.6
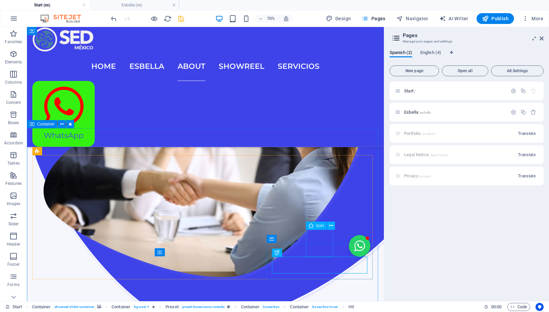
scroll to position [1074, 0]
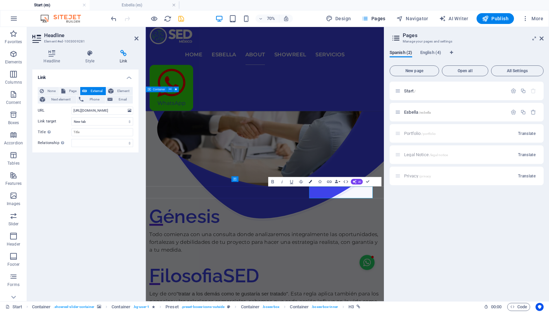
click at [310, 183] on icon "button" at bounding box center [310, 181] width 3 height 3
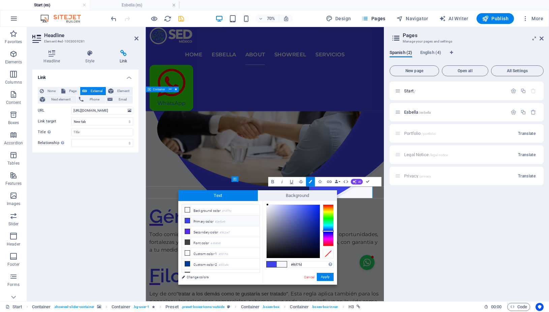
click at [210, 223] on li "Primary color #3e43e9" at bounding box center [221, 220] width 78 height 11
click at [324, 279] on button "Apply" at bounding box center [325, 277] width 17 height 8
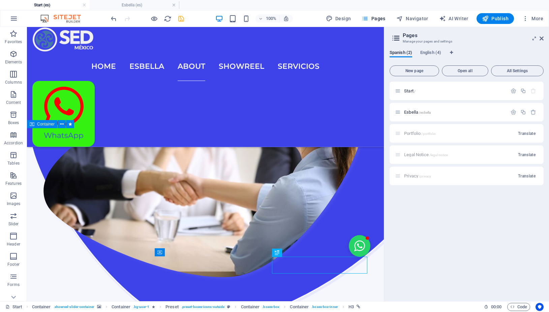
click at [182, 18] on icon "save" at bounding box center [181, 19] width 8 height 8
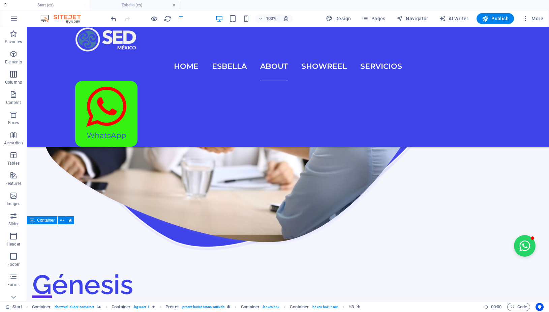
scroll to position [1051, 0]
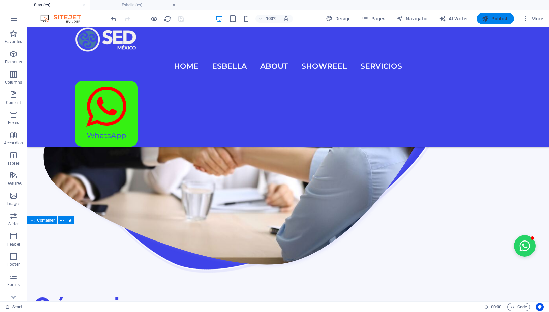
click at [502, 19] on span "Publish" at bounding box center [495, 18] width 27 height 7
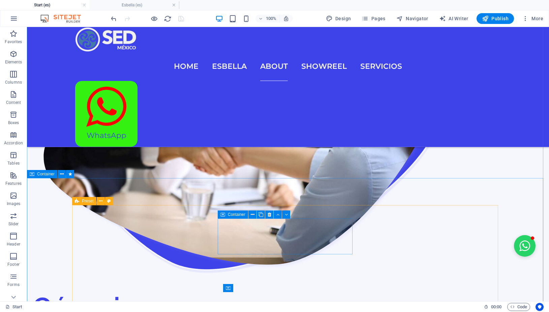
scroll to position [1154, 0]
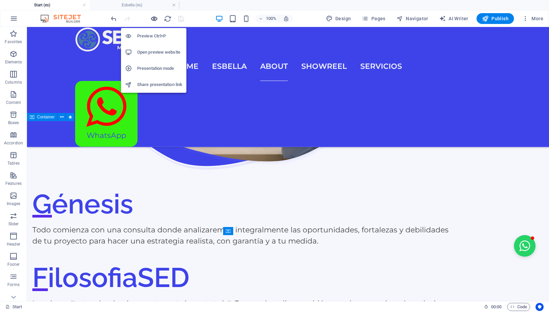
click at [153, 18] on icon "button" at bounding box center [154, 19] width 8 height 8
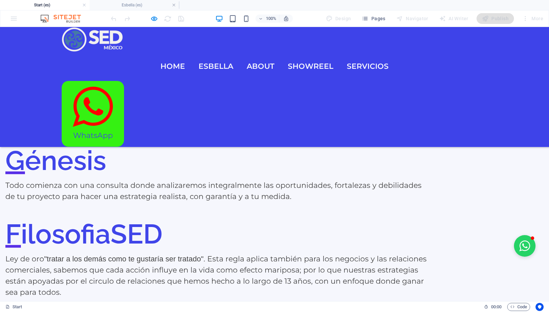
scroll to position [1257, 0]
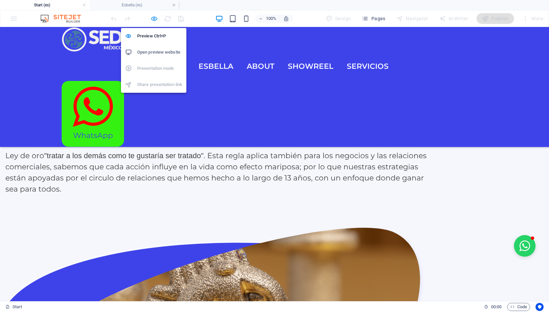
click at [155, 18] on icon "button" at bounding box center [154, 19] width 8 height 8
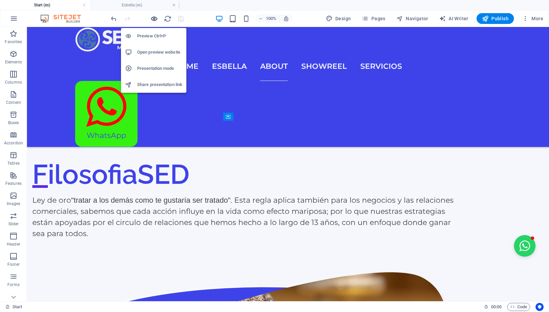
scroll to position [1268, 0]
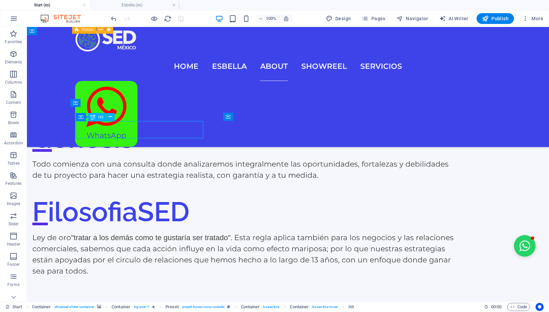
scroll to position [1278, 0]
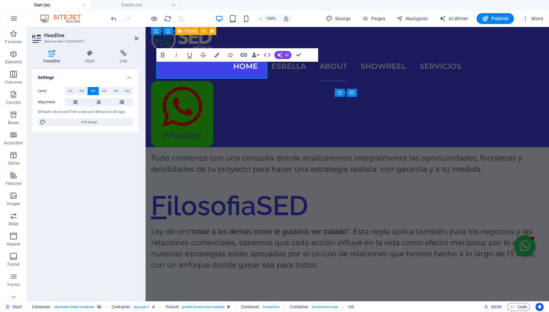
click at [243, 56] on icon "button" at bounding box center [244, 55] width 8 height 8
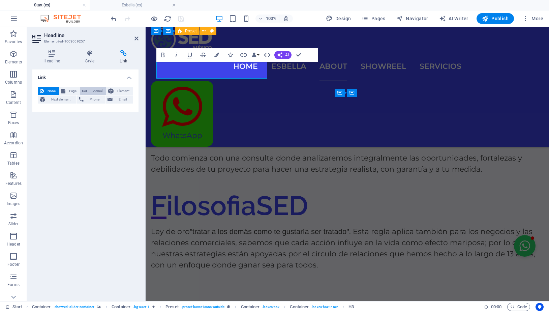
click at [97, 91] on span "External" at bounding box center [96, 91] width 15 height 8
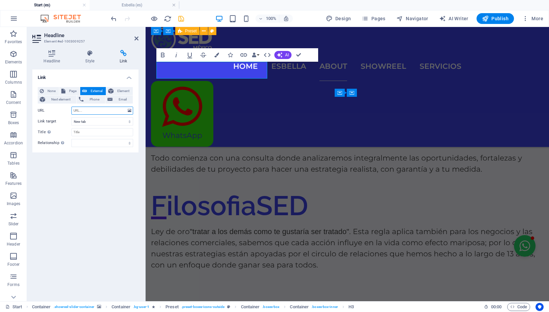
click at [95, 112] on input "URL" at bounding box center [102, 111] width 62 height 8
paste input "[URL][DOMAIN_NAME]"
click at [218, 53] on button "Colors" at bounding box center [215, 54] width 13 height 13
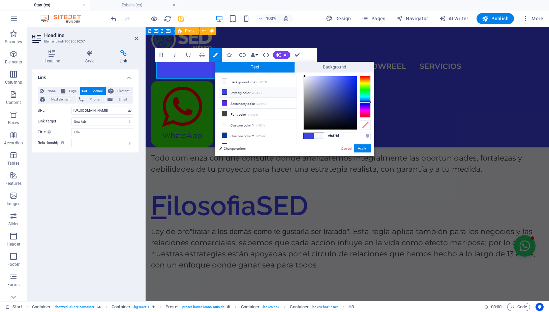
click at [236, 93] on li "Primary color #3e43e9" at bounding box center [258, 92] width 78 height 11
click at [363, 149] on button "Apply" at bounding box center [362, 148] width 17 height 8
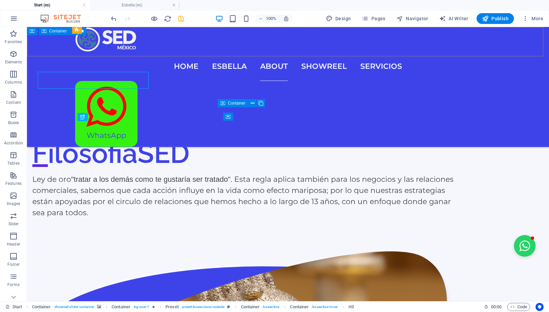
scroll to position [1268, 0]
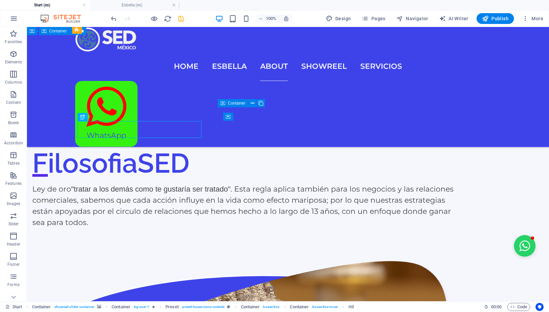
click at [178, 16] on icon "save" at bounding box center [181, 19] width 8 height 8
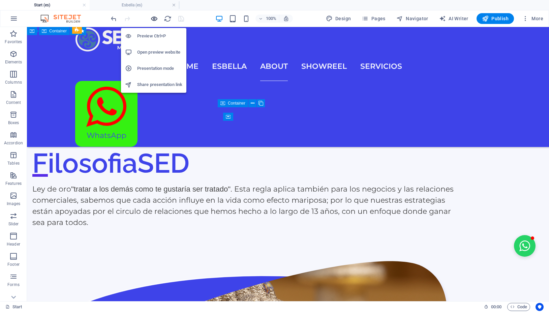
click at [153, 19] on icon "button" at bounding box center [154, 19] width 8 height 8
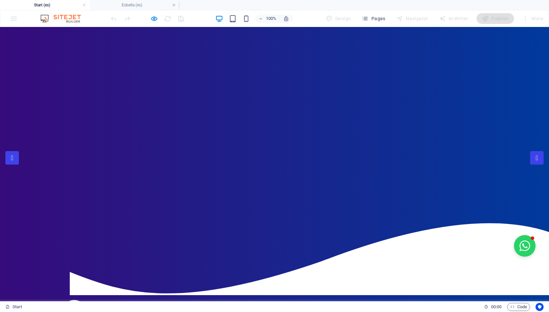
scroll to position [0, 0]
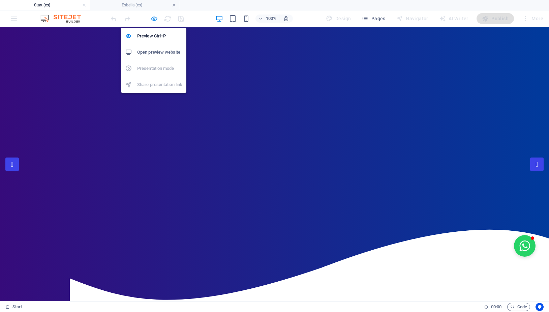
click at [155, 18] on icon "button" at bounding box center [154, 19] width 8 height 8
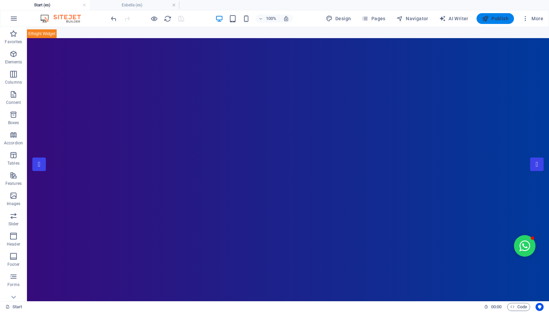
click at [490, 20] on span "Publish" at bounding box center [495, 18] width 27 height 7
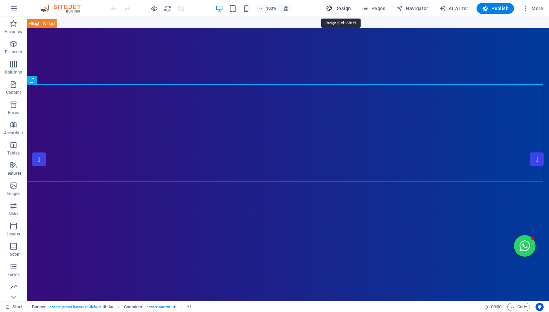
click at [344, 10] on span "Design" at bounding box center [338, 8] width 25 height 7
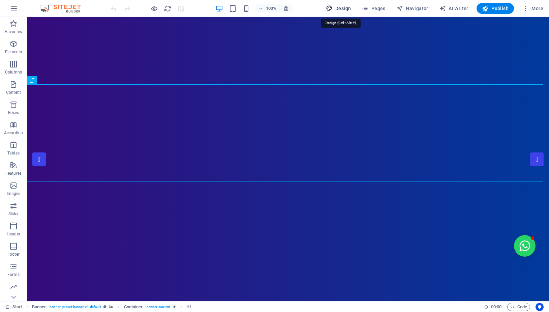
select select "ease-out"
select select "rem"
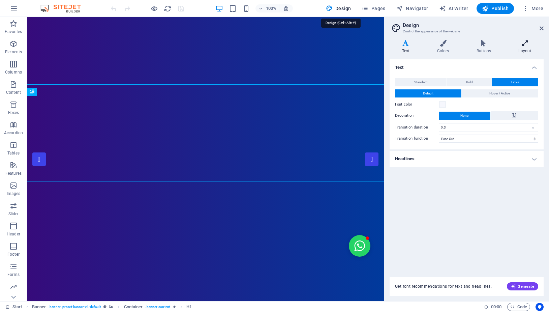
click at [522, 51] on h4 "Layout" at bounding box center [524, 47] width 37 height 14
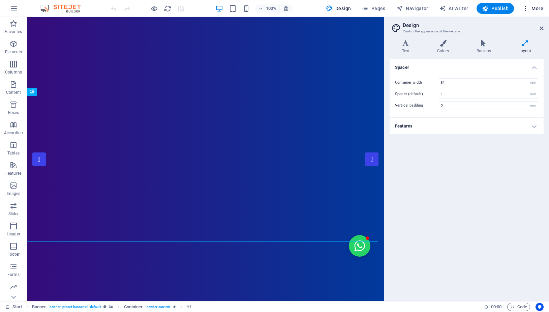
click at [532, 7] on span "More" at bounding box center [532, 8] width 21 height 7
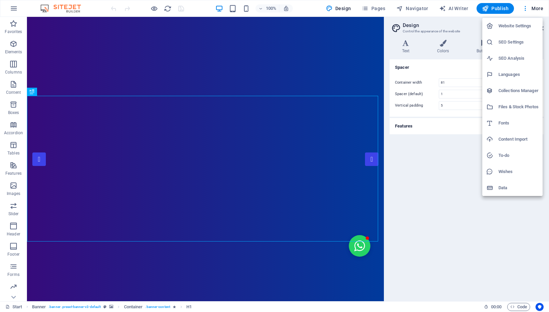
click at [529, 27] on h6 "Website Settings" at bounding box center [519, 26] width 40 height 8
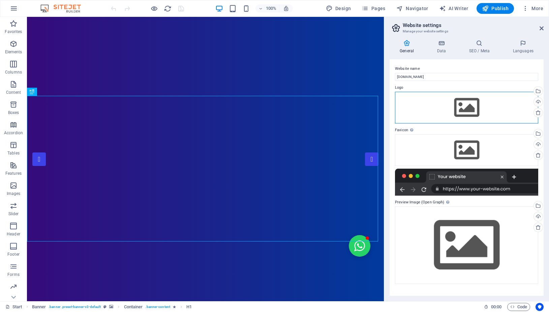
click at [481, 113] on div "Drag files here, click to choose files or select files from Files or our free s…" at bounding box center [466, 108] width 143 height 32
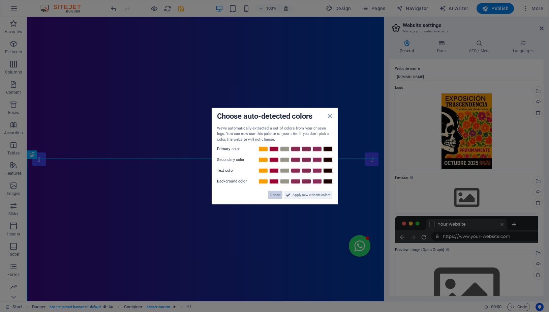
click at [276, 196] on span "Cancel" at bounding box center [275, 195] width 10 height 8
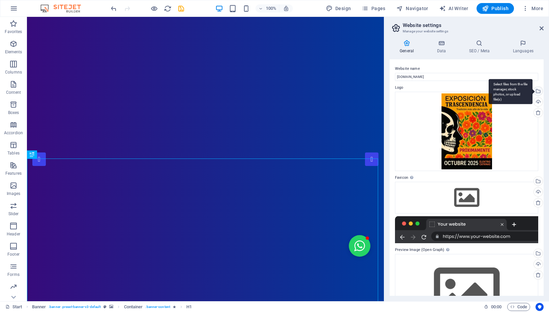
click at [531, 93] on div "Select files from the file manager, stock photos, or upload file(s)" at bounding box center [511, 91] width 44 height 25
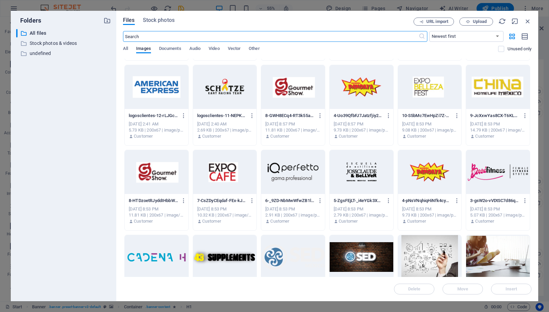
scroll to position [425, 0]
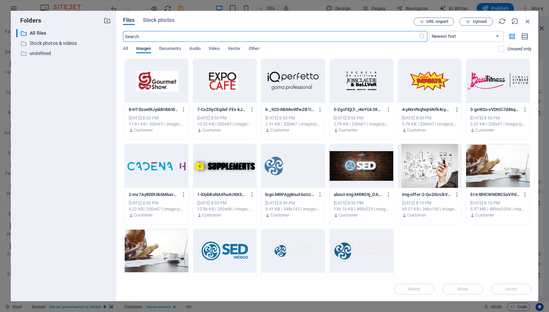
click at [243, 253] on div at bounding box center [225, 251] width 64 height 44
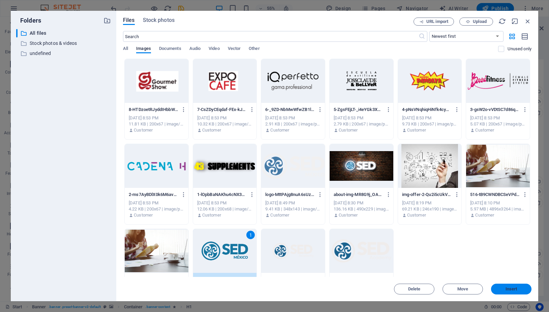
click at [503, 288] on span "Insert" at bounding box center [511, 289] width 35 height 4
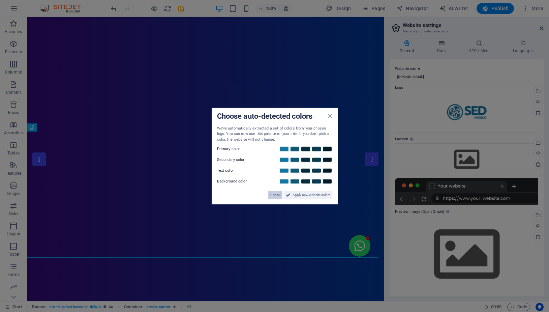
click at [274, 196] on span "Cancel" at bounding box center [275, 195] width 10 height 8
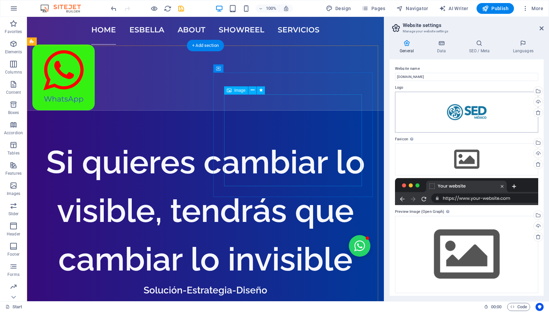
scroll to position [310, 0]
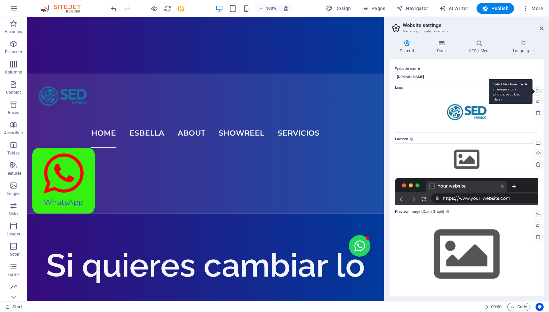
click at [534, 93] on div "Select files from the file manager, stock photos, or upload file(s)" at bounding box center [538, 92] width 10 height 10
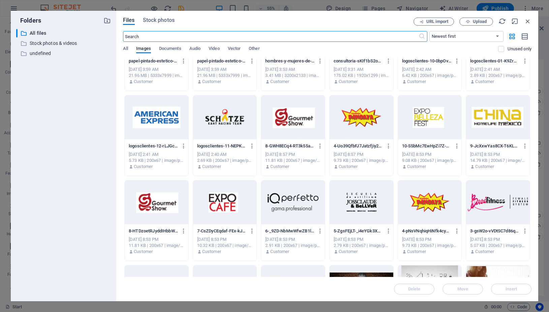
scroll to position [425, 0]
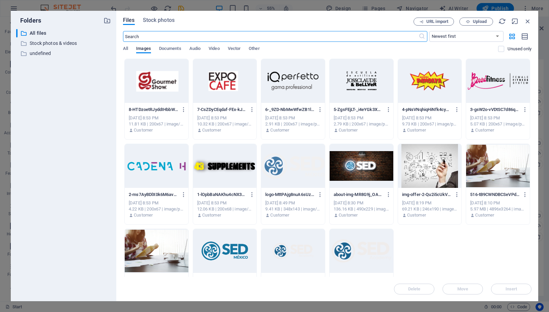
click at [294, 168] on div at bounding box center [293, 166] width 64 height 44
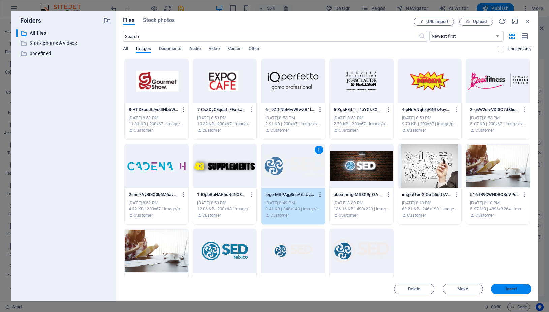
click at [500, 288] on span "Insert" at bounding box center [511, 289] width 35 height 4
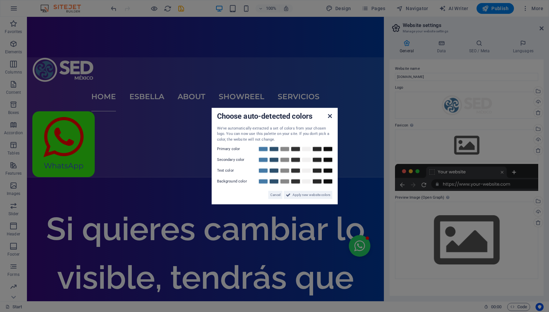
click at [329, 116] on icon at bounding box center [330, 115] width 4 height 5
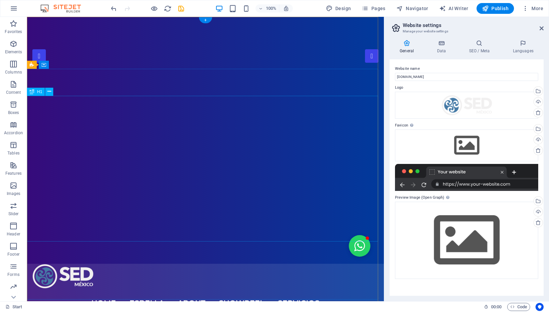
scroll to position [0, 0]
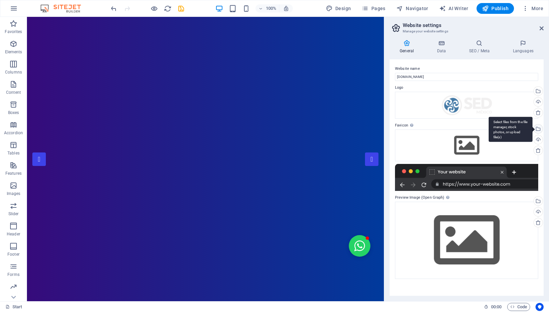
click at [533, 131] on div "Select files from the file manager, stock photos, or upload file(s)" at bounding box center [511, 129] width 44 height 25
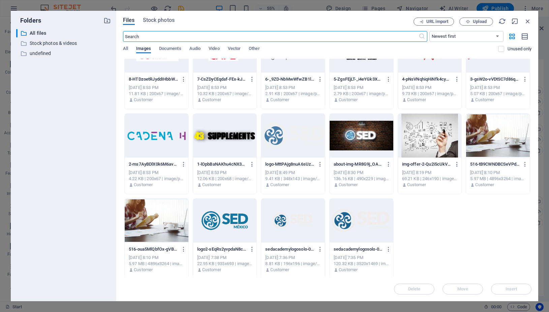
scroll to position [458, 0]
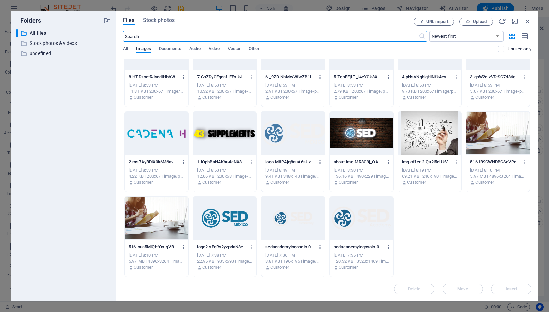
click at [238, 225] on div at bounding box center [225, 218] width 64 height 44
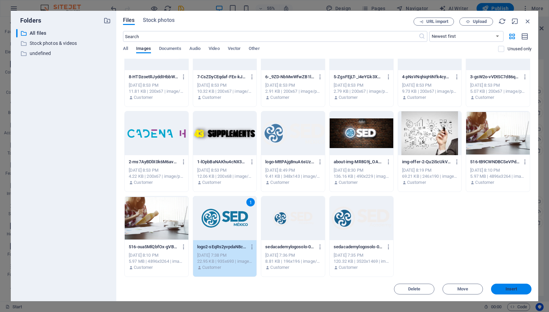
click at [499, 292] on button "Insert" at bounding box center [511, 289] width 40 height 11
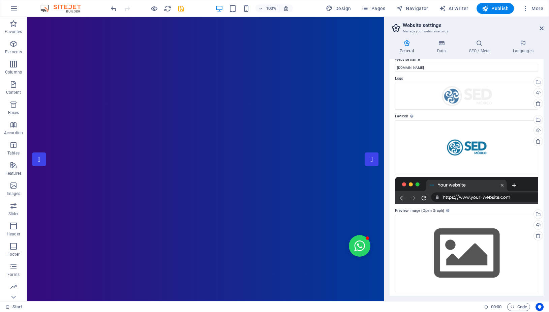
scroll to position [11, 0]
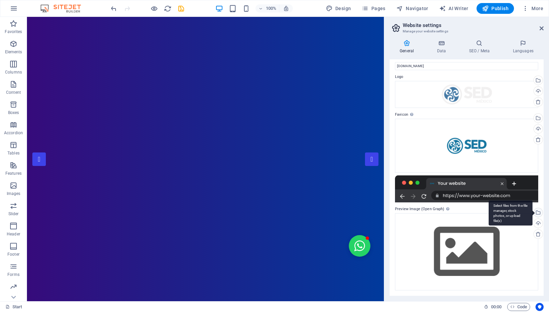
click at [535, 211] on div "Select files from the file manager, stock photos, or upload file(s)" at bounding box center [538, 213] width 10 height 10
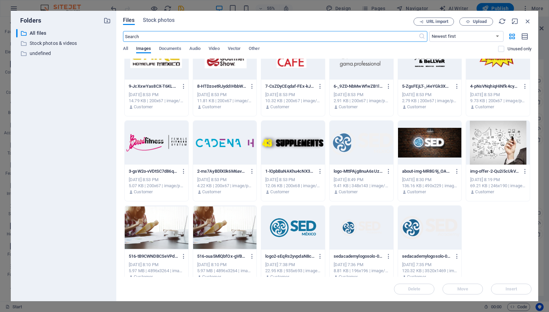
scroll to position [455, 0]
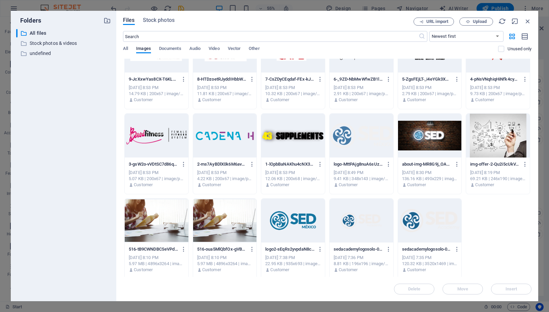
click at [429, 132] on div at bounding box center [430, 136] width 64 height 44
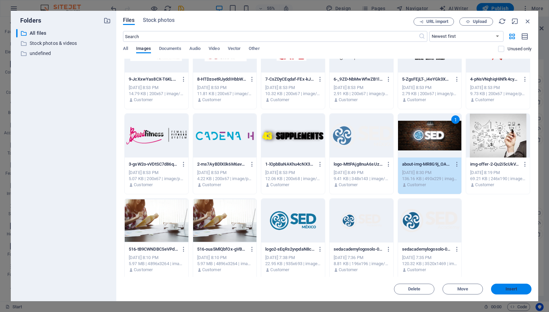
click at [517, 288] on span "Insert" at bounding box center [512, 289] width 12 height 4
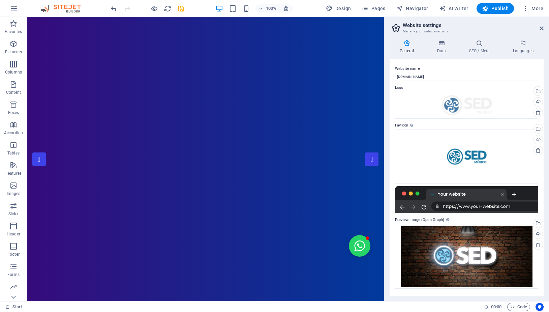
scroll to position [0, 0]
click at [496, 9] on span "Publish" at bounding box center [495, 8] width 27 height 7
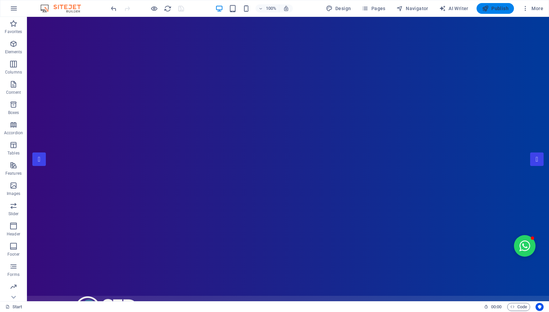
click at [495, 8] on span "Publish" at bounding box center [495, 8] width 27 height 7
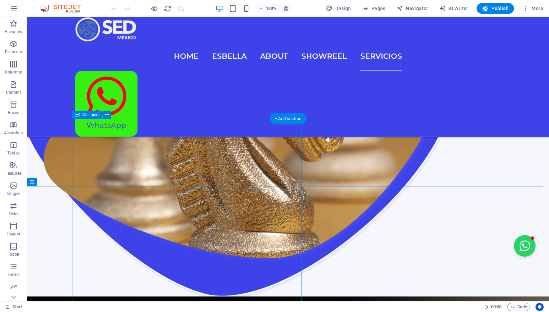
scroll to position [1603, 0]
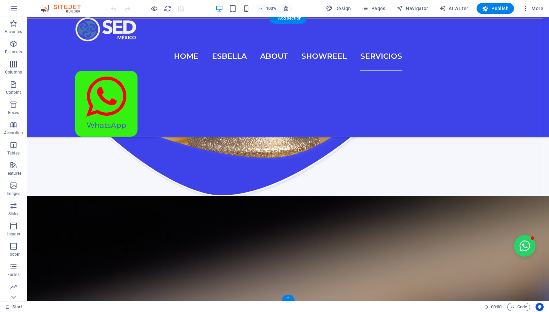
click at [285, 296] on div "+" at bounding box center [288, 298] width 13 height 6
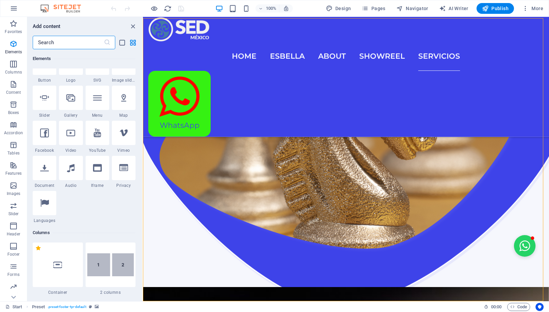
scroll to position [101, 0]
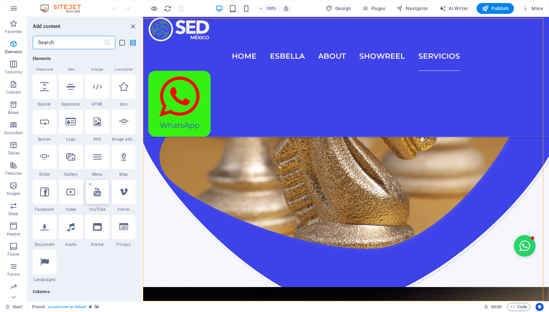
click at [98, 193] on icon at bounding box center [97, 191] width 7 height 9
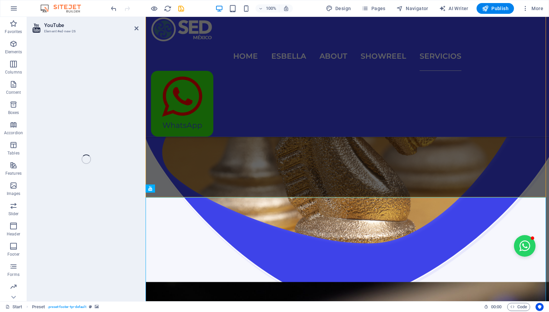
select select "ar16_9"
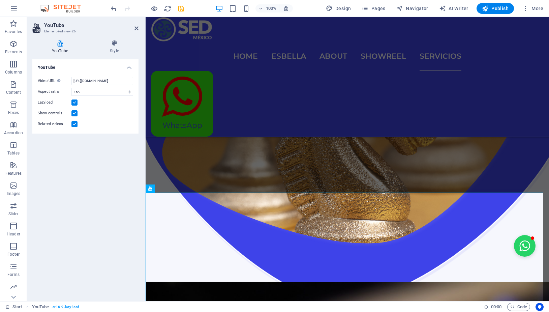
scroll to position [1652, 0]
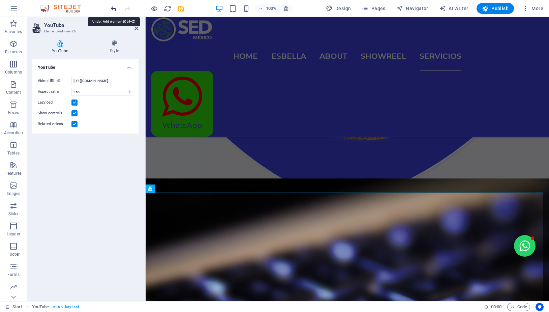
click at [112, 10] on icon "undo" at bounding box center [114, 9] width 8 height 8
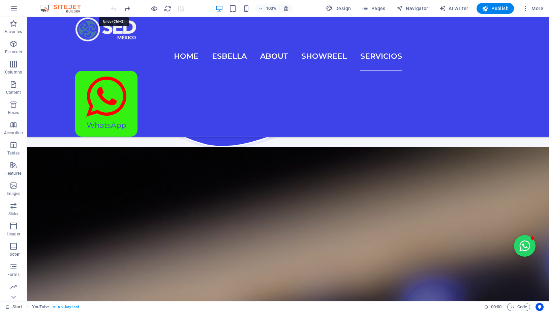
scroll to position [1603, 0]
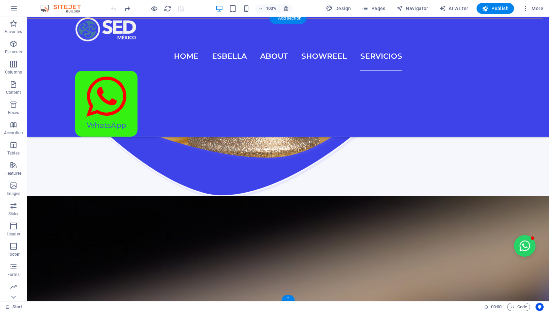
drag, startPoint x: 259, startPoint y: 277, endPoint x: 143, endPoint y: 283, distance: 116.1
click at [286, 300] on div "+" at bounding box center [288, 298] width 13 height 6
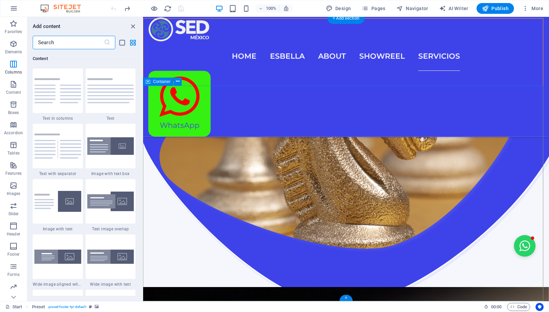
scroll to position [1180, 0]
click at [17, 227] on icon "button" at bounding box center [13, 226] width 8 height 8
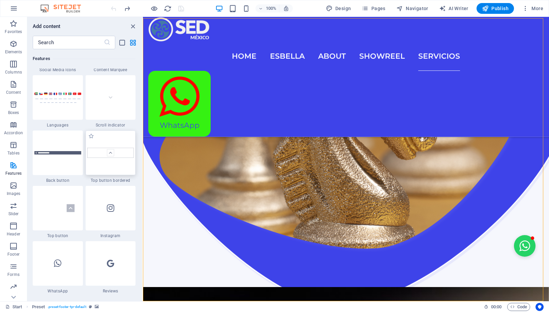
scroll to position [3082, 0]
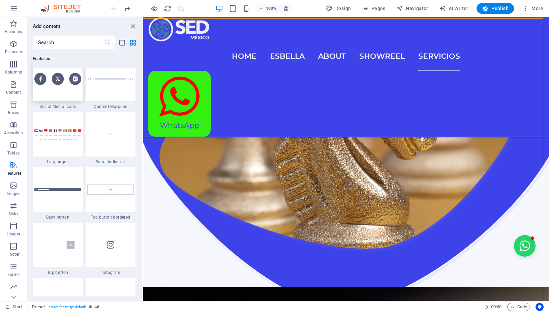
click at [66, 101] on div at bounding box center [58, 79] width 50 height 45
click at [143, 136] on div "Drag here to replace the existing content. Press “Ctrl” if you want to create a…" at bounding box center [346, 159] width 406 height 284
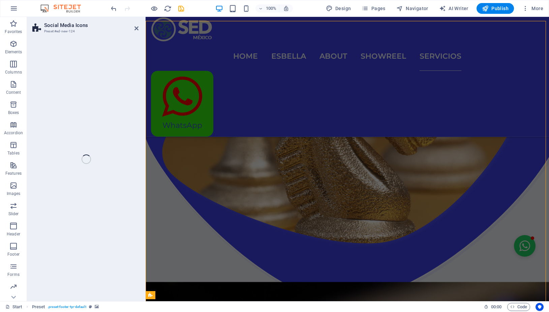
drag, startPoint x: 212, startPoint y: 163, endPoint x: 303, endPoint y: 291, distance: 157.6
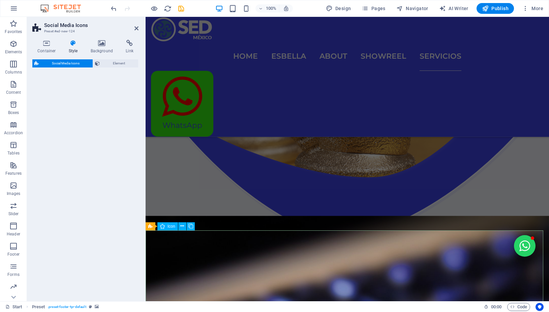
select select "rem"
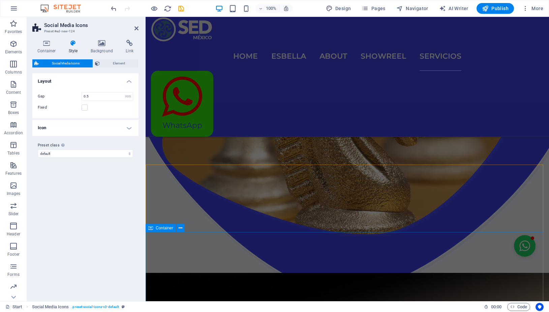
scroll to position [1563, 0]
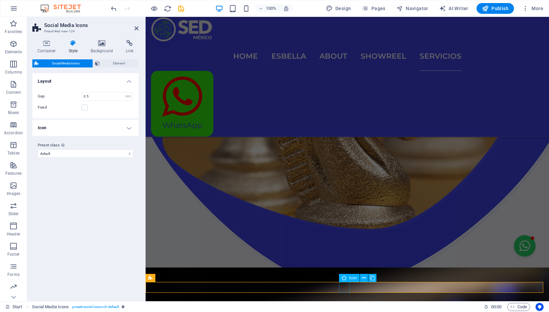
select select "xMidYMid"
select select "px"
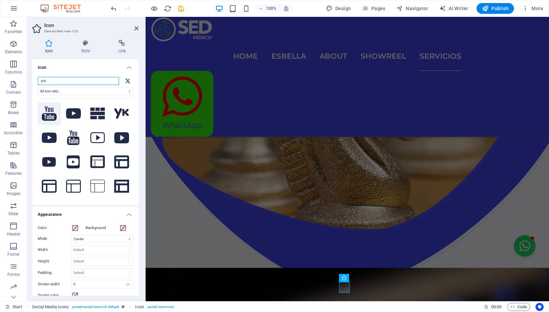
type input "you"
click at [56, 117] on icon at bounding box center [49, 113] width 15 height 14
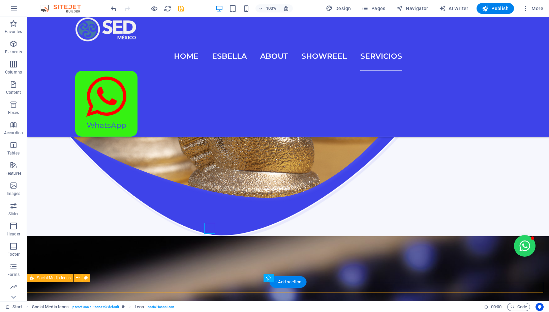
scroll to position [1622, 0]
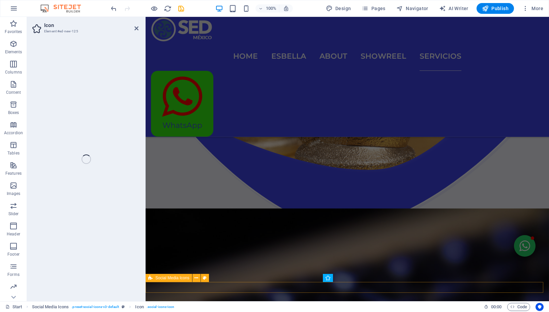
scroll to position [1563, 0]
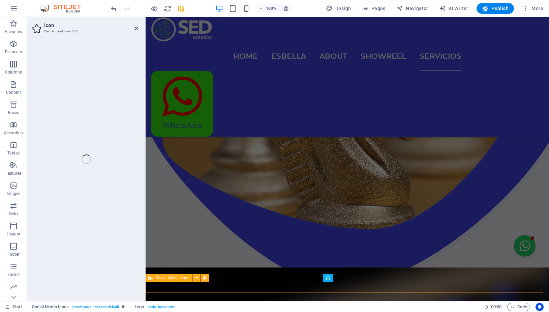
select select "xMidYMid"
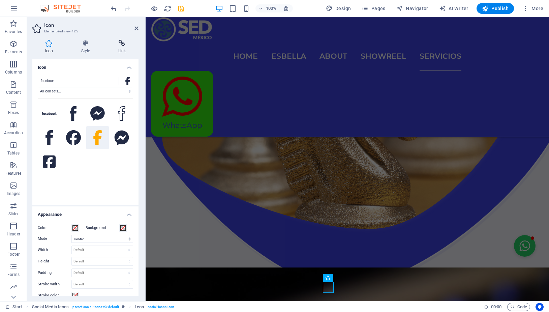
click at [120, 43] on icon at bounding box center [122, 43] width 33 height 7
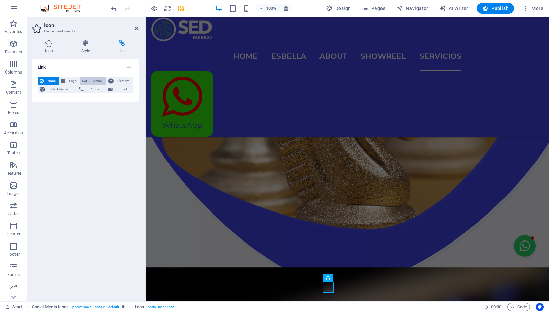
click at [92, 84] on span "External" at bounding box center [96, 81] width 15 height 8
select select "blank"
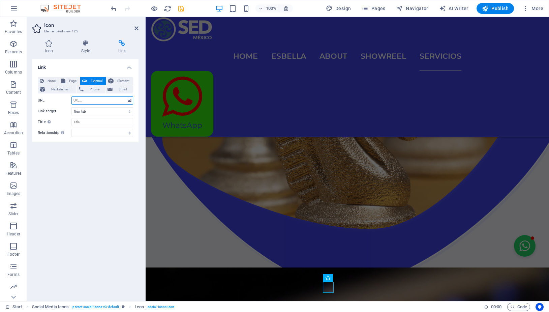
click at [90, 100] on input "URL" at bounding box center [102, 100] width 62 height 8
paste input "https://www.facebook.com/sedmexico"
type input "https://www.facebook.com/sedmexico"
click at [127, 125] on input "Title Additional link description, should not be the same as the link text. The…" at bounding box center [102, 122] width 62 height 8
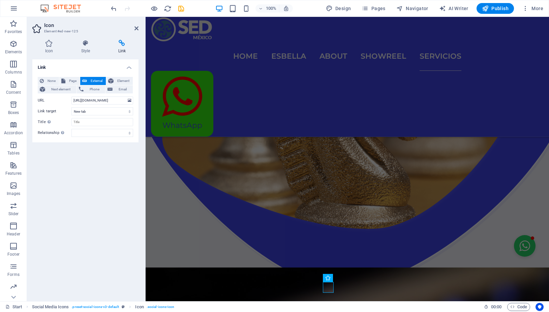
click at [105, 155] on div "Link None Page External Element Next element Phone Email Page Start Esbella Sta…" at bounding box center [85, 177] width 106 height 236
click at [138, 29] on icon at bounding box center [137, 28] width 4 height 5
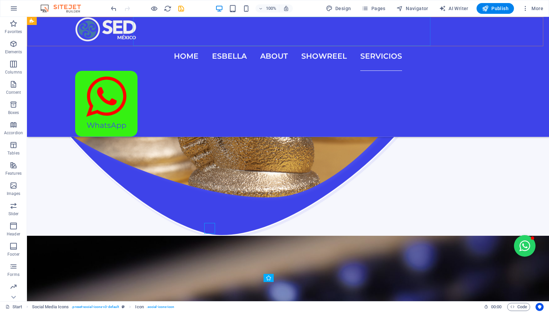
scroll to position [1622, 0]
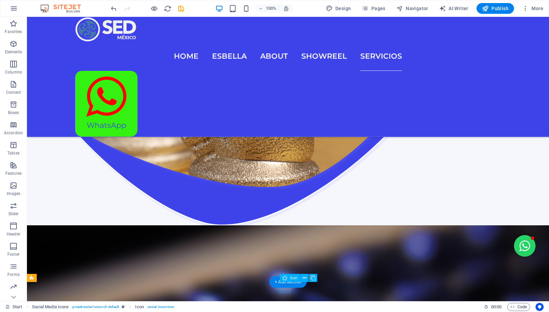
select select "xMidYMid"
select select "px"
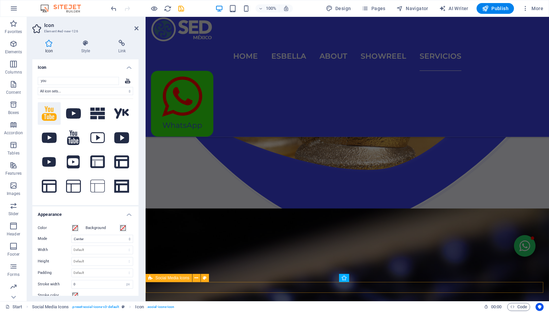
scroll to position [1563, 0]
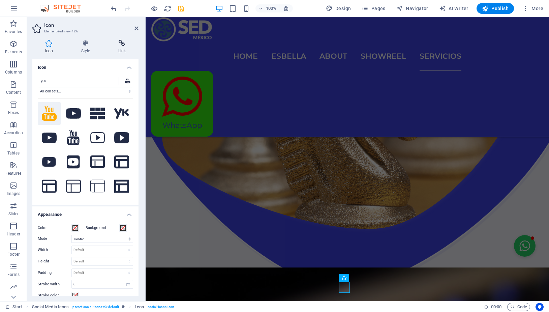
click at [125, 47] on h4 "Link" at bounding box center [122, 47] width 33 height 14
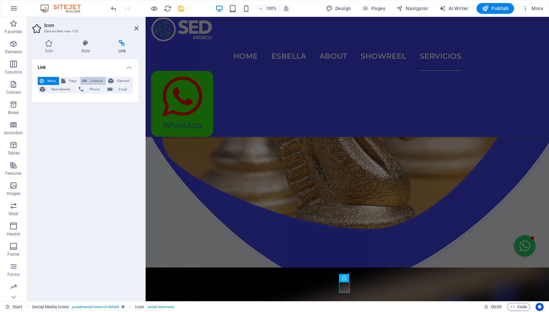
click at [88, 81] on button "External" at bounding box center [93, 81] width 26 height 8
select select "blank"
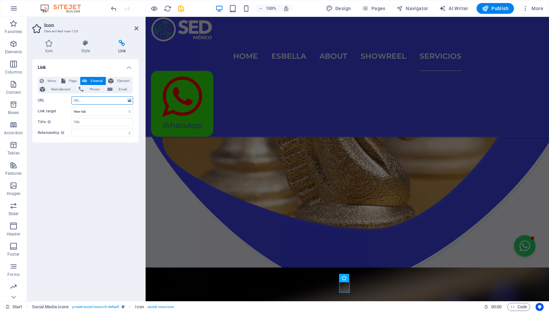
click at [84, 99] on input "URL" at bounding box center [102, 100] width 62 height 8
paste input "https://www.youtube.com/@sedmexico4098"
type input "https://www.youtube.com/@sedmexico4098"
click at [135, 30] on icon at bounding box center [137, 28] width 4 height 5
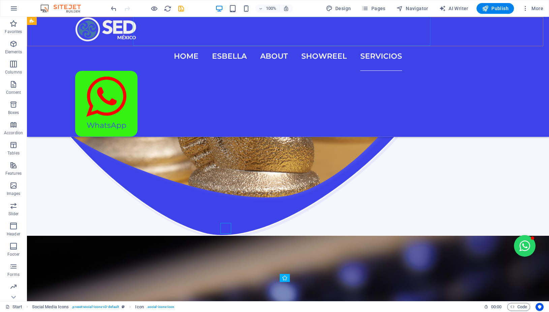
scroll to position [1622, 0]
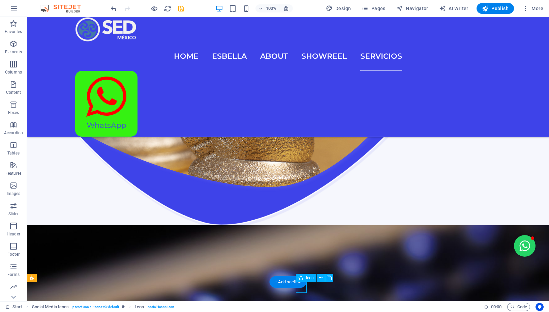
scroll to position [1562, 0]
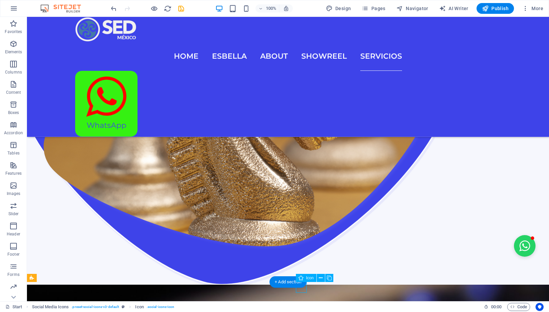
select select "xMidYMid"
select select "px"
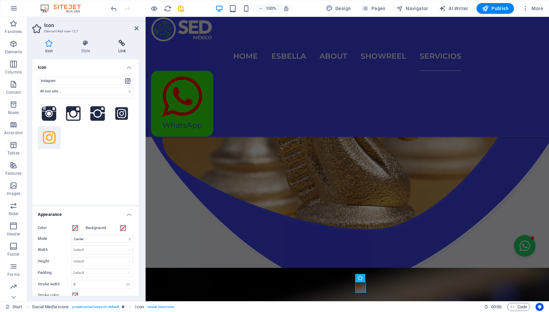
click at [122, 50] on h4 "Link" at bounding box center [122, 47] width 33 height 14
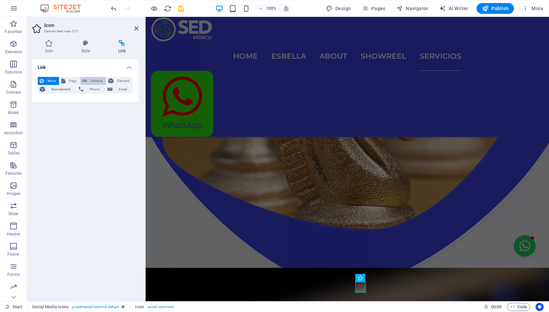
click at [96, 82] on span "External" at bounding box center [96, 81] width 15 height 8
select select "blank"
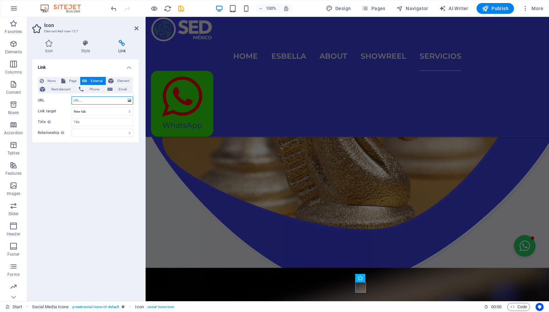
click at [91, 99] on input "URL" at bounding box center [102, 100] width 62 height 8
paste input "https://www.instagram.com/sedmexico/"
type input "https://www.instagram.com/sedmexico/"
click at [136, 27] on icon at bounding box center [137, 28] width 4 height 5
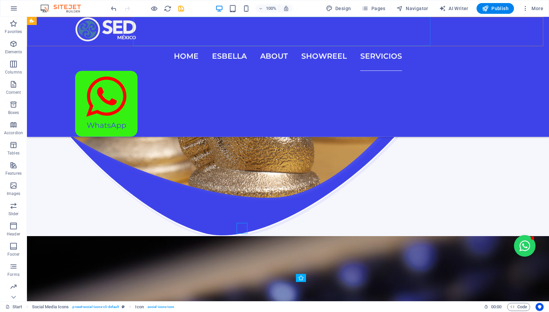
scroll to position [1622, 0]
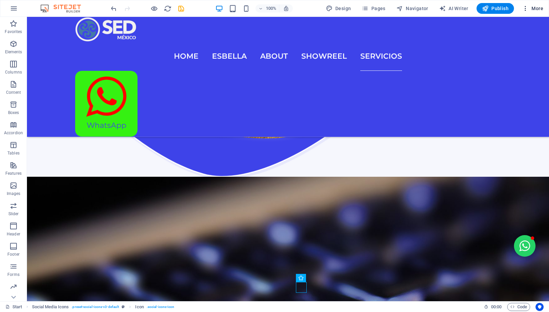
click at [537, 10] on span "More" at bounding box center [532, 8] width 21 height 7
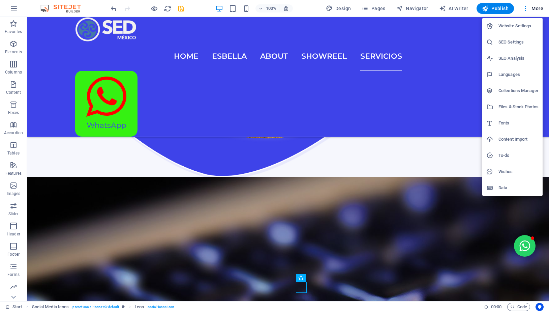
click at [508, 189] on h6 "Data" at bounding box center [519, 188] width 40 height 8
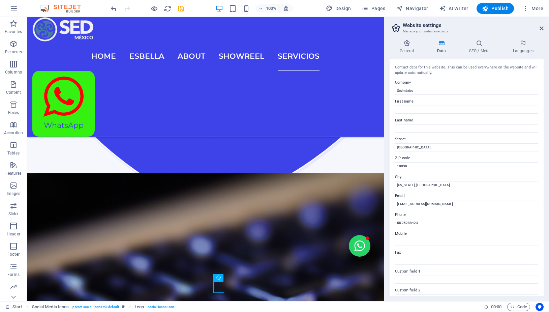
scroll to position [1564, 0]
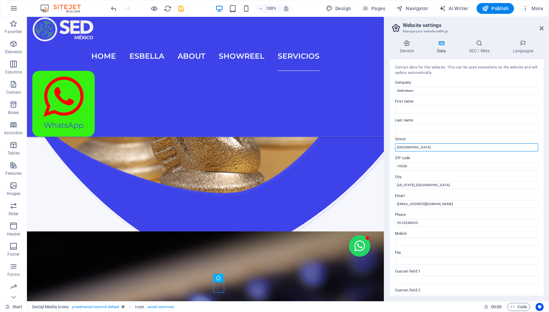
drag, startPoint x: 428, startPoint y: 146, endPoint x: 375, endPoint y: 154, distance: 53.9
click at [395, 151] on input "Brooklyn Bridge" at bounding box center [466, 147] width 143 height 8
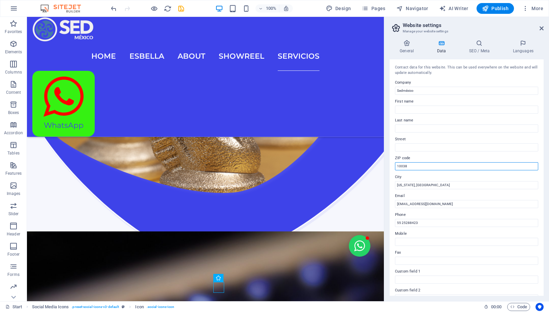
drag, startPoint x: 413, startPoint y: 166, endPoint x: 389, endPoint y: 166, distance: 24.3
click at [395, 166] on input "10038" at bounding box center [466, 166] width 143 height 8
click at [415, 51] on h4 "General" at bounding box center [408, 47] width 37 height 14
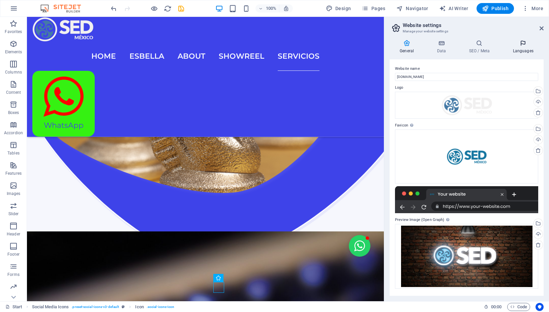
click at [526, 48] on h4 "Languages" at bounding box center [523, 47] width 41 height 14
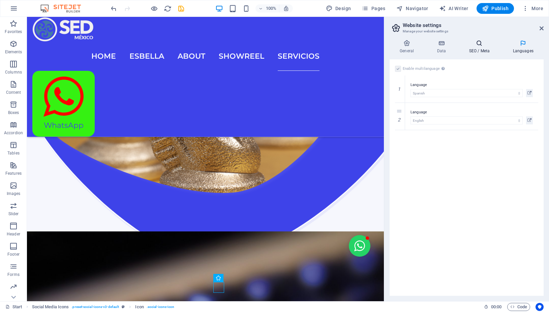
click at [478, 48] on h4 "SEO / Meta" at bounding box center [481, 47] width 44 height 14
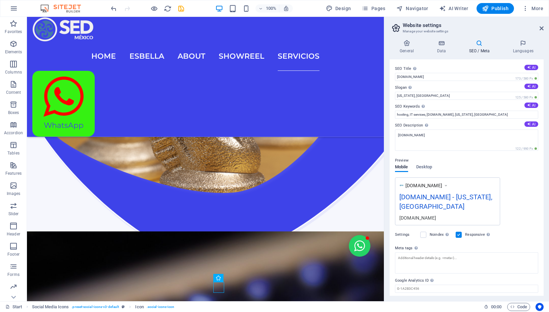
click at [433, 207] on div "[DOMAIN_NAME] - [US_STATE], [GEOGRAPHIC_DATA]" at bounding box center [448, 203] width 96 height 23
click at [405, 206] on div "[DOMAIN_NAME] - [US_STATE], [GEOGRAPHIC_DATA]" at bounding box center [448, 203] width 96 height 23
click at [420, 95] on input "New York, NY" at bounding box center [466, 96] width 143 height 8
drag, startPoint x: 420, startPoint y: 95, endPoint x: 389, endPoint y: 98, distance: 30.8
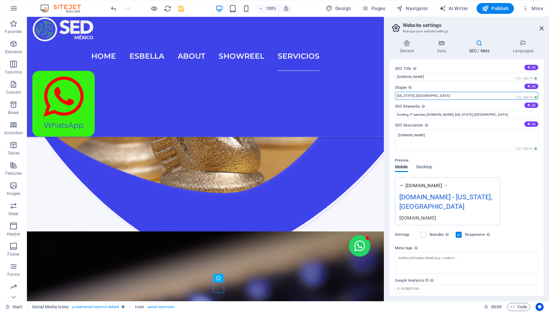
click at [395, 98] on input "New York, NY" at bounding box center [466, 96] width 143 height 8
type input "México CDMX"
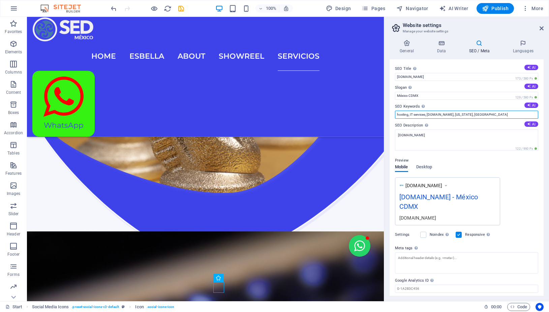
click at [450, 114] on input "hosting, IT services, sedmexico.com.mx, New York, NY" at bounding box center [466, 115] width 143 height 8
drag, startPoint x: 483, startPoint y: 113, endPoint x: 392, endPoint y: 111, distance: 90.4
click at [395, 111] on input "hosting, IT services, sedmexico.com.mx, New York, NY" at bounding box center [466, 115] width 143 height 8
drag, startPoint x: 508, startPoint y: 114, endPoint x: 393, endPoint y: 116, distance: 114.3
click at [395, 116] on input "Consultoria de publicidad, gestion de redes, fotografia y edición de video" at bounding box center [466, 115] width 143 height 8
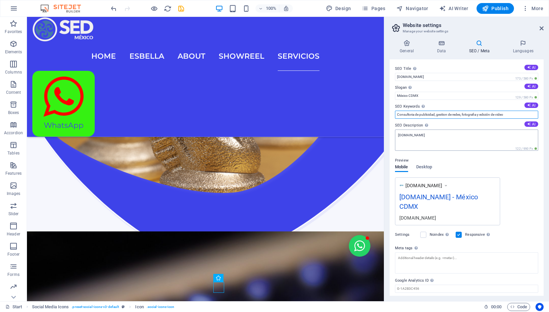
type input "Consultoria de publicidad, gestion de redes, fotografia y edición de video"
click at [435, 137] on textarea "sedmexico.com.mx" at bounding box center [466, 139] width 143 height 21
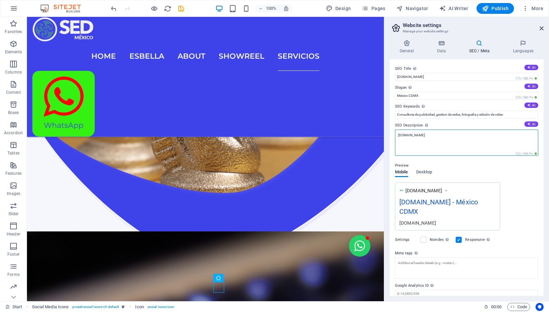
paste textarea "Consultoria de publicidad, gestion de redes, fotografia y edición de video"
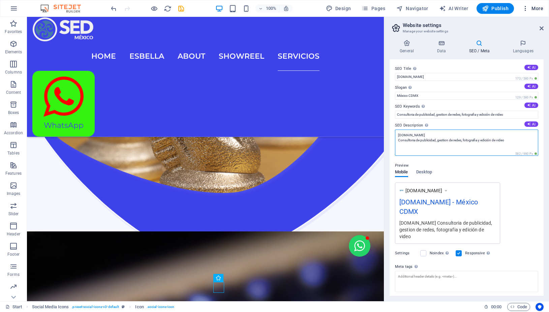
type textarea "sedmexico.com.mx Consultoria de publicidad, gestion de redes, fotografia y edic…"
click at [538, 9] on span "More" at bounding box center [532, 8] width 21 height 7
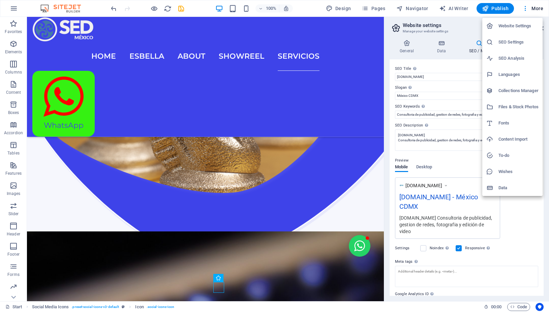
click at [521, 27] on h6 "Website Settings" at bounding box center [519, 26] width 40 height 8
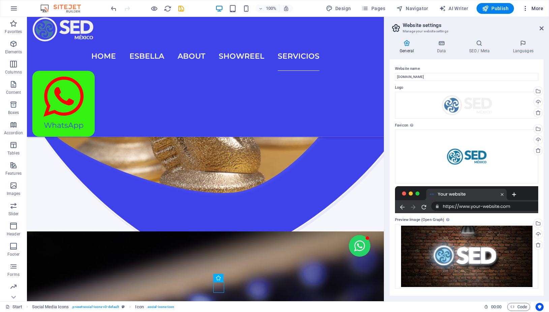
click at [532, 10] on span "More" at bounding box center [532, 8] width 21 height 7
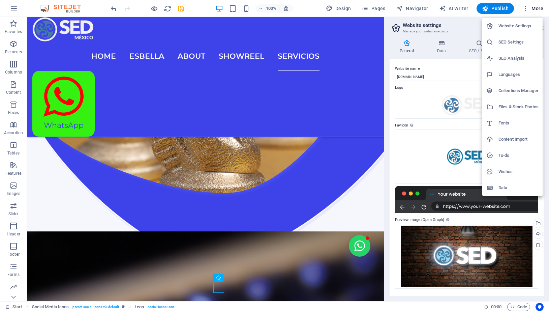
click at [507, 93] on h6 "Collections Manager" at bounding box center [519, 91] width 40 height 8
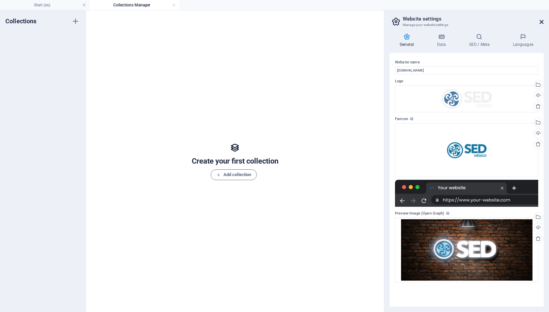
click at [541, 20] on icon at bounding box center [542, 21] width 4 height 5
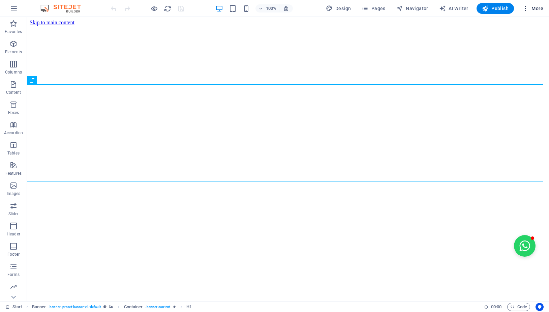
click at [533, 10] on span "More" at bounding box center [532, 8] width 21 height 7
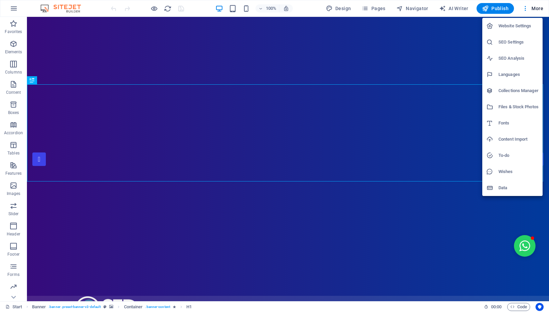
click at [501, 189] on h6 "Data" at bounding box center [519, 188] width 40 height 8
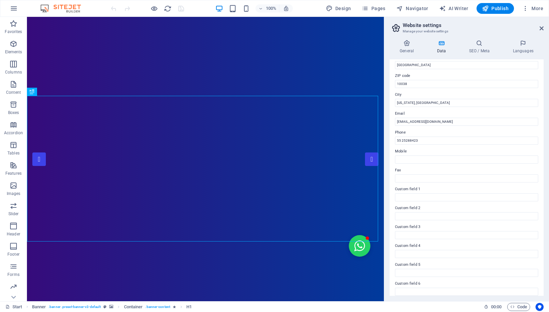
scroll to position [88, 0]
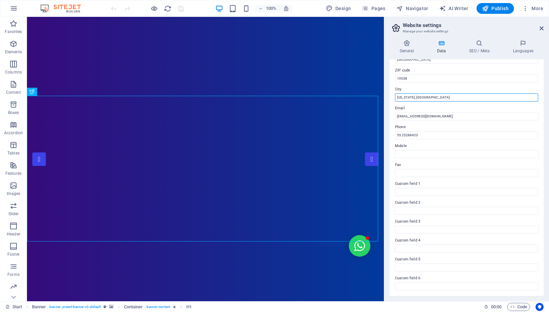
drag, startPoint x: 423, startPoint y: 98, endPoint x: 393, endPoint y: 98, distance: 29.7
click at [393, 98] on div "Contact data for this website. This can be used everywhere on the website and w…" at bounding box center [467, 177] width 154 height 236
type input "N"
type input "México CDMX"
click at [474, 45] on icon at bounding box center [479, 43] width 41 height 7
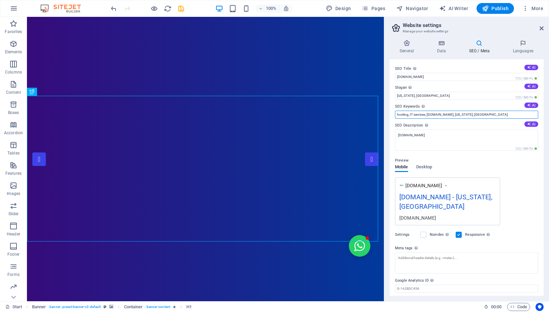
drag, startPoint x: 481, startPoint y: 114, endPoint x: 387, endPoint y: 114, distance: 94.1
click at [395, 114] on input "hosting, IT services, sedmexico.com.mx, New York, NY" at bounding box center [466, 115] width 143 height 8
click at [452, 113] on input "Servicios de Consultoria de negocios, publicidad gestión de redes, creación de …" at bounding box center [466, 115] width 143 height 8
type input "Servicios de Consultoria de negocios, publicidad gestión de redes, creación de …"
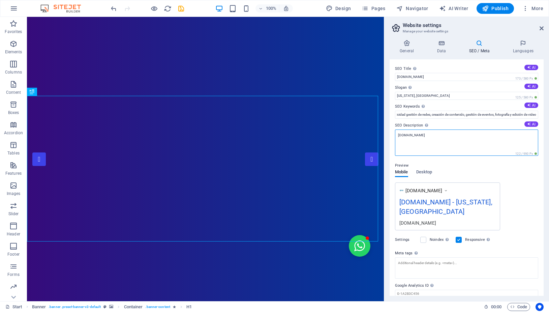
drag, startPoint x: 437, startPoint y: 138, endPoint x: 390, endPoint y: 138, distance: 46.5
click at [395, 138] on textarea "sedmexico.com.mx" at bounding box center [466, 142] width 143 height 26
paste textarea "Servicios de Consultoria de negocios, publicidad gestión de redes, creación de …"
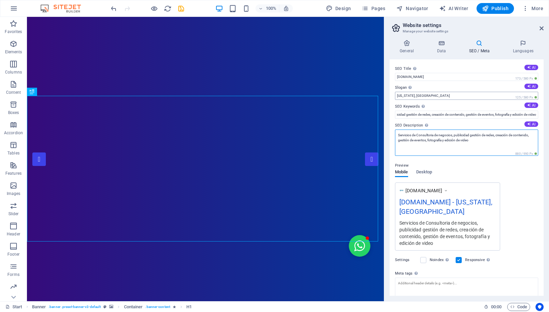
type textarea "Servicios de Consultoria de negocios, publicidad gestión de redes, creación de …"
click at [427, 94] on input "New York, NY" at bounding box center [466, 96] width 143 height 8
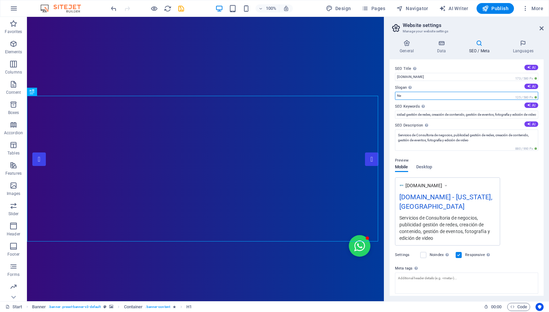
type input "N"
type input "México CDMX"
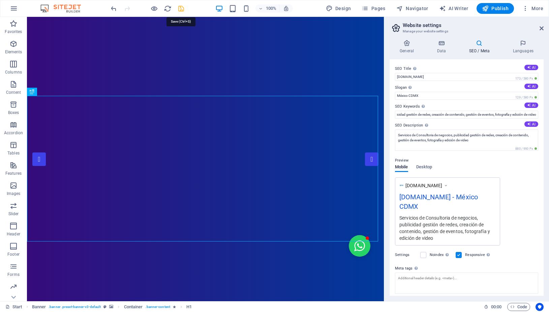
click at [181, 9] on icon "save" at bounding box center [181, 9] width 8 height 8
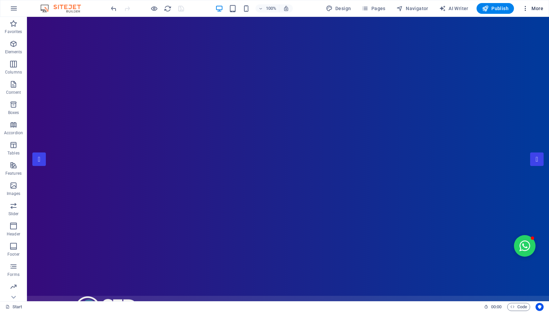
click at [537, 8] on span "More" at bounding box center [532, 8] width 21 height 7
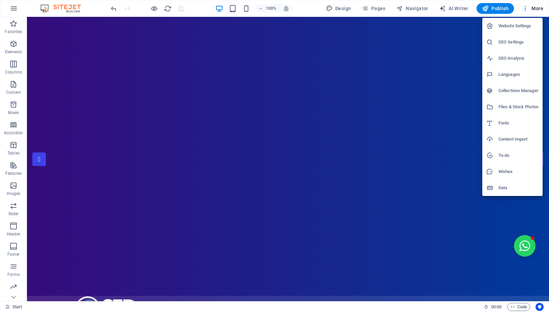
click at [504, 186] on h6 "Data" at bounding box center [519, 188] width 40 height 8
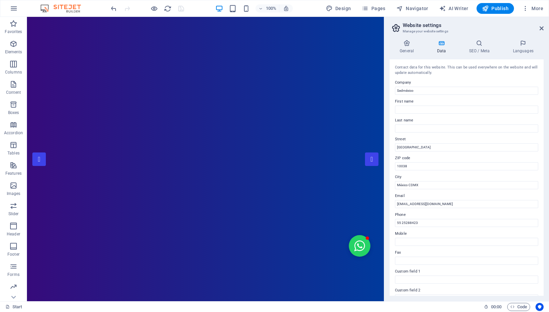
scroll to position [88, 0]
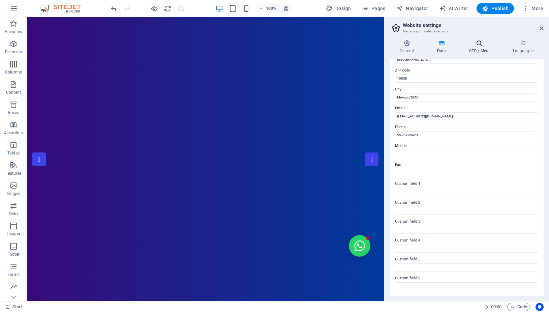
click at [473, 47] on h4 "SEO / Meta" at bounding box center [481, 47] width 44 height 14
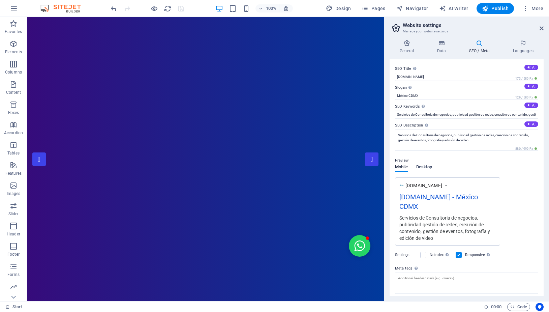
click at [426, 166] on span "Desktop" at bounding box center [424, 167] width 16 height 9
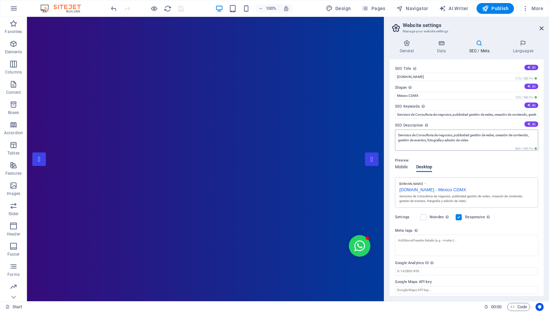
scroll to position [4, 0]
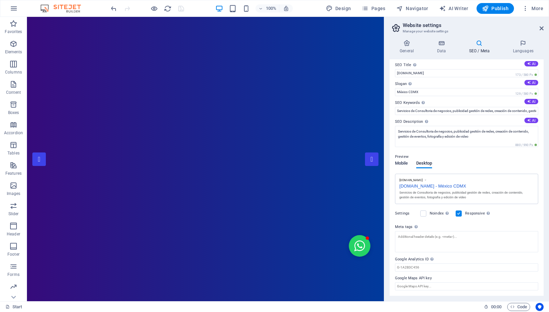
click at [406, 164] on span "Mobile" at bounding box center [401, 163] width 13 height 9
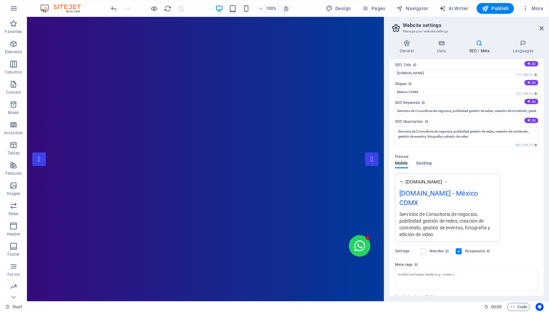
click at [430, 182] on span "www.example.com" at bounding box center [424, 181] width 37 height 7
click at [448, 182] on icon at bounding box center [446, 181] width 5 height 7
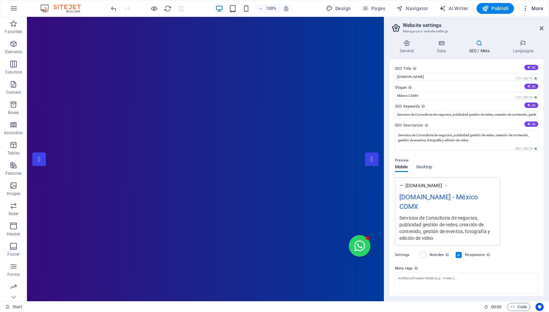
click at [542, 10] on span "More" at bounding box center [532, 8] width 21 height 7
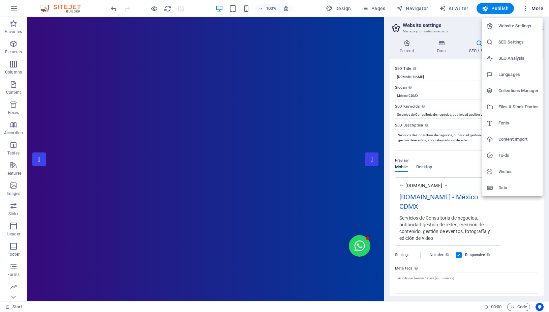
click at [542, 10] on div at bounding box center [274, 156] width 549 height 312
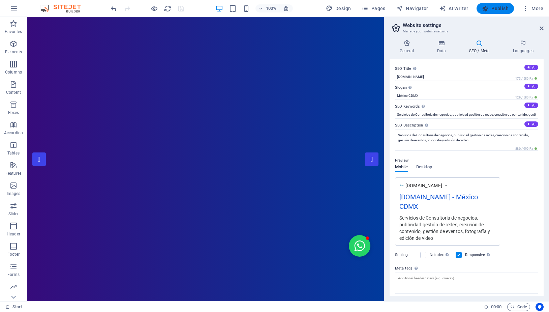
click at [501, 9] on span "Publish" at bounding box center [495, 8] width 27 height 7
